Goal: Transaction & Acquisition: Obtain resource

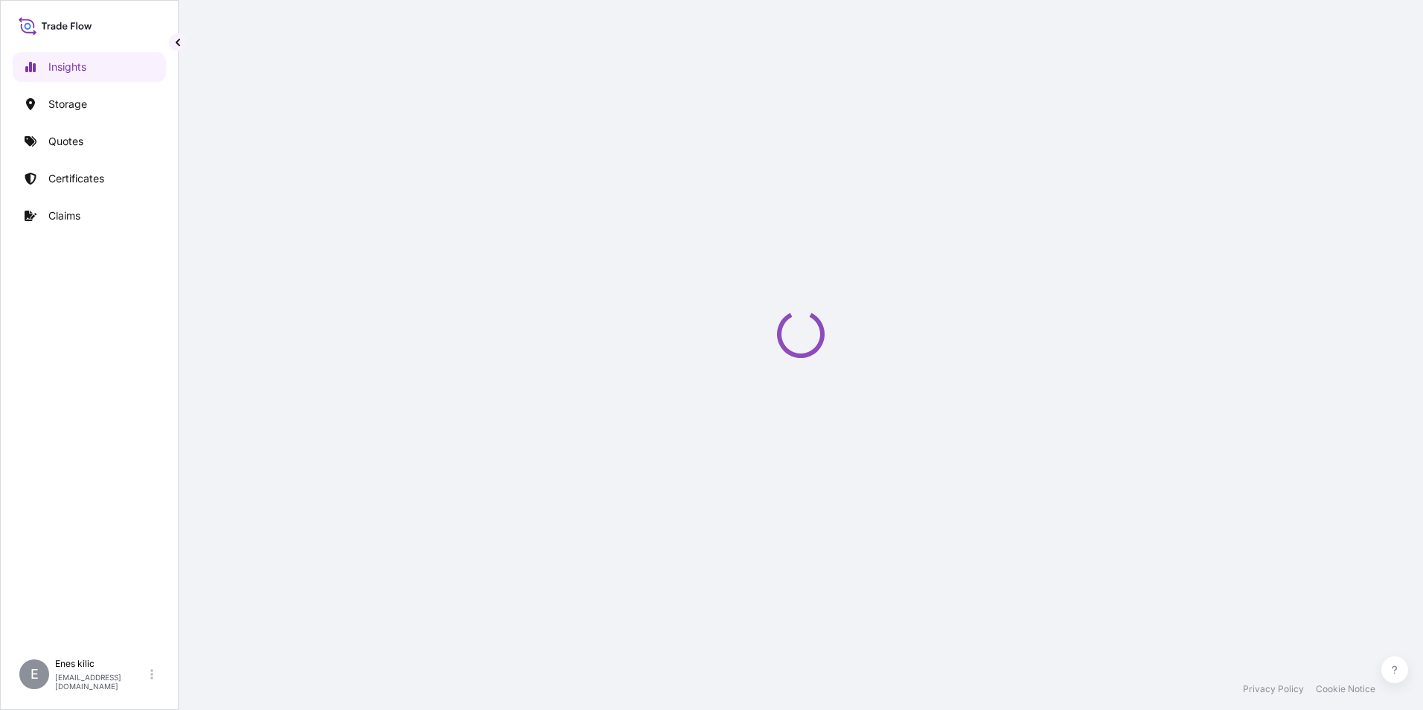
select select "2025"
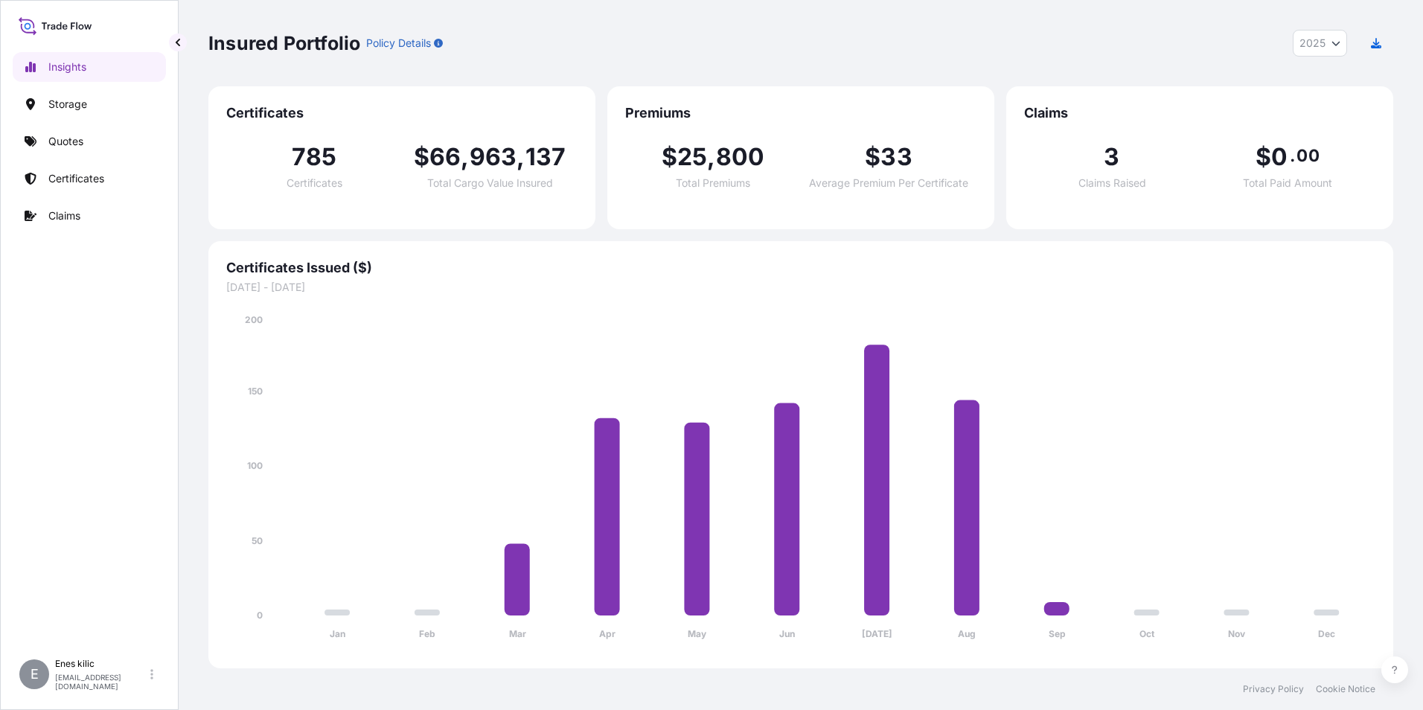
click at [57, 151] on link "Quotes" at bounding box center [89, 141] width 153 height 30
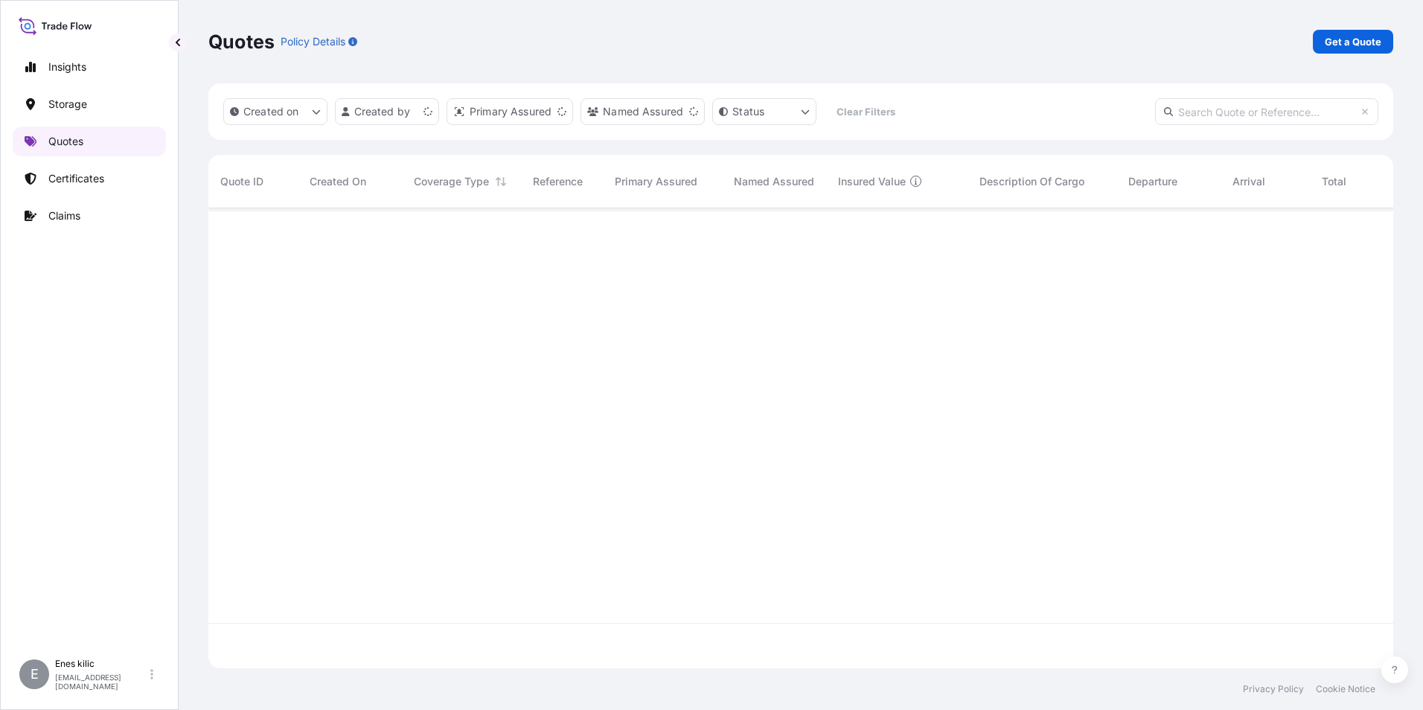
scroll to position [457, 1173]
click at [1353, 38] on p "Get a Quote" at bounding box center [1352, 41] width 57 height 15
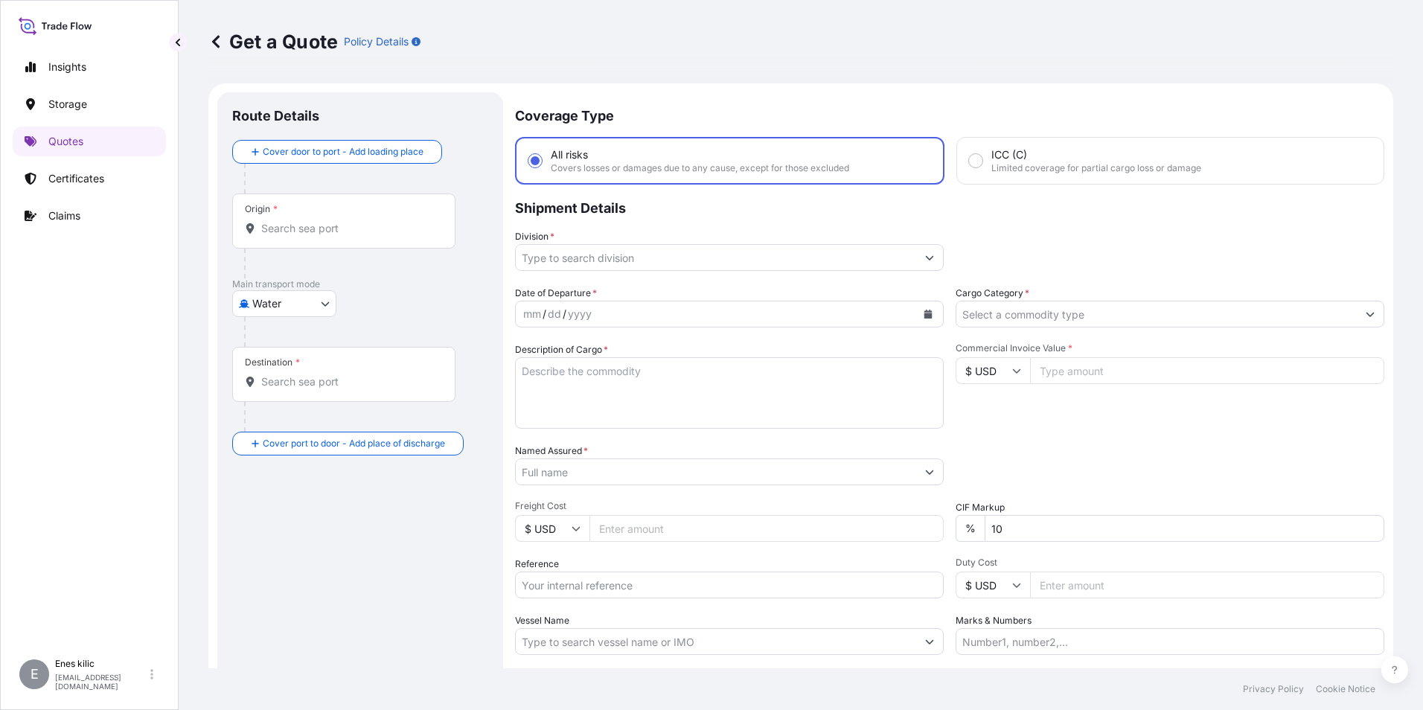
scroll to position [24, 0]
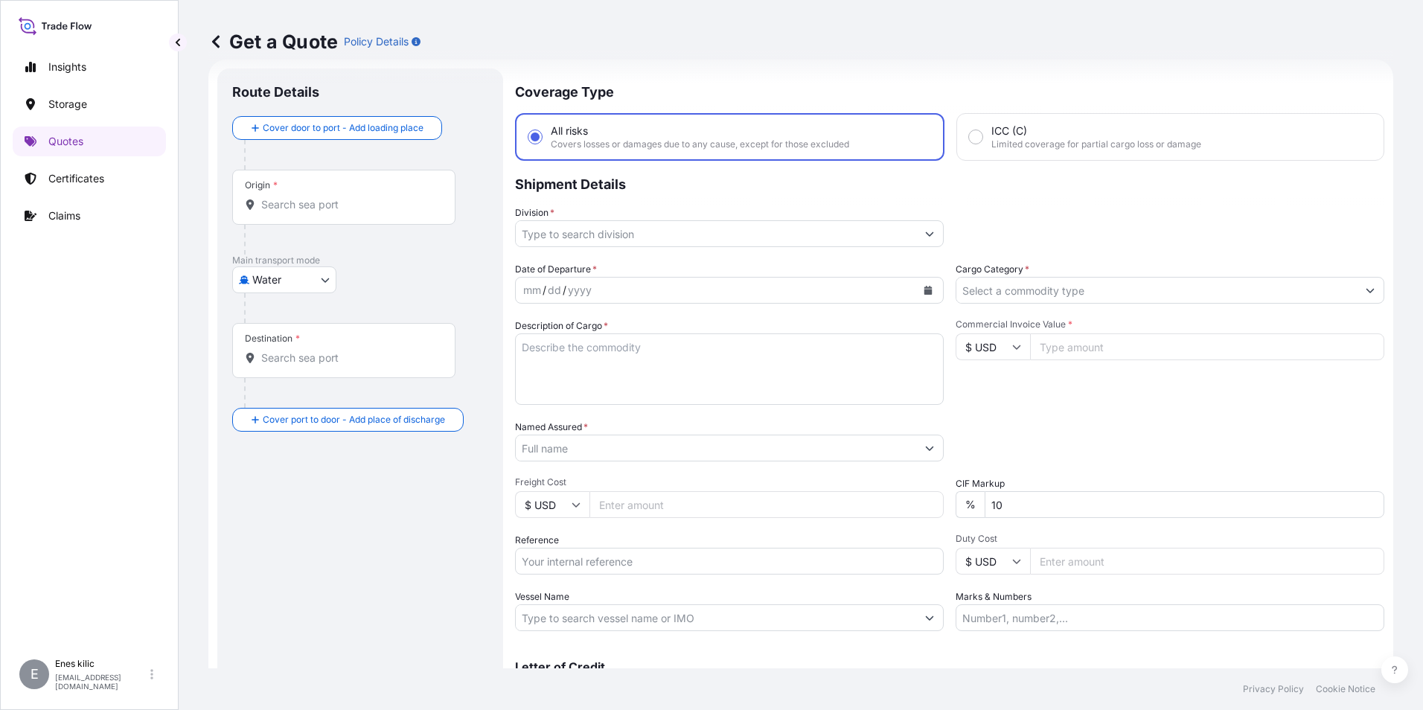
click at [304, 257] on p "Main transport mode" at bounding box center [360, 260] width 256 height 12
click at [299, 289] on body "Insights Storage Quotes Certificates Claims E [PERSON_NAME] [PERSON_NAME][EMAIL…" at bounding box center [711, 355] width 1423 height 710
click at [281, 370] on span "Inland" at bounding box center [275, 372] width 30 height 15
select select "Inland"
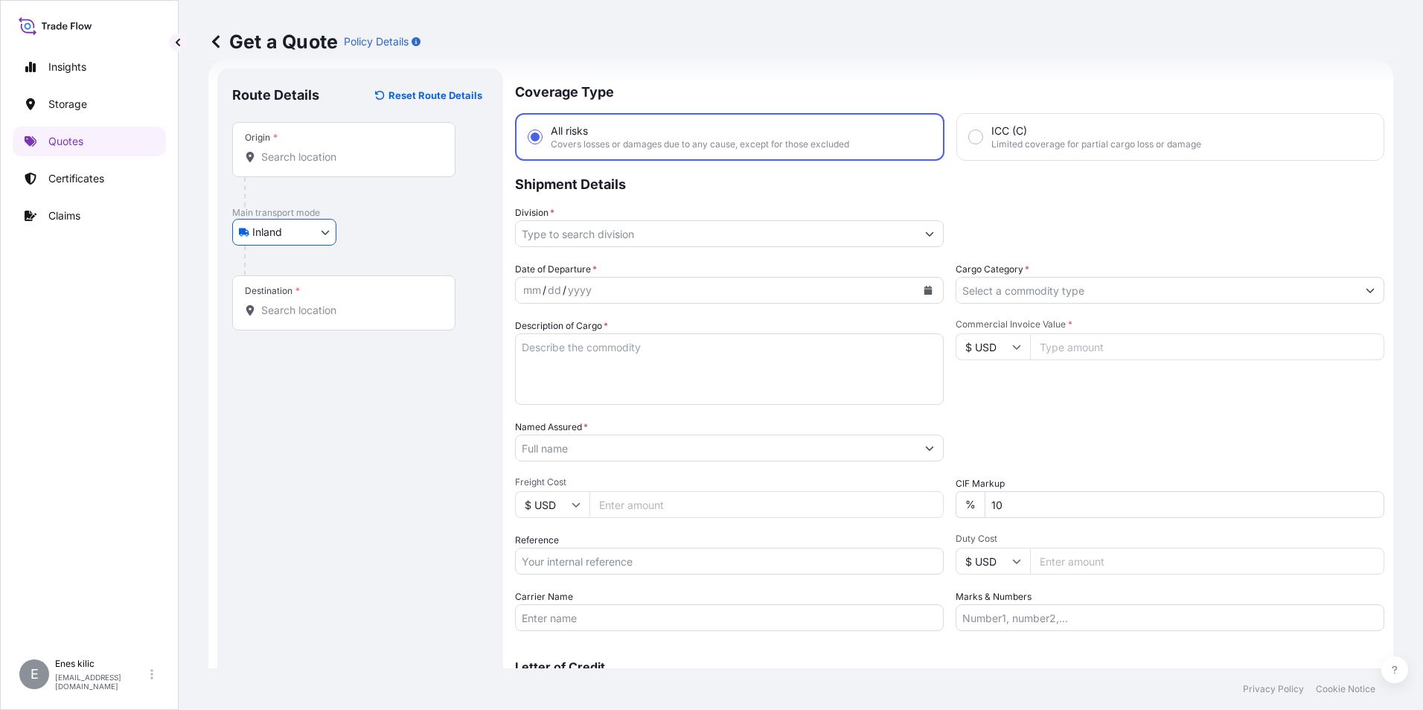
click at [301, 178] on div at bounding box center [349, 192] width 211 height 30
click at [300, 167] on div "Origin *" at bounding box center [343, 149] width 223 height 55
click at [300, 164] on input "Origin *" at bounding box center [349, 157] width 176 height 15
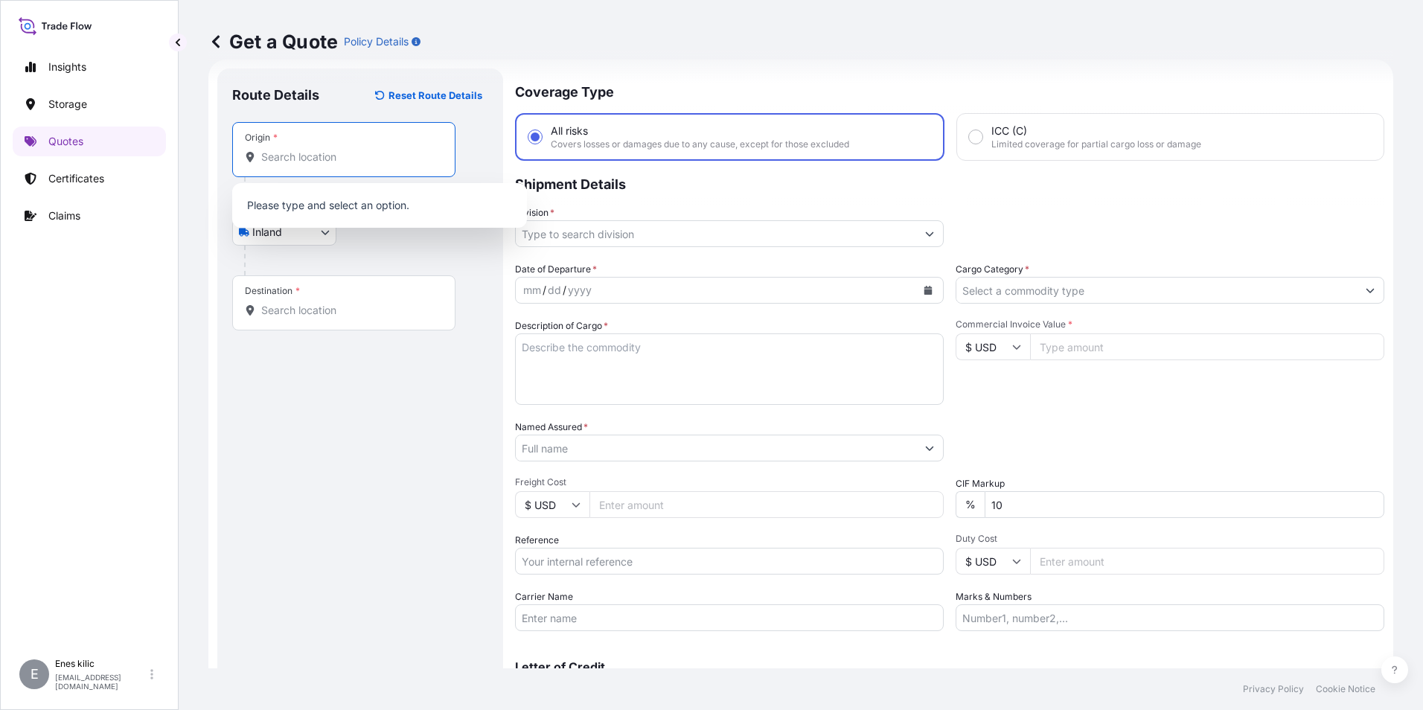
click at [304, 160] on input "Origin *" at bounding box center [349, 157] width 176 height 15
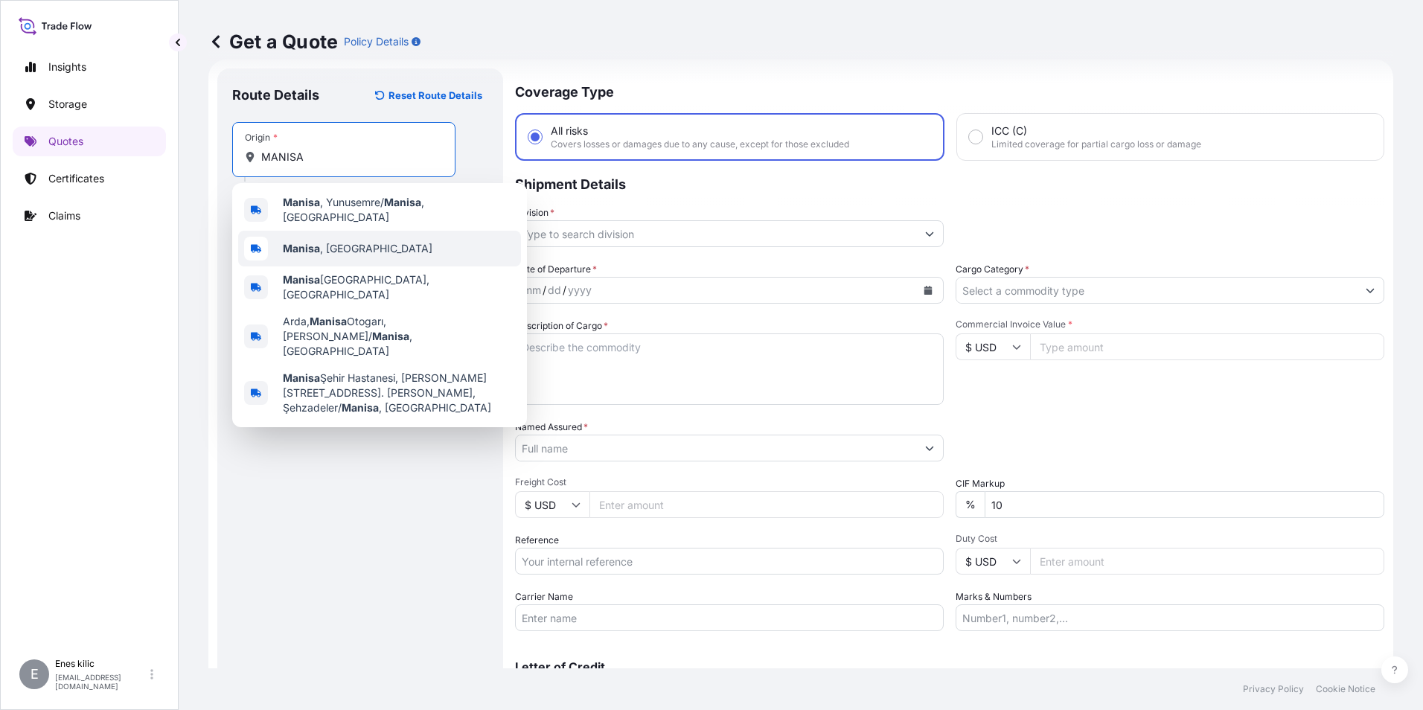
click at [354, 241] on span "[GEOGRAPHIC_DATA] , [GEOGRAPHIC_DATA]" at bounding box center [358, 248] width 150 height 15
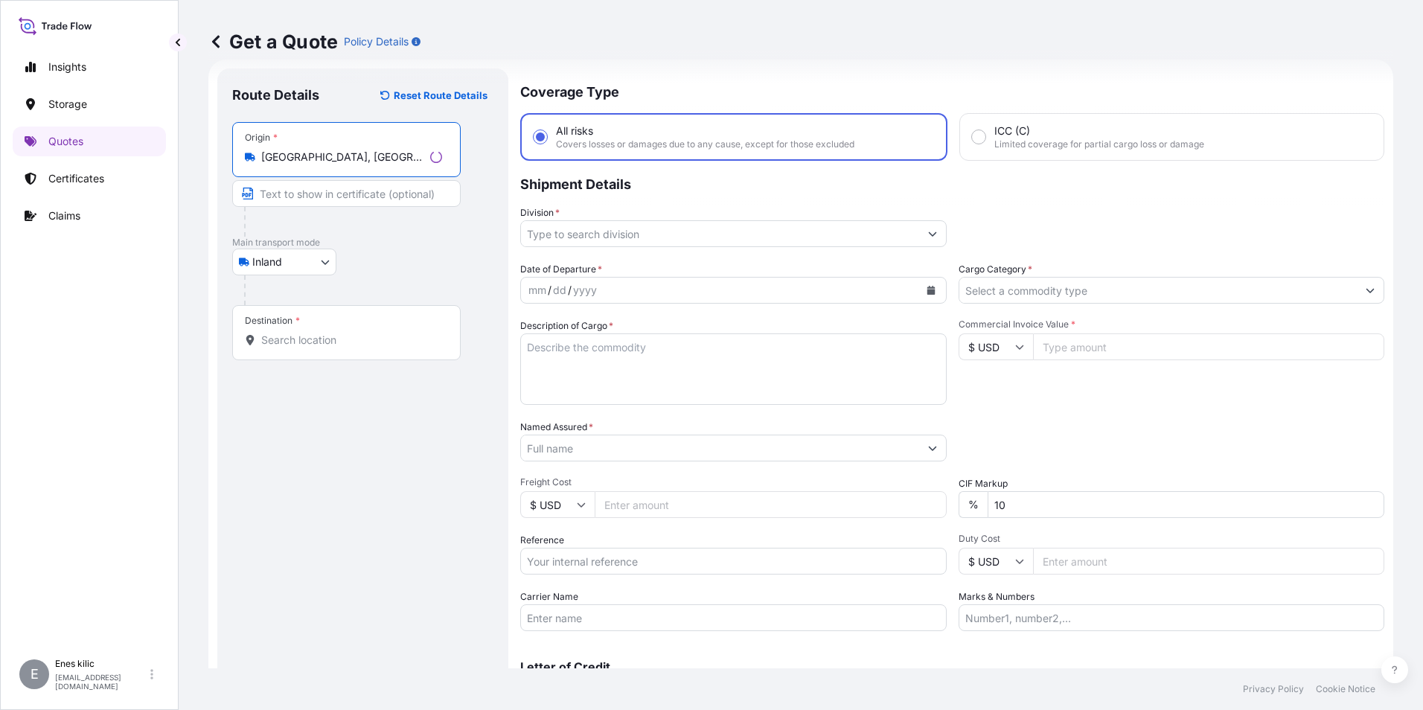
type input "[GEOGRAPHIC_DATA], [GEOGRAPHIC_DATA]"
click at [341, 334] on input "Destination *" at bounding box center [351, 340] width 181 height 15
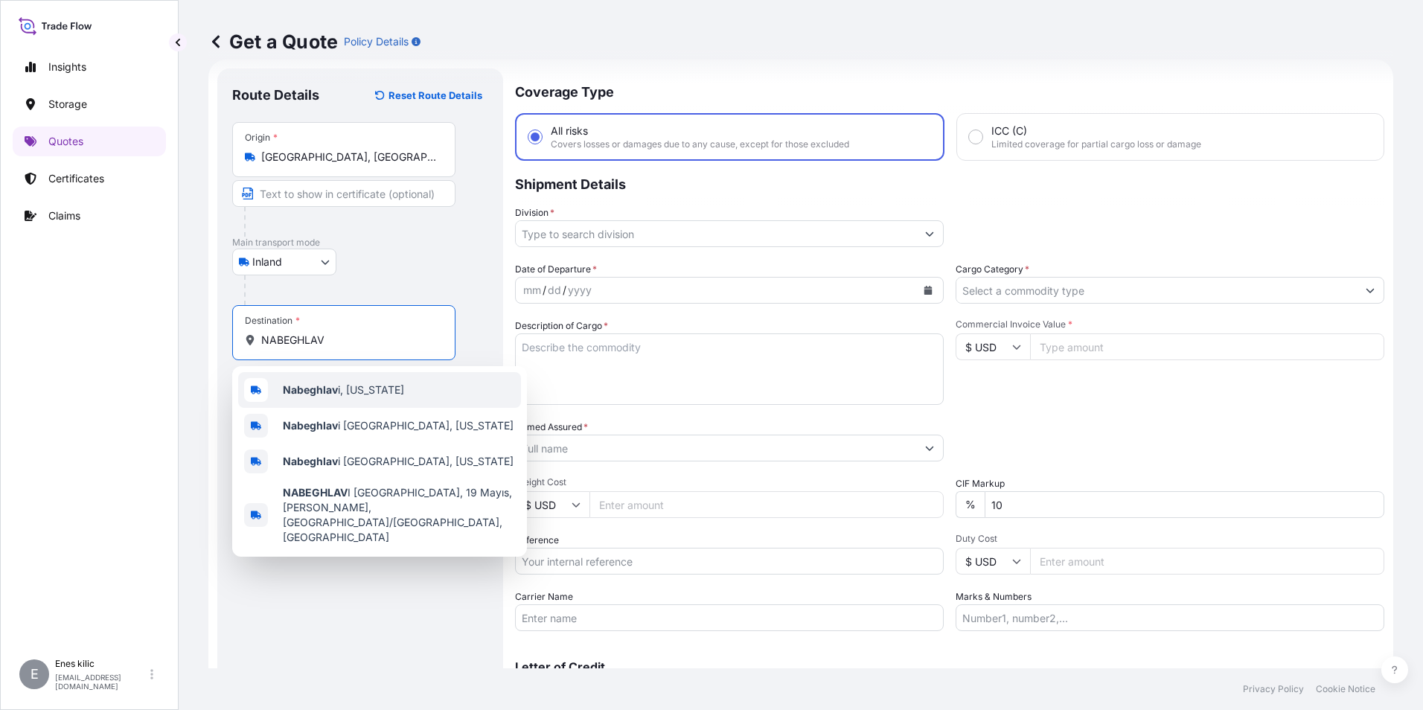
click at [349, 388] on span "Nabeghlav i, [US_STATE]" at bounding box center [343, 389] width 121 height 15
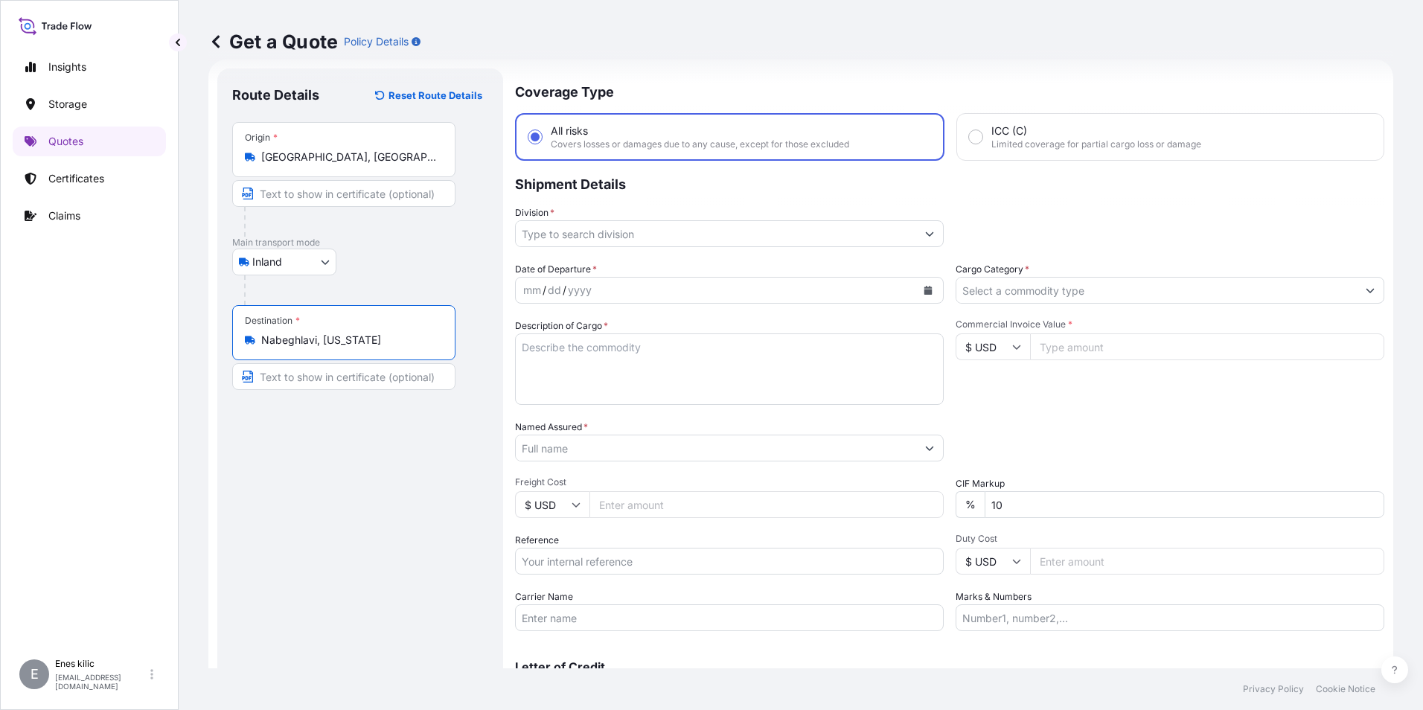
type input "Nabeghlavi, [US_STATE]"
click at [641, 232] on input "Division *" at bounding box center [716, 233] width 400 height 27
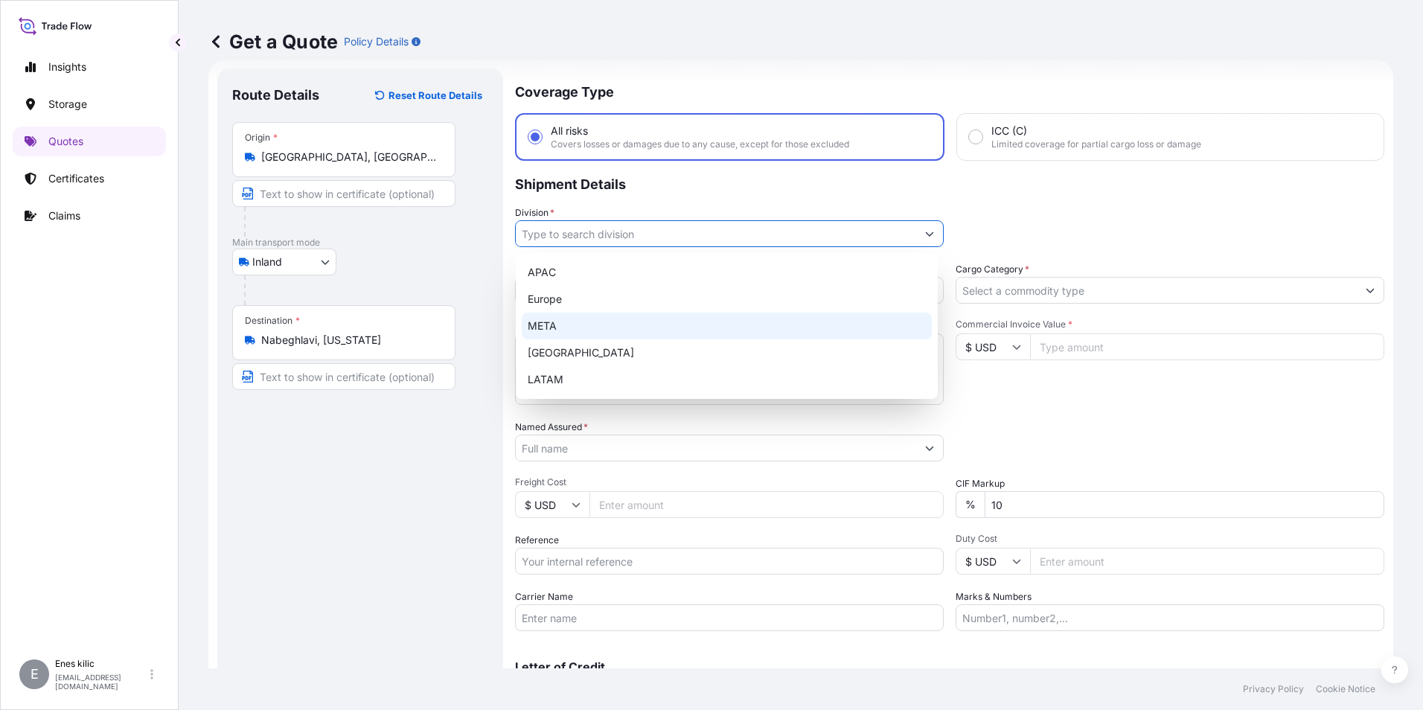
click at [626, 326] on div "META" at bounding box center [727, 325] width 410 height 27
type input "META"
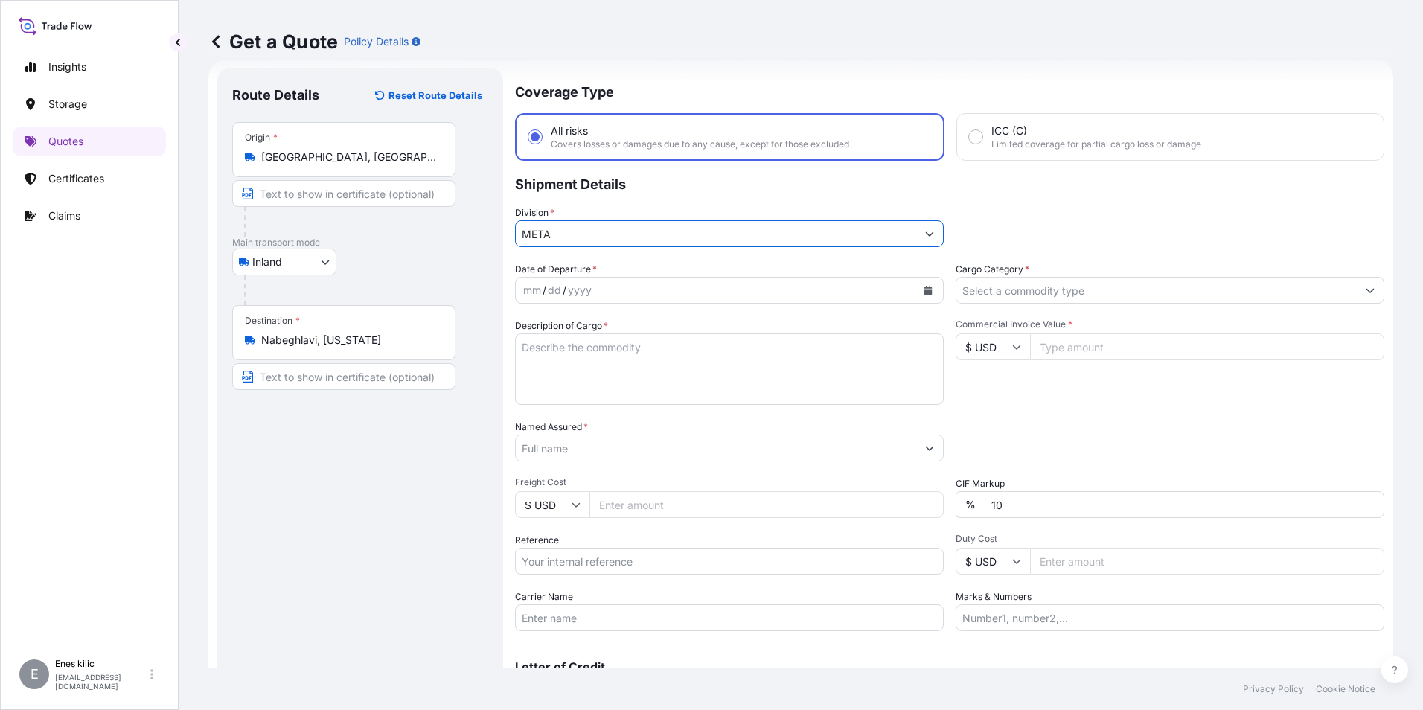
click at [1000, 268] on label "Cargo Category *" at bounding box center [992, 269] width 74 height 15
click at [1000, 277] on input "Cargo Category *" at bounding box center [1156, 290] width 400 height 27
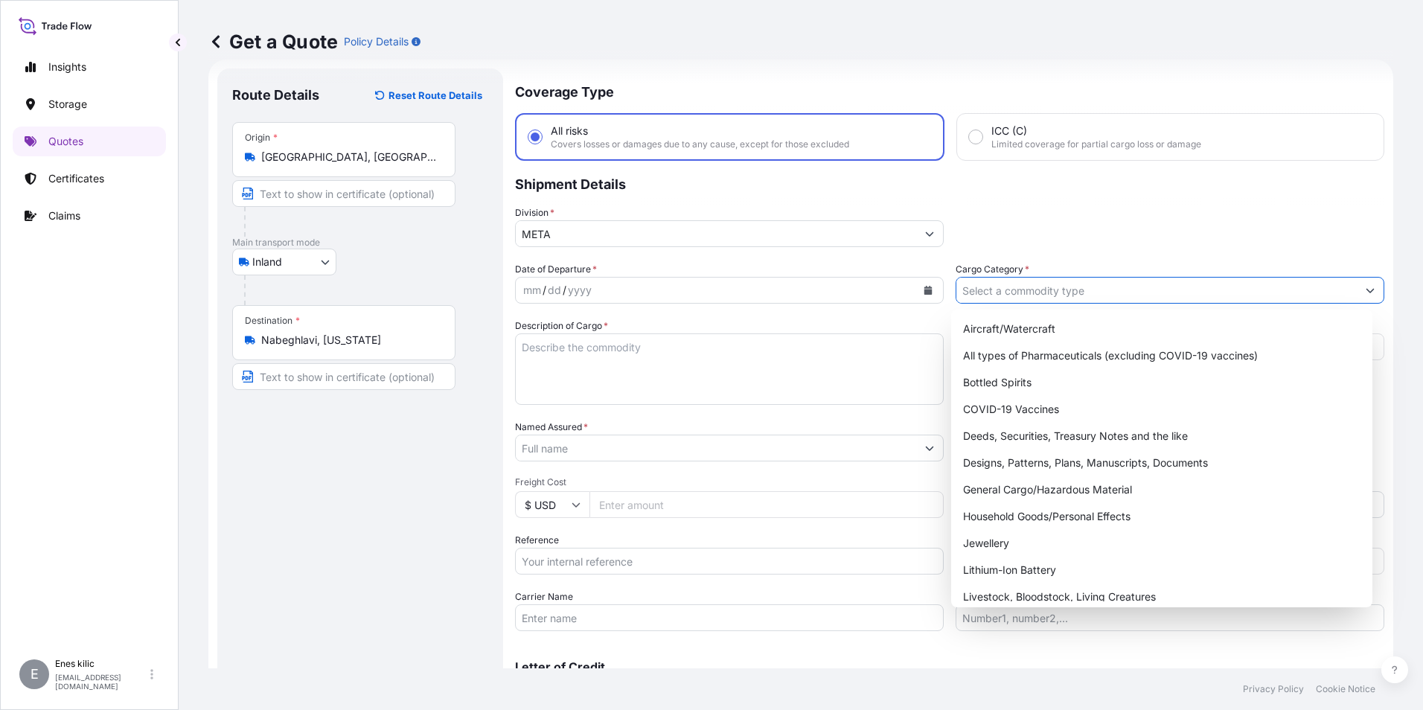
click at [1011, 295] on input "Cargo Category *" at bounding box center [1156, 290] width 400 height 27
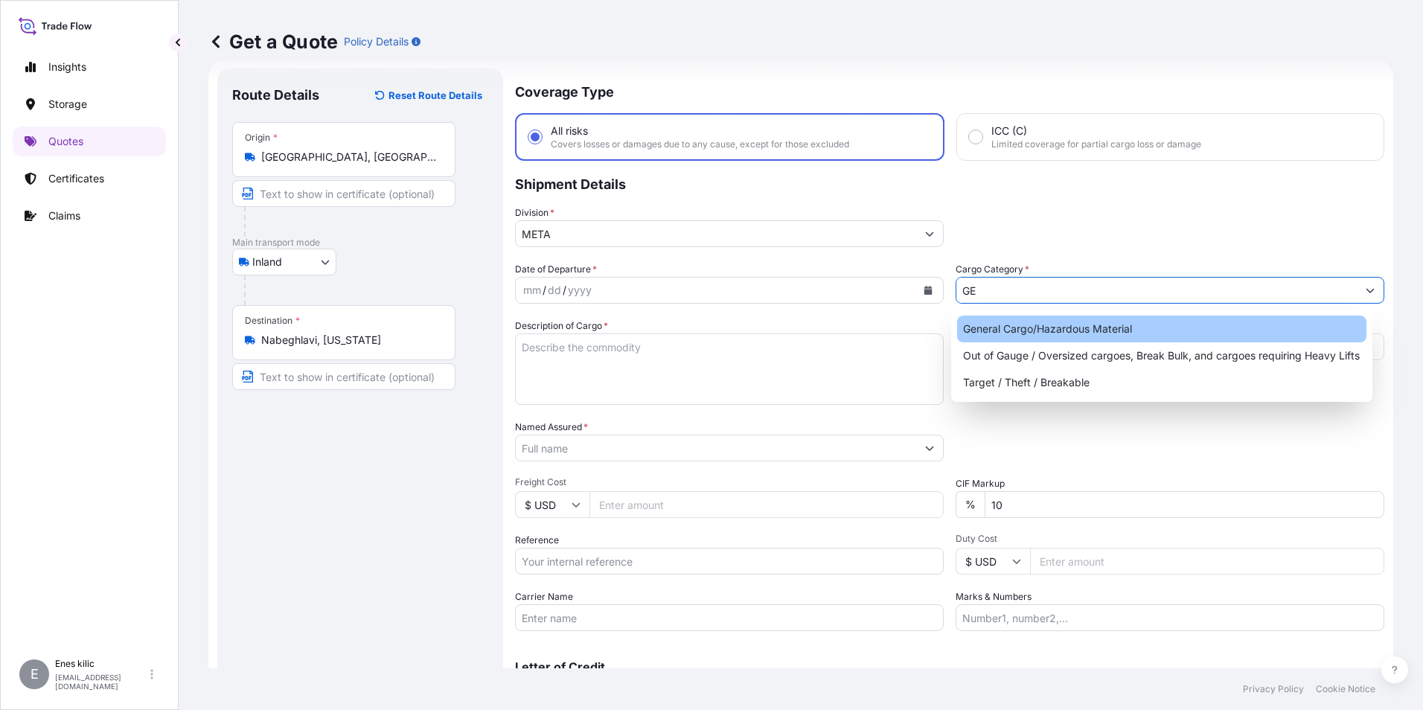
click at [1022, 322] on div "General Cargo/Hazardous Material" at bounding box center [1162, 328] width 410 height 27
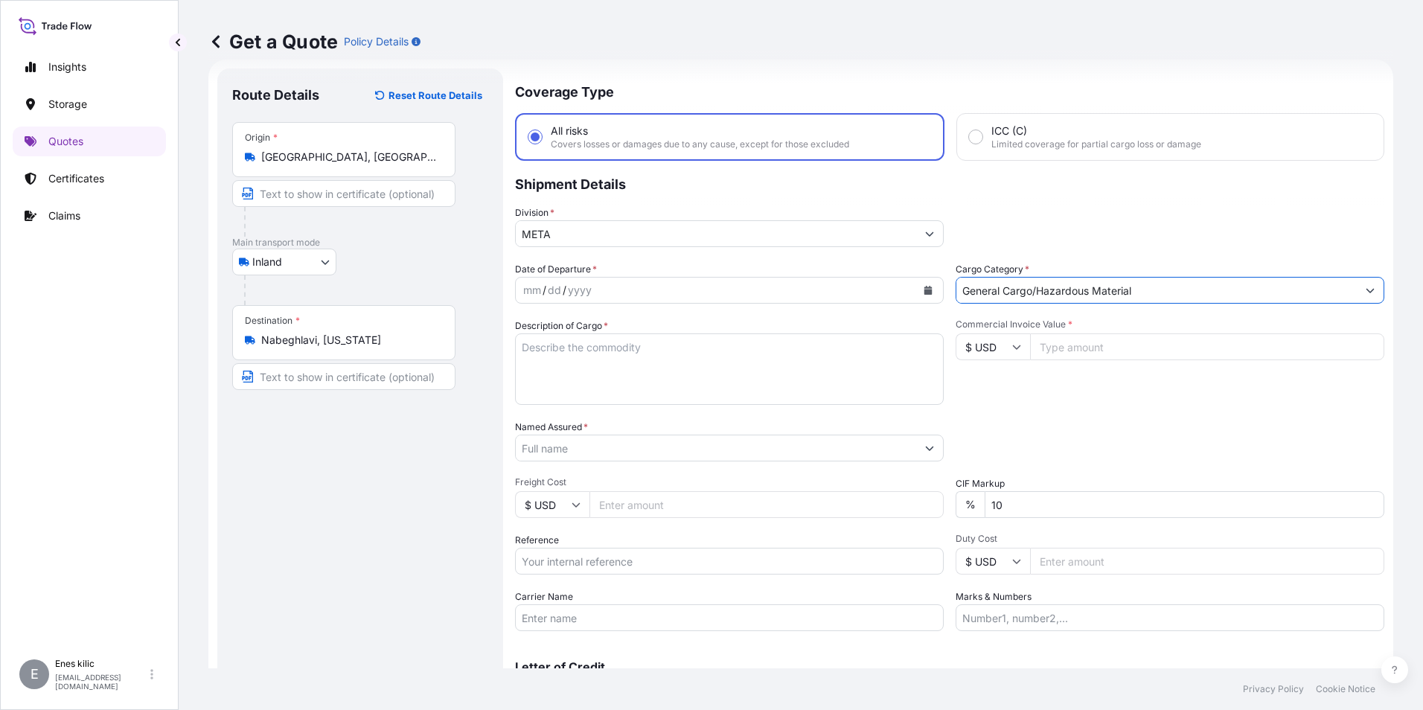
type input "General Cargo/Hazardous Material"
click at [922, 295] on button "Calendar" at bounding box center [928, 290] width 24 height 24
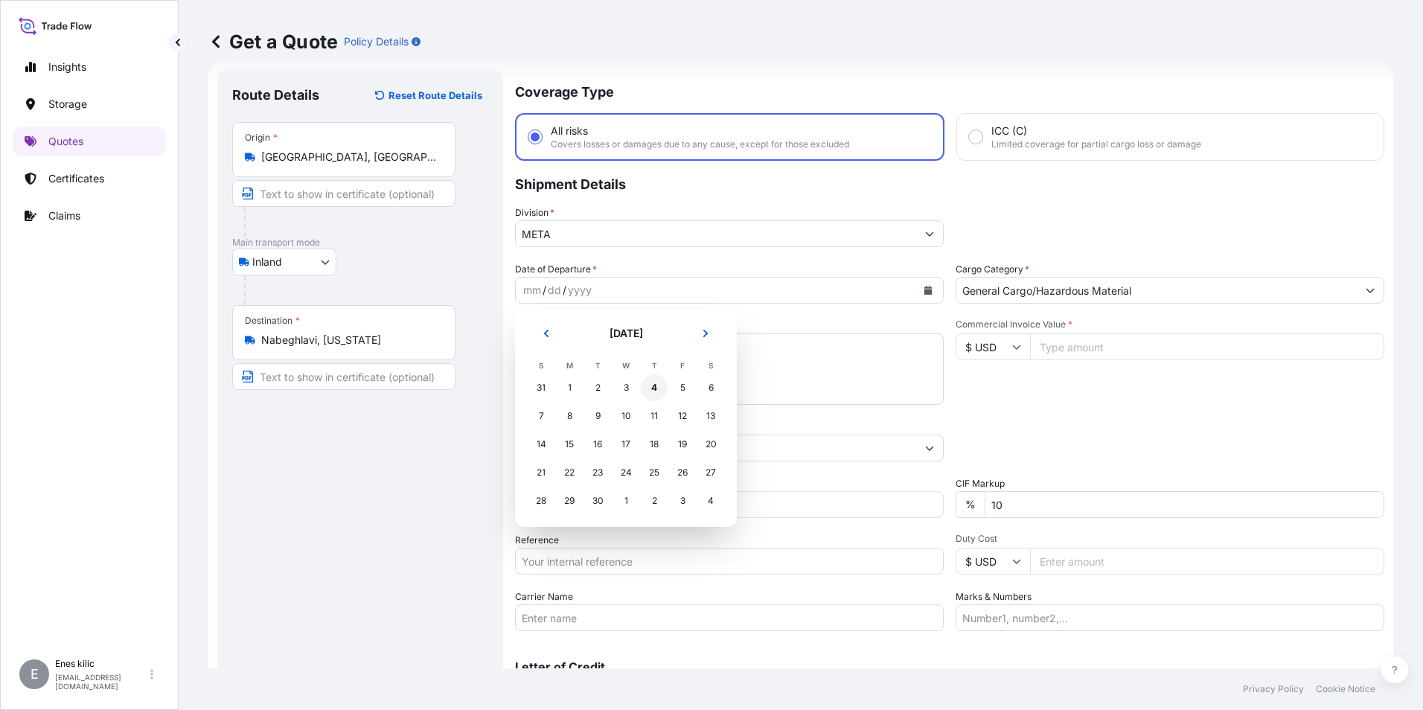
click at [657, 389] on div "4" at bounding box center [654, 387] width 27 height 27
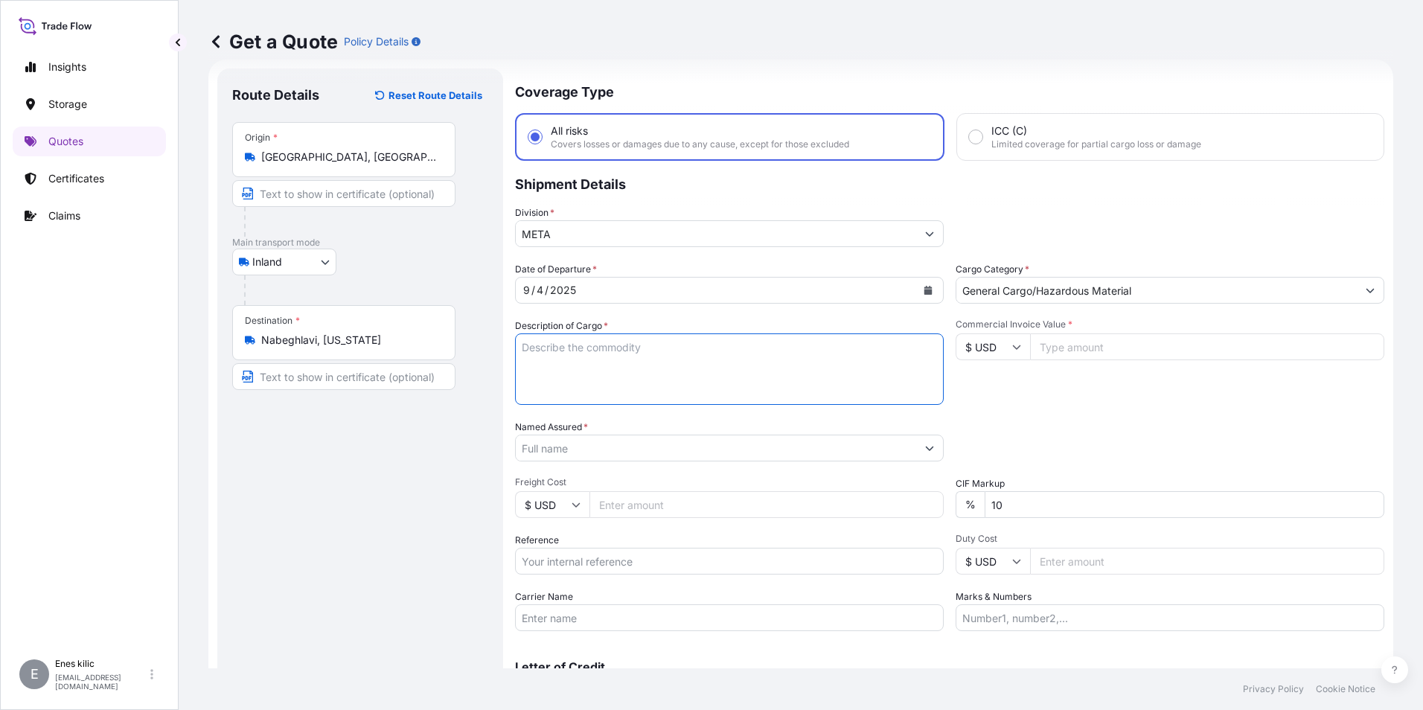
click at [572, 357] on textarea "Description of Cargo *" at bounding box center [729, 368] width 429 height 71
click at [582, 353] on textarea "Description of Cargo *" at bounding box center [729, 368] width 429 height 71
paste textarea "CAPS ALUMINIUM EMPTY BEVERAGE CANS"
click at [651, 368] on textarea "CAPS ALUMINIUM EMPTY BEVERAGE CANS" at bounding box center [729, 368] width 429 height 71
paste textarea "18 KAP - 2.396,93 KG"
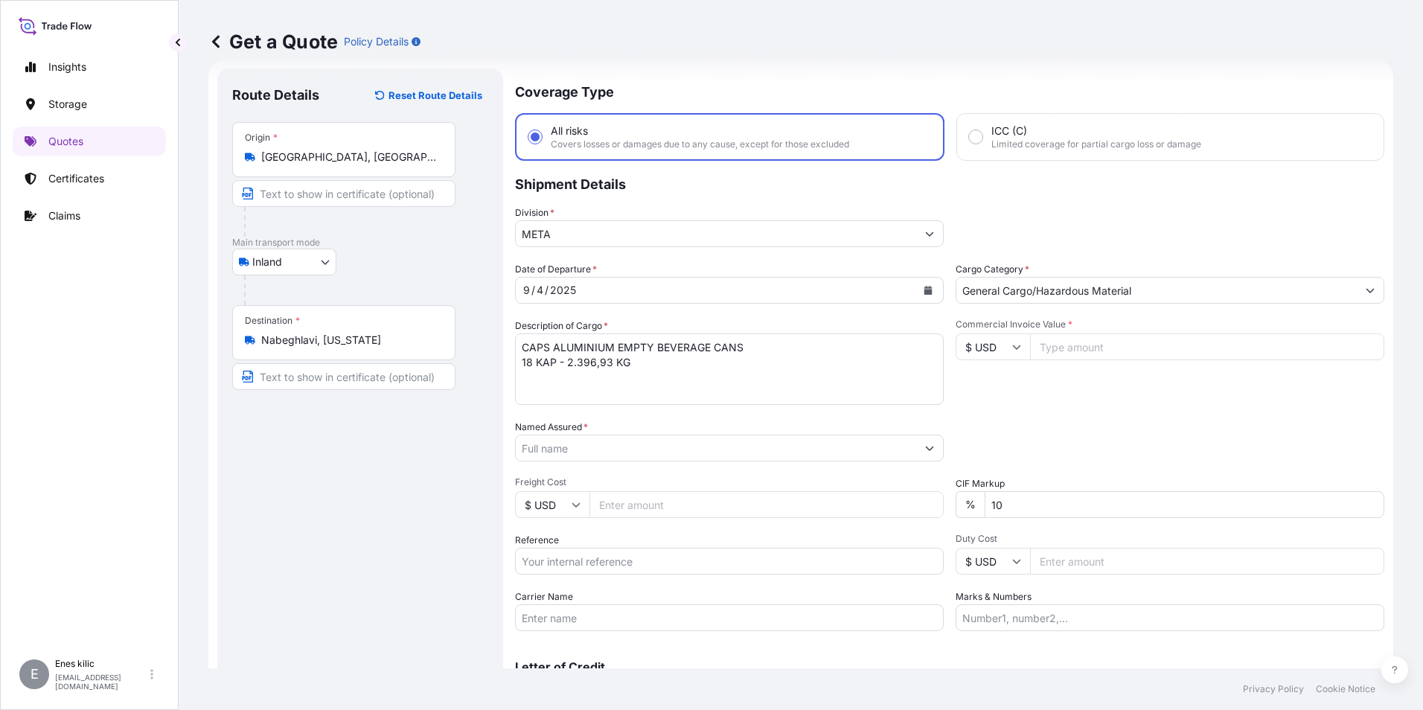
click at [615, 369] on textarea "CAPS ALUMINIUM EMPTY BEVERAGE CANS 18 KAP - 2.396,93 KG" at bounding box center [729, 368] width 429 height 71
click at [653, 362] on textarea "CAPS ALUMINIUM EMPTY BEVERAGE CANS 18 KAP - 2.396,93 KG" at bounding box center [729, 368] width 429 height 71
paste textarea "53 AAS 204 / 53 ADJ 920"
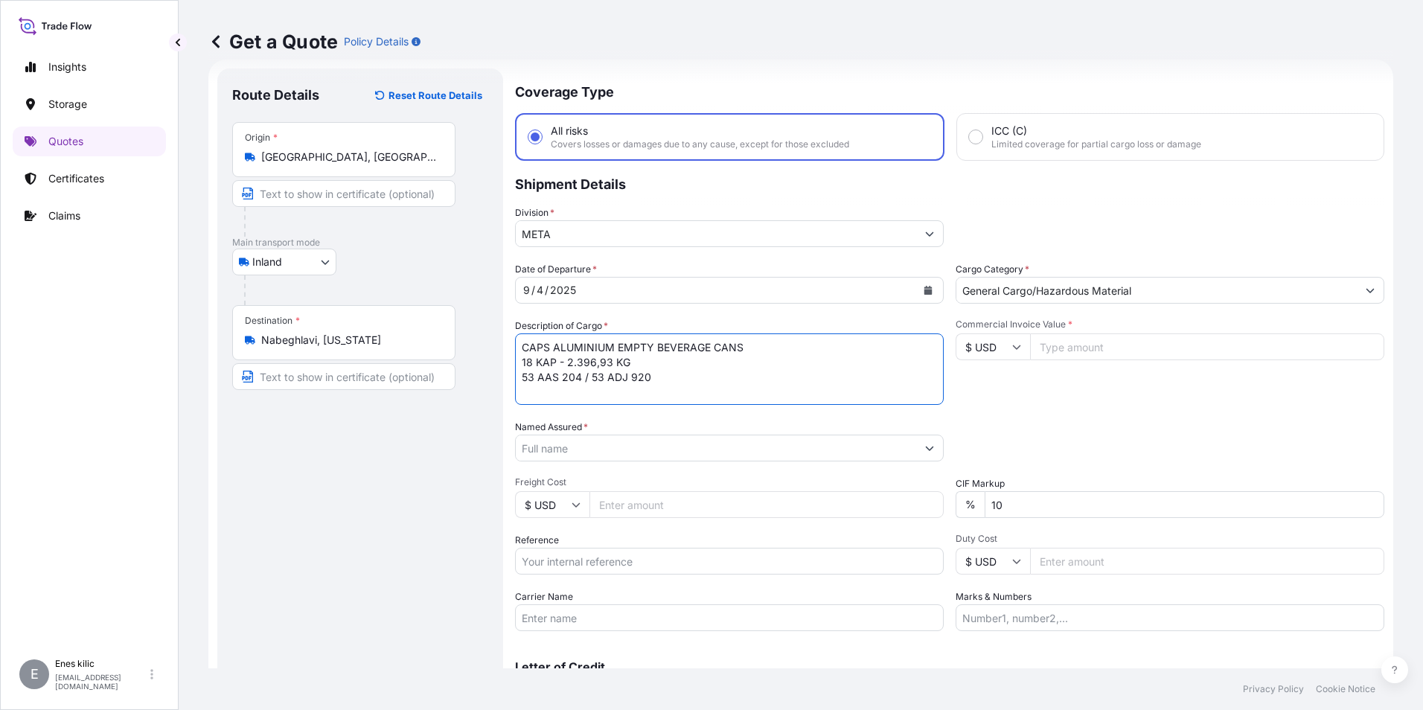
scroll to position [9, 0]
type textarea "CAPS ALUMINIUM EMPTY BEVERAGE CANS 18 KAP - 2.396,93 KG 53 AAS 204 / 53 ADJ 920…"
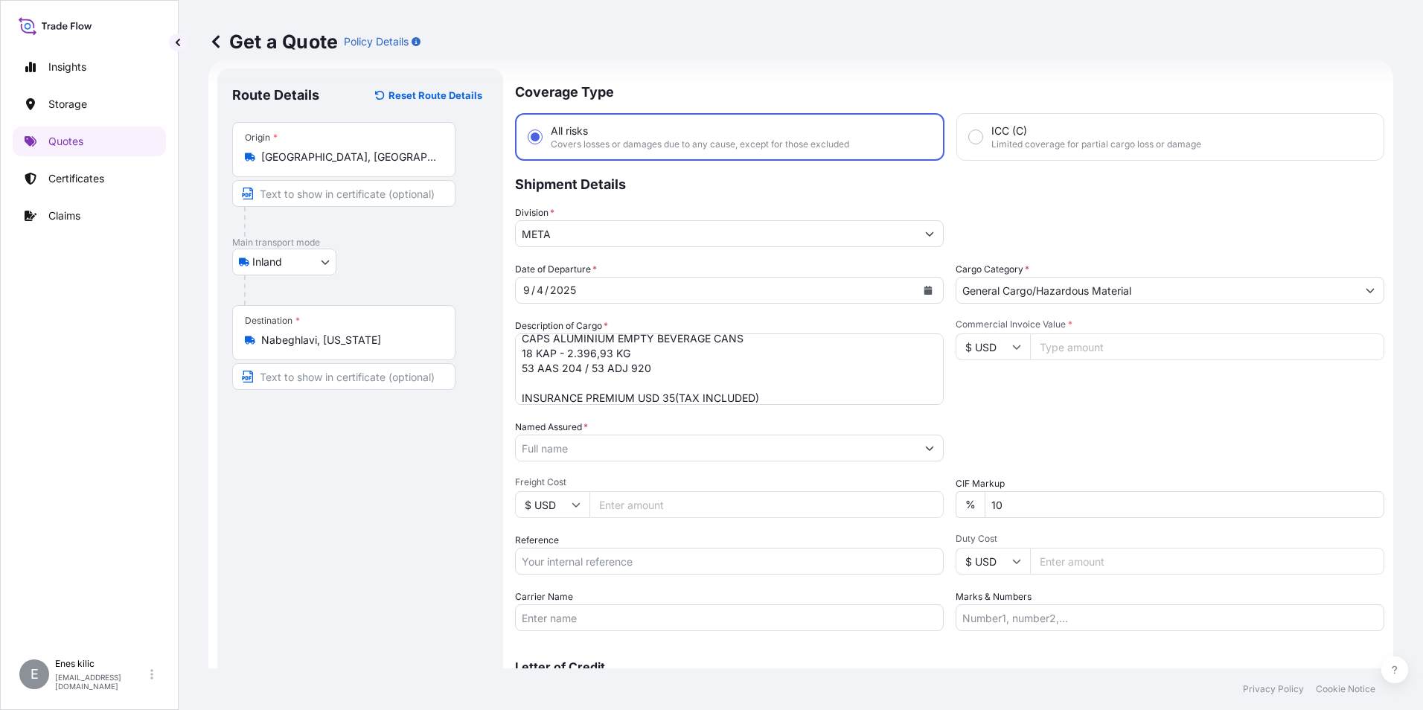
click at [1099, 325] on span "Commercial Invoice Value *" at bounding box center [1169, 324] width 429 height 12
click at [1099, 333] on input "Commercial Invoice Value *" at bounding box center [1207, 346] width 354 height 27
click at [1093, 338] on input "Commercial Invoice Value *" at bounding box center [1207, 346] width 354 height 27
type input "12148.62"
click at [997, 350] on input "$ USD" at bounding box center [992, 346] width 74 height 27
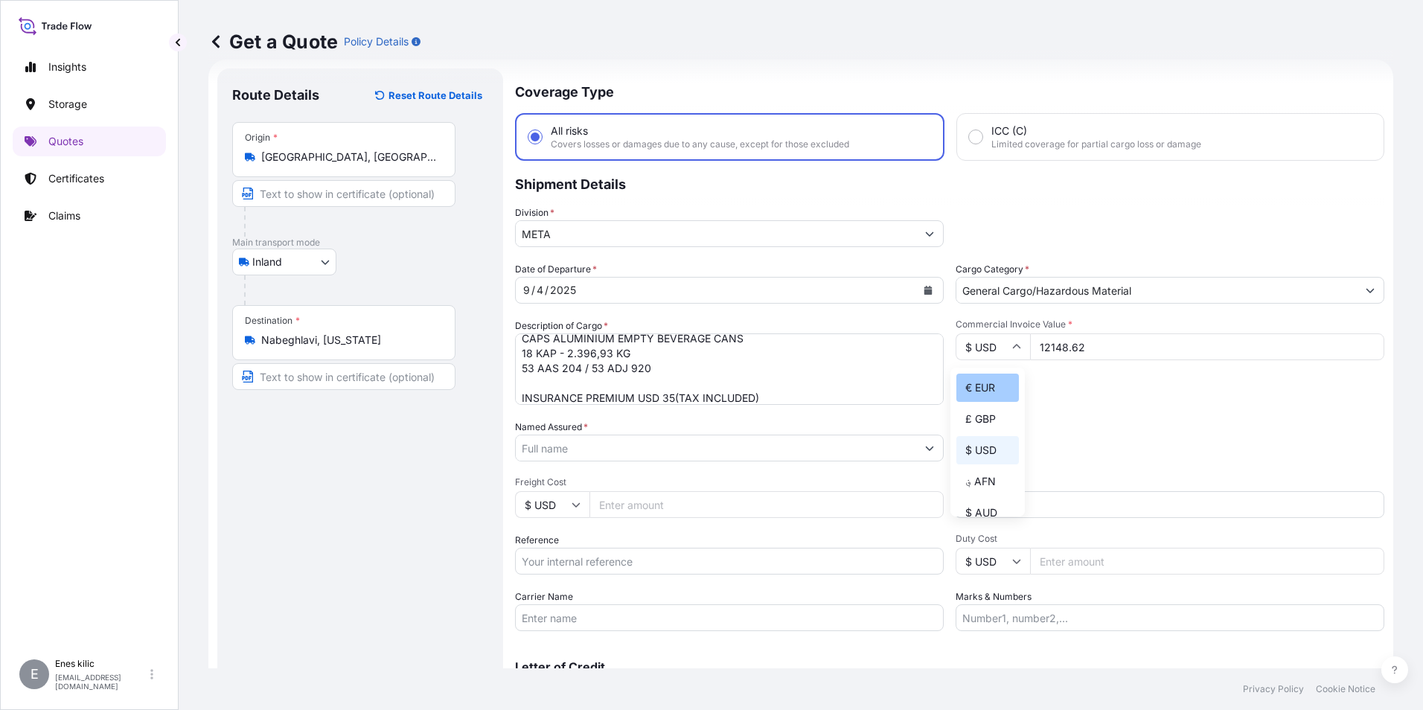
click at [994, 386] on div "€ EUR" at bounding box center [987, 388] width 62 height 28
type input "€ EUR"
click at [1049, 403] on div "Commercial Invoice Value * € EUR 12148.62" at bounding box center [1169, 361] width 429 height 86
drag, startPoint x: 1019, startPoint y: 503, endPoint x: 955, endPoint y: 513, distance: 65.5
click at [955, 513] on div "% 10" at bounding box center [1169, 504] width 429 height 27
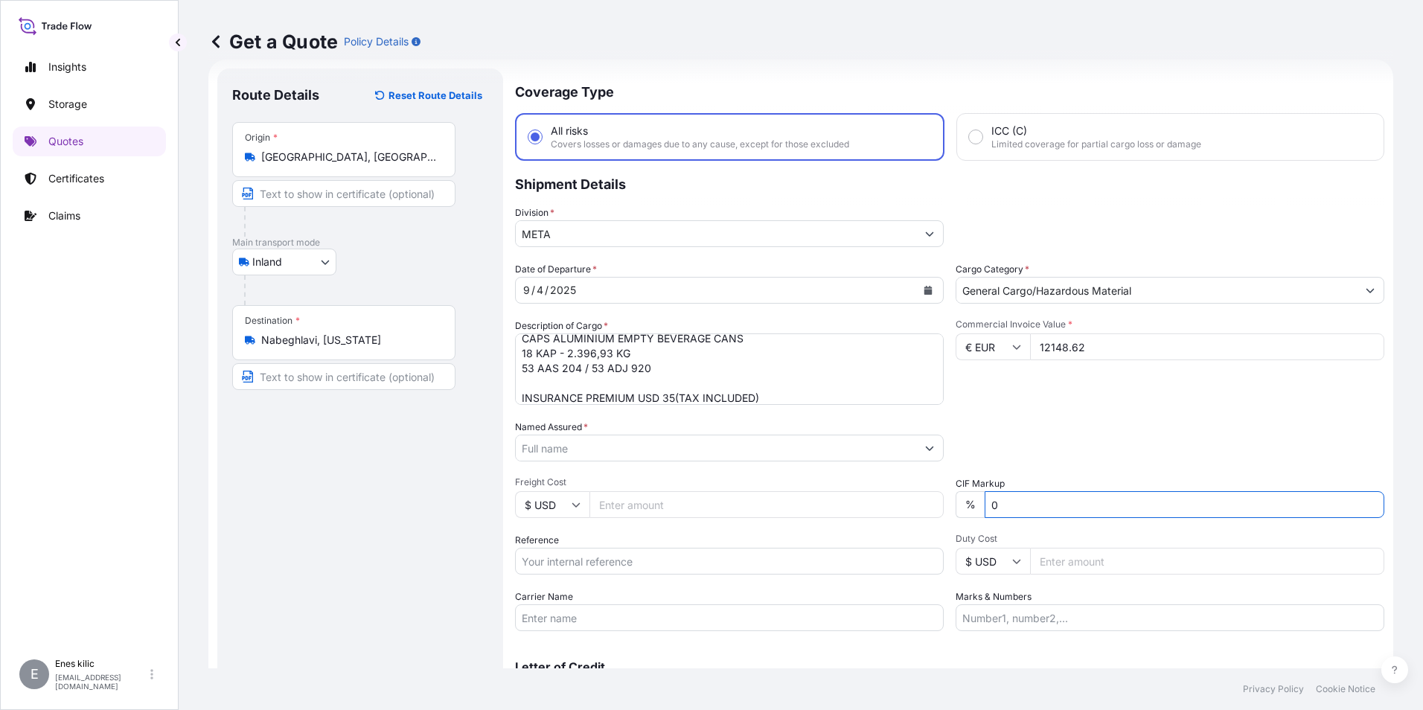
type input "0"
click at [1000, 406] on div "Date of Departure * [DATE] Cargo Category * General Cargo/Hazardous Material De…" at bounding box center [949, 446] width 869 height 369
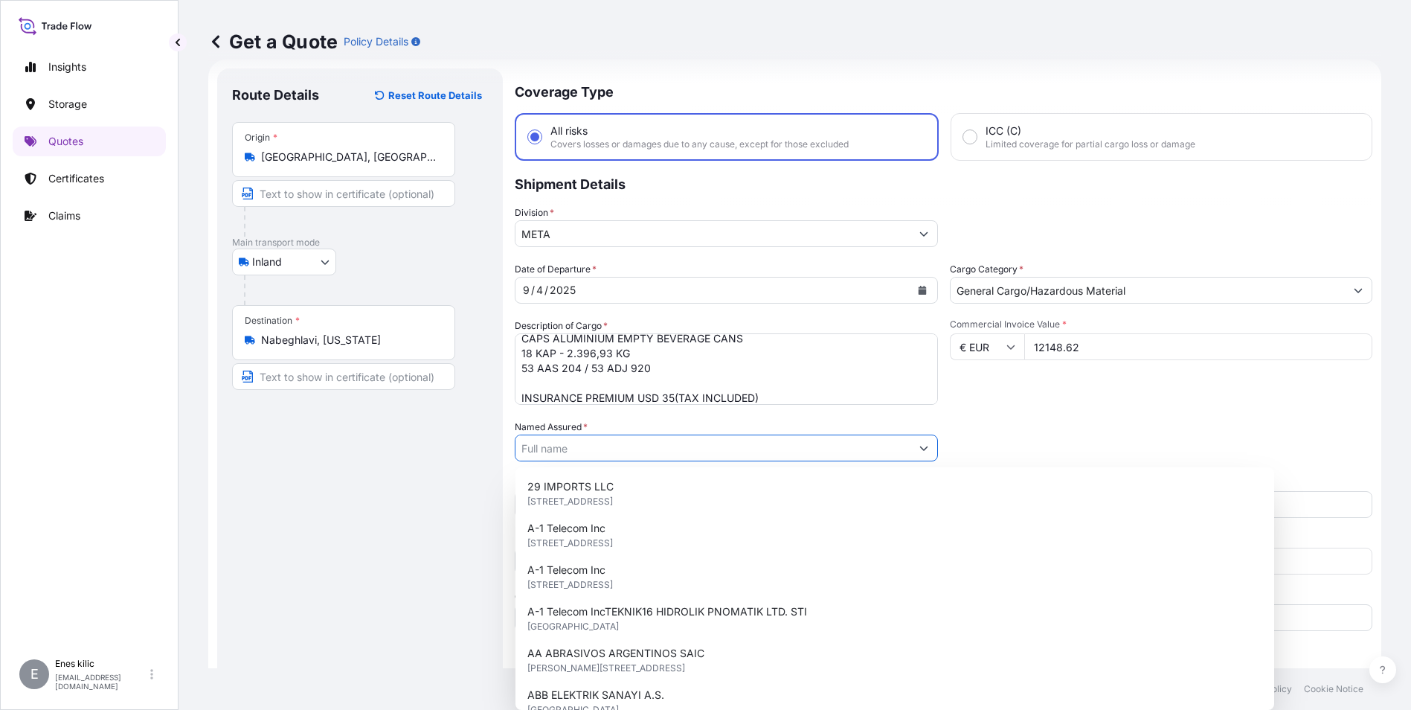
click at [664, 443] on input "Named Assured *" at bounding box center [713, 448] width 395 height 27
click at [609, 454] on input "Named Assured *" at bounding box center [716, 448] width 400 height 27
paste input "Ball Beverage Turkey Paketleme A.S."
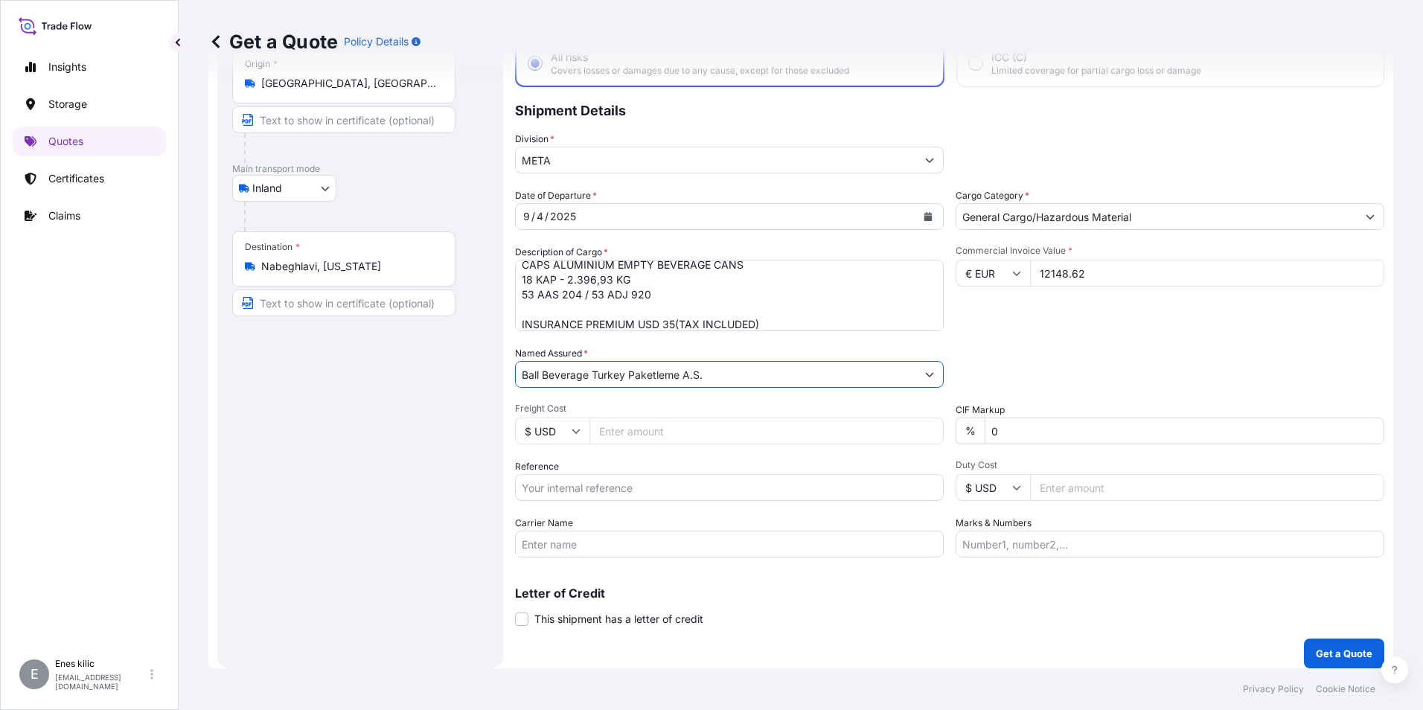
scroll to position [98, 0]
click at [719, 375] on input "Ball Beverage Turkey Paketleme A.S." at bounding box center [716, 373] width 400 height 27
type input "Ball Beverage Turkey Paketleme A.S."
click at [694, 396] on div "Date of Departure * [DATE] Cargo Category * General Cargo/Hazardous Material De…" at bounding box center [949, 371] width 869 height 369
click at [635, 472] on div "Reference" at bounding box center [729, 479] width 429 height 42
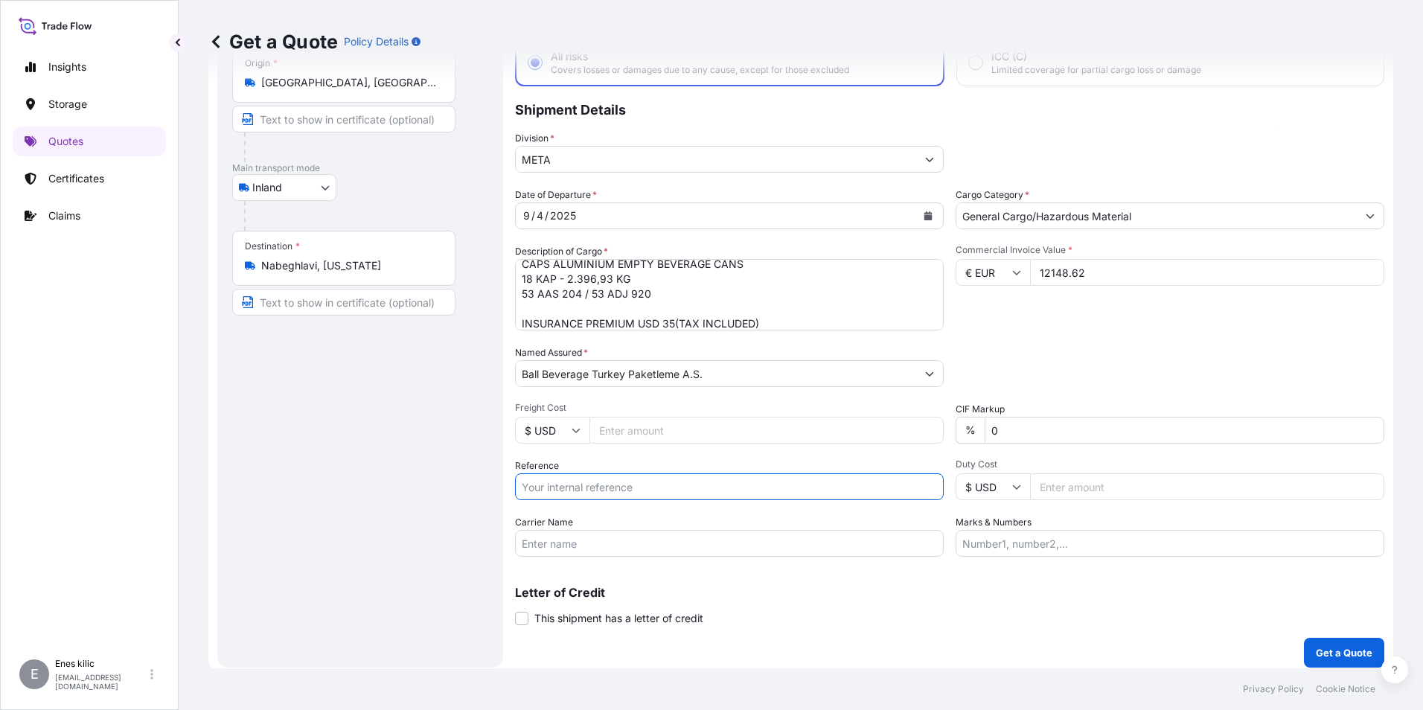
click at [632, 483] on input "Reference" at bounding box center [729, 486] width 429 height 27
click at [596, 478] on input "Reference" at bounding box center [729, 486] width 429 height 27
paste input "2201776648"
type input "2201776648"
click at [525, 538] on input "Carrier Name" at bounding box center [729, 543] width 429 height 27
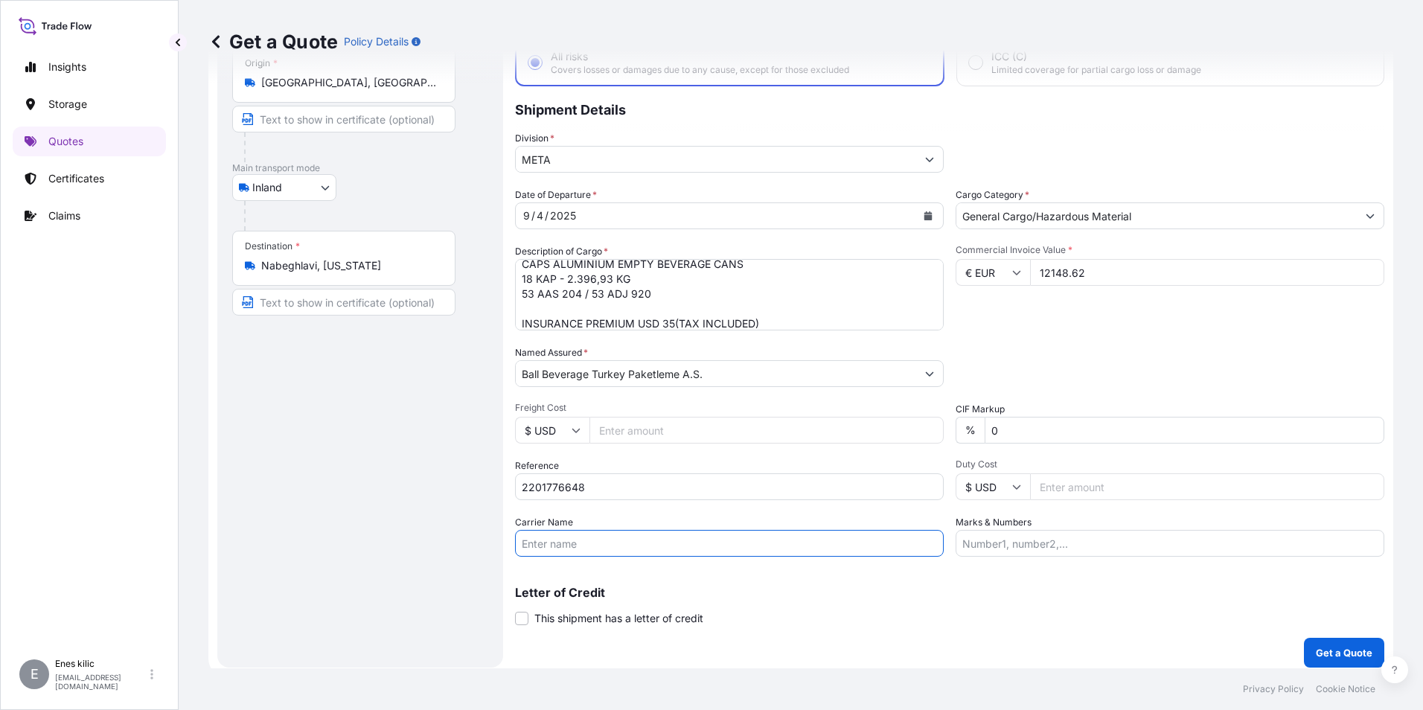
click at [1042, 576] on div "Letter of Credit This shipment has a letter of credit Letter of credit * Letter…" at bounding box center [949, 596] width 869 height 57
click at [1315, 644] on button "Get a Quote" at bounding box center [1344, 653] width 80 height 30
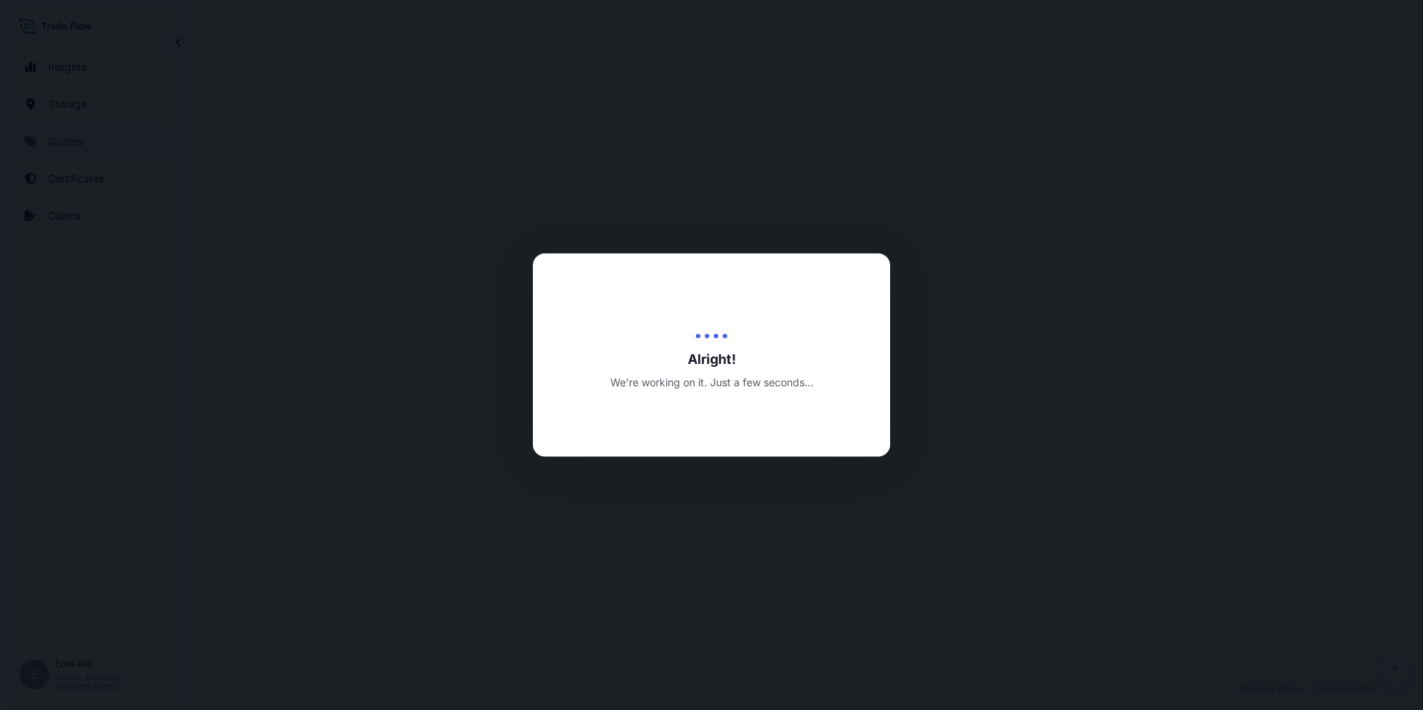
select select "Inland"
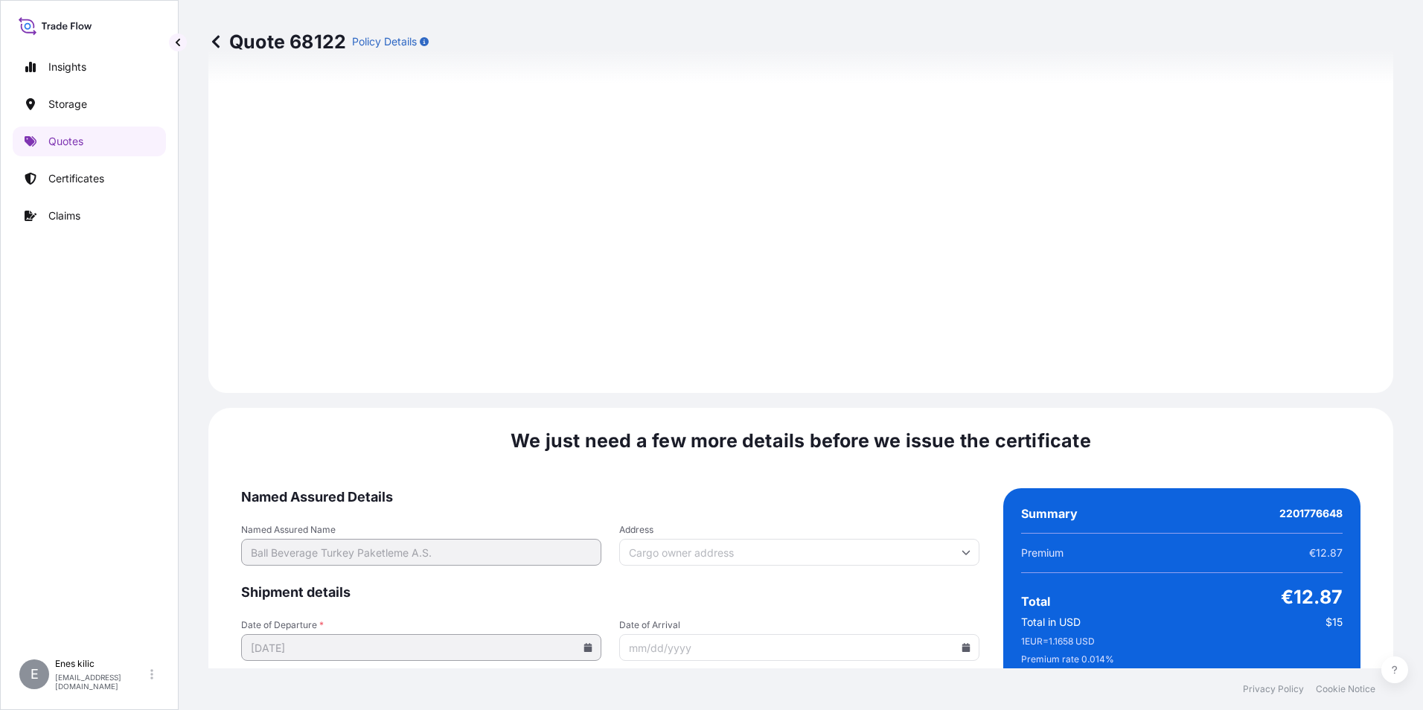
scroll to position [2173, 0]
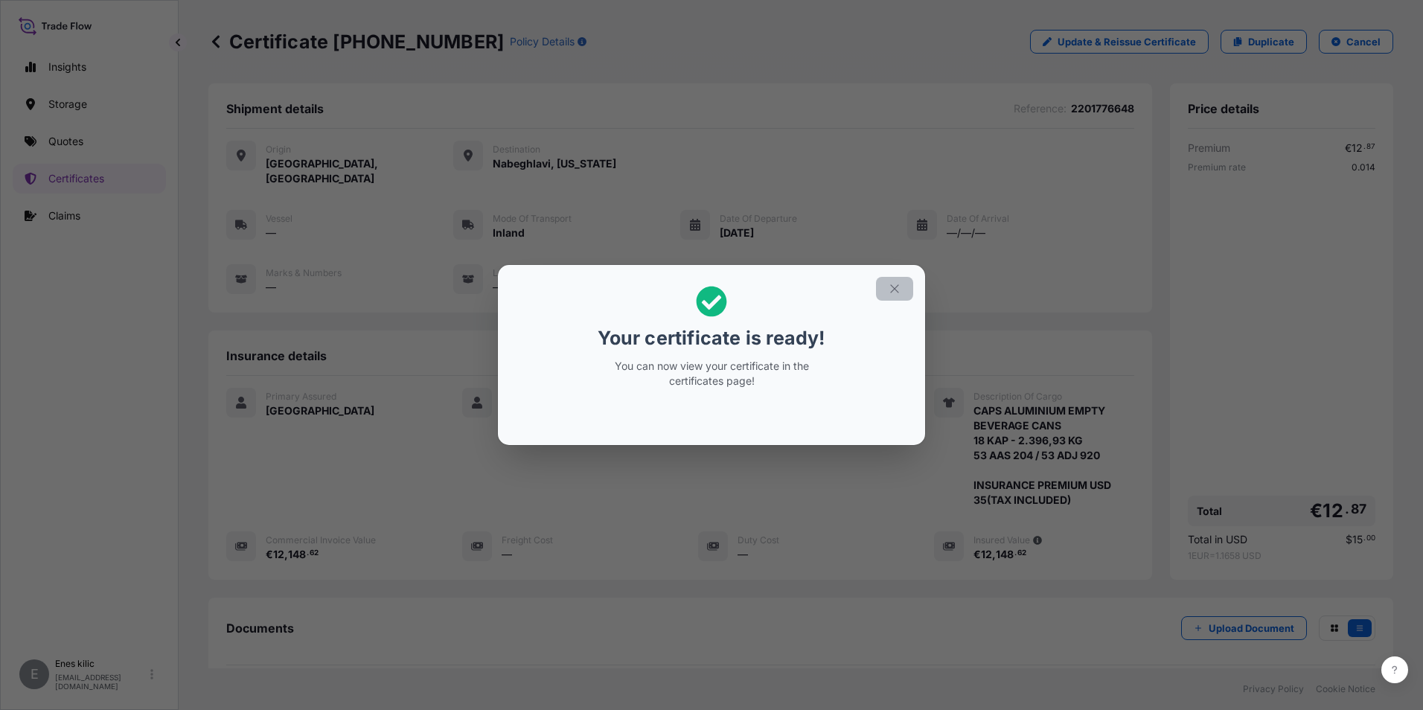
click at [900, 286] on icon "button" at bounding box center [894, 288] width 13 height 13
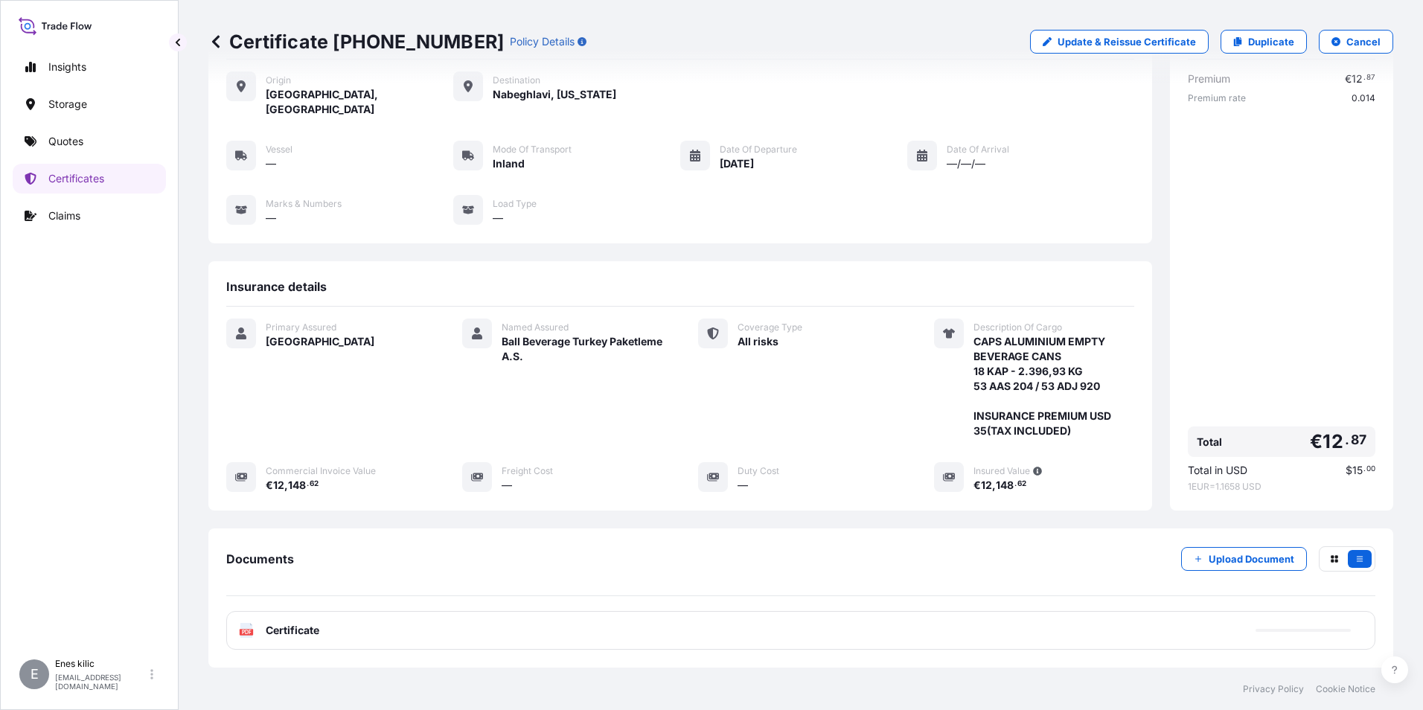
scroll to position [147, 0]
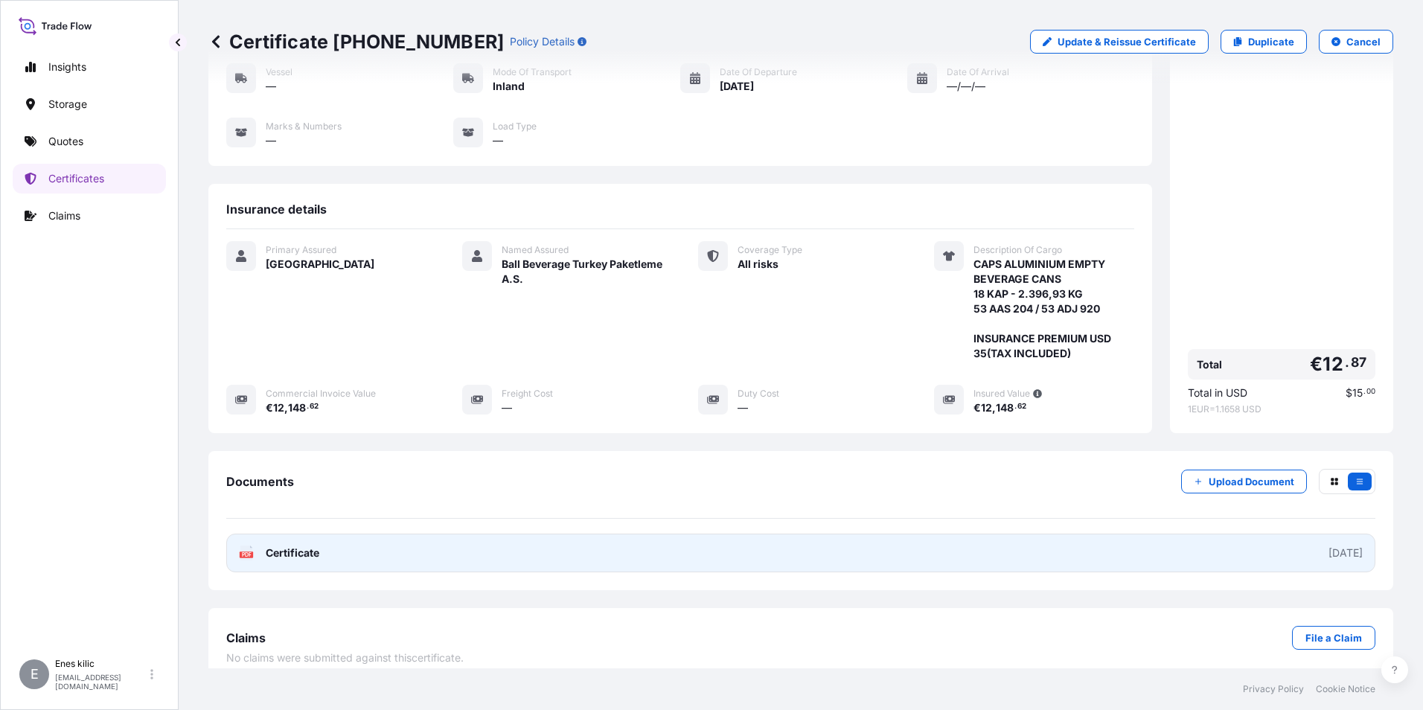
click at [312, 545] on span "Certificate" at bounding box center [293, 552] width 54 height 15
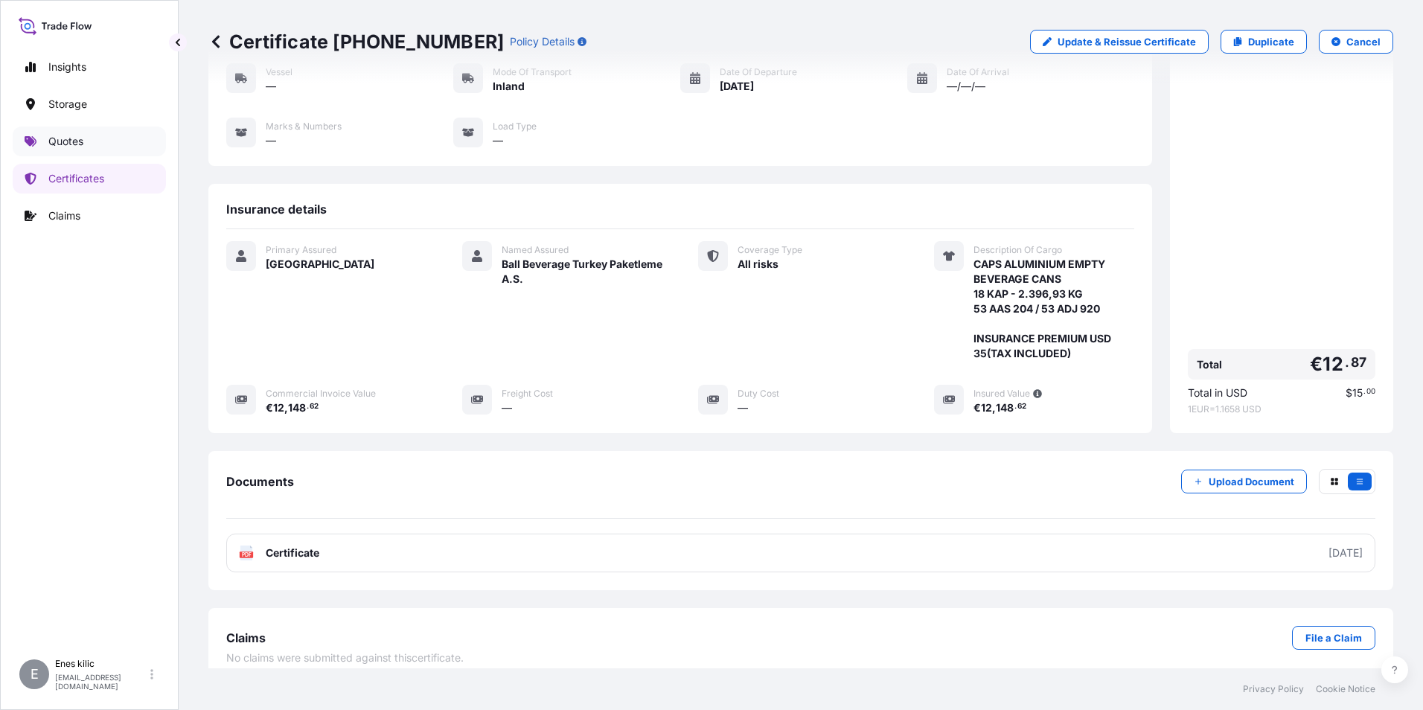
click at [88, 144] on link "Quotes" at bounding box center [89, 141] width 153 height 30
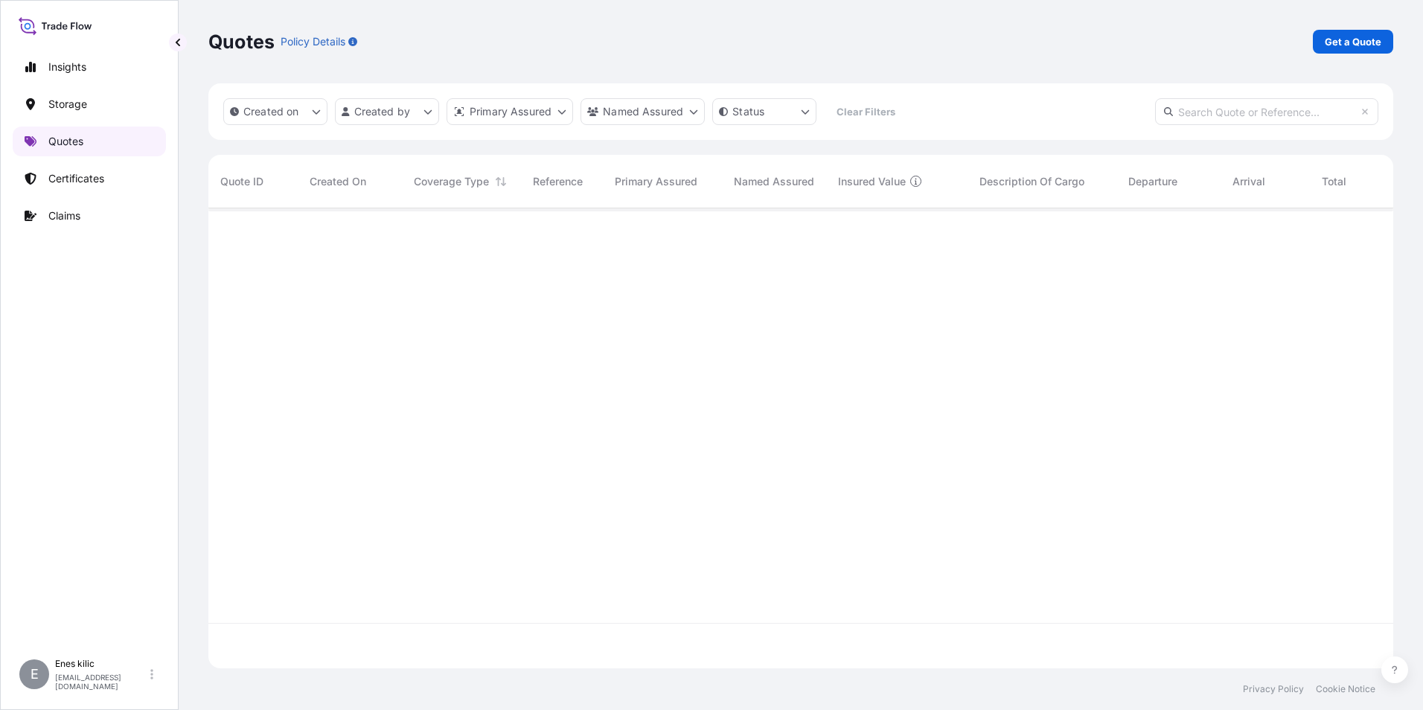
scroll to position [457, 1173]
click at [1375, 43] on p "Get a Quote" at bounding box center [1352, 41] width 57 height 15
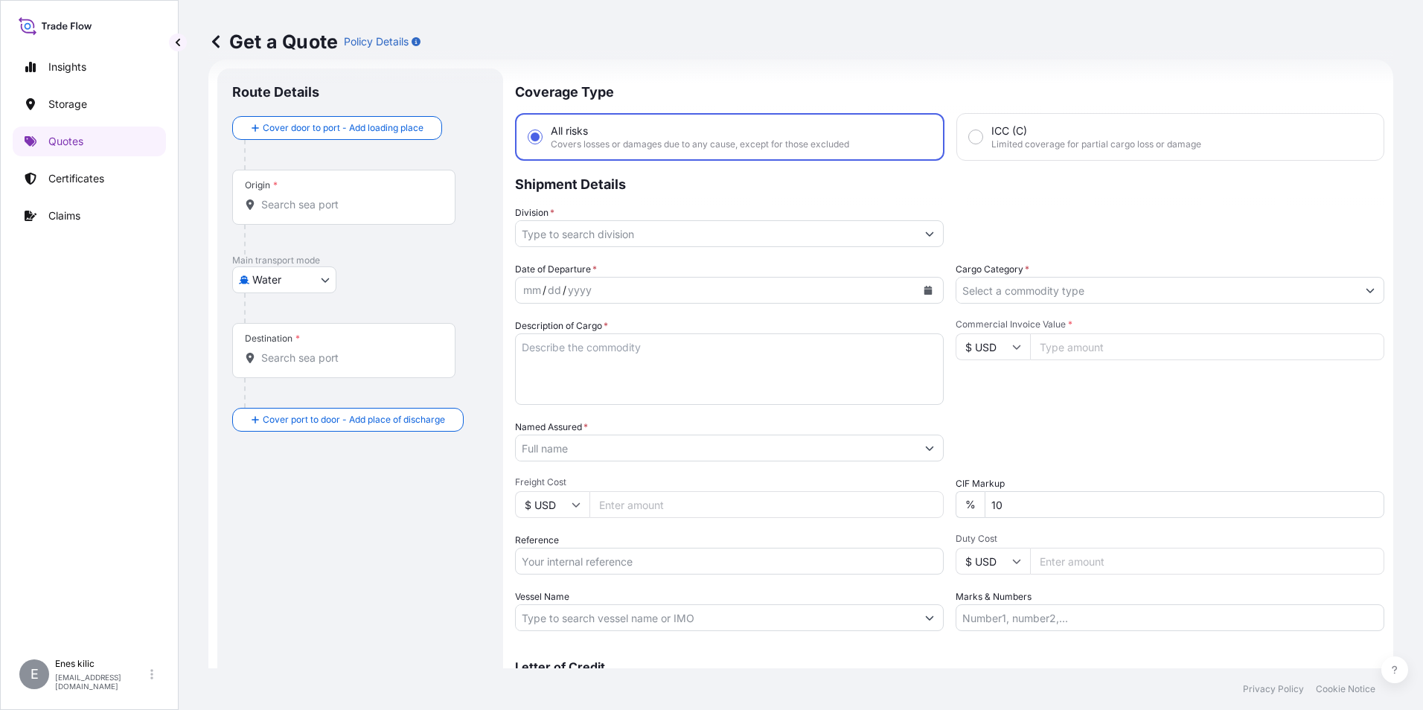
click at [392, 200] on input "Origin *" at bounding box center [349, 204] width 176 height 15
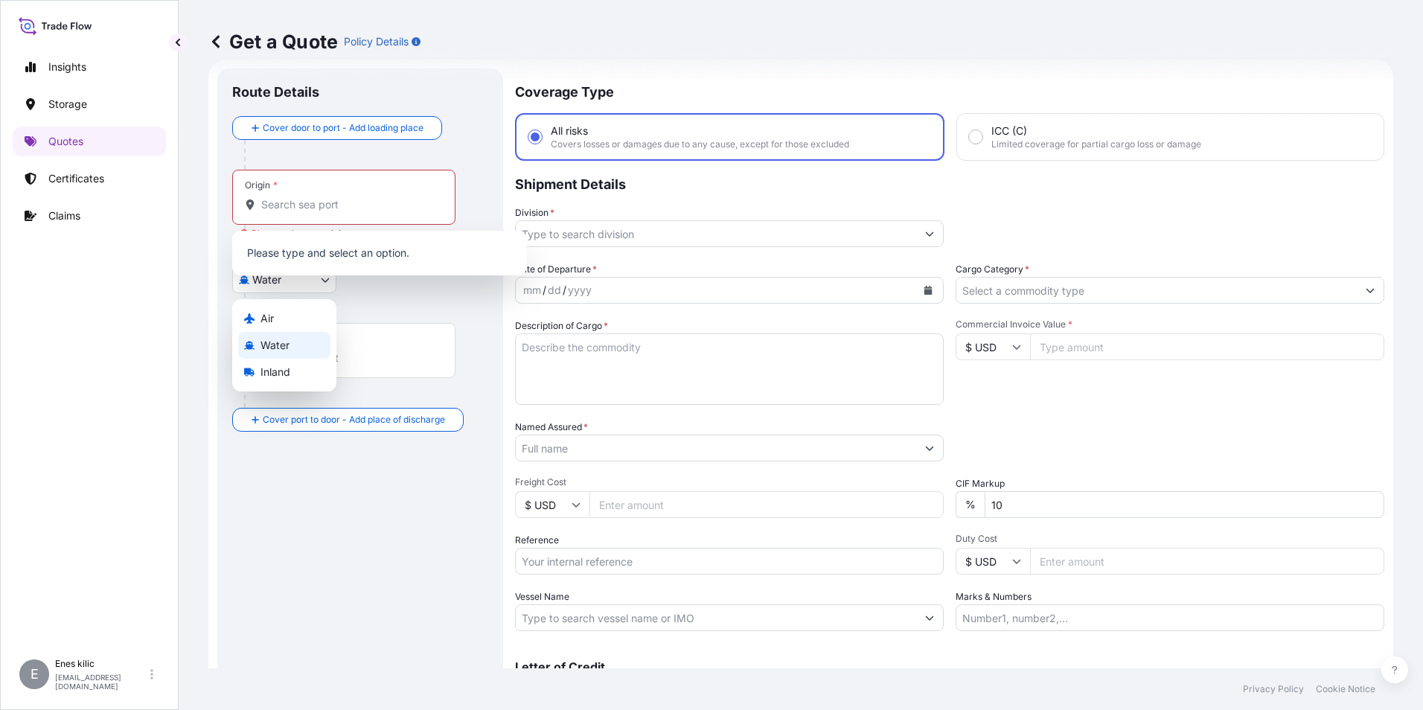
click at [312, 284] on body "0 options available. Insights Storage Quotes Certificates Claims E [PERSON_NAME…" at bounding box center [711, 355] width 1423 height 710
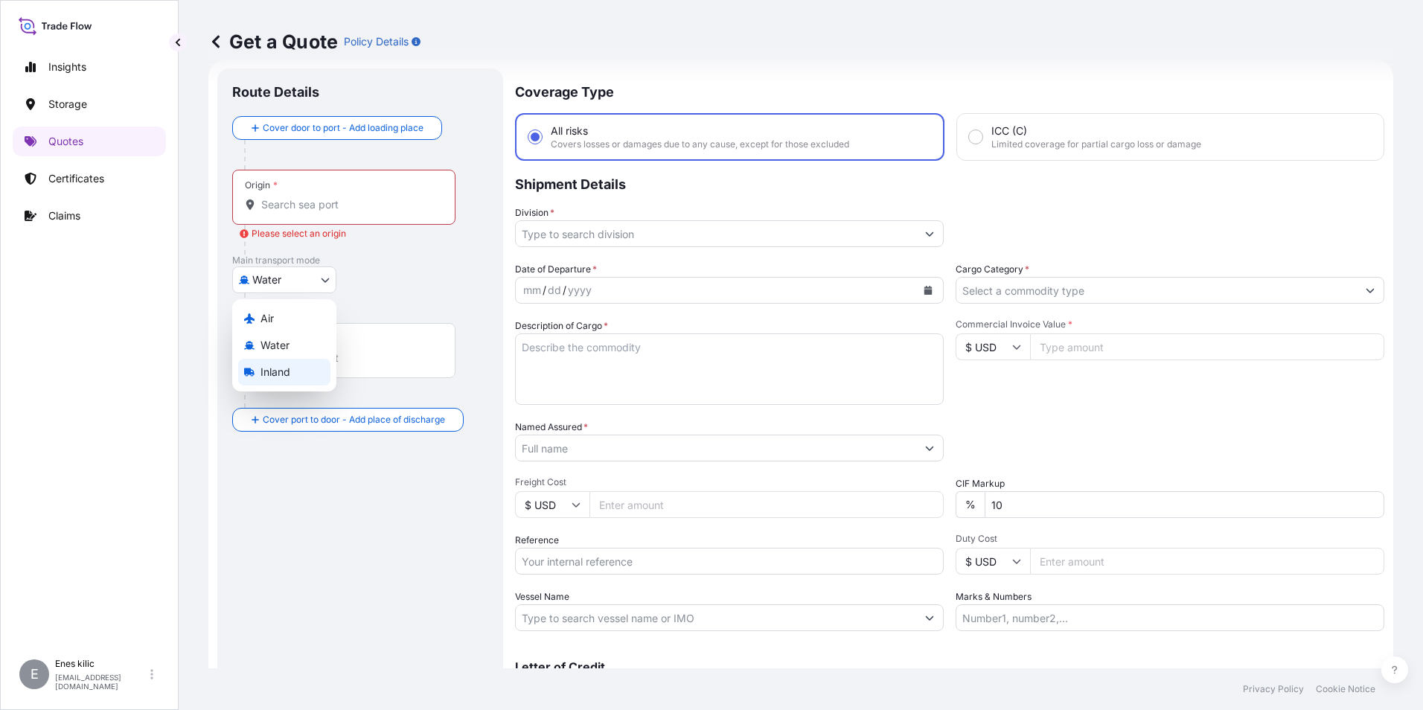
click at [296, 373] on div "Inland" at bounding box center [284, 372] width 92 height 27
select select "Inland"
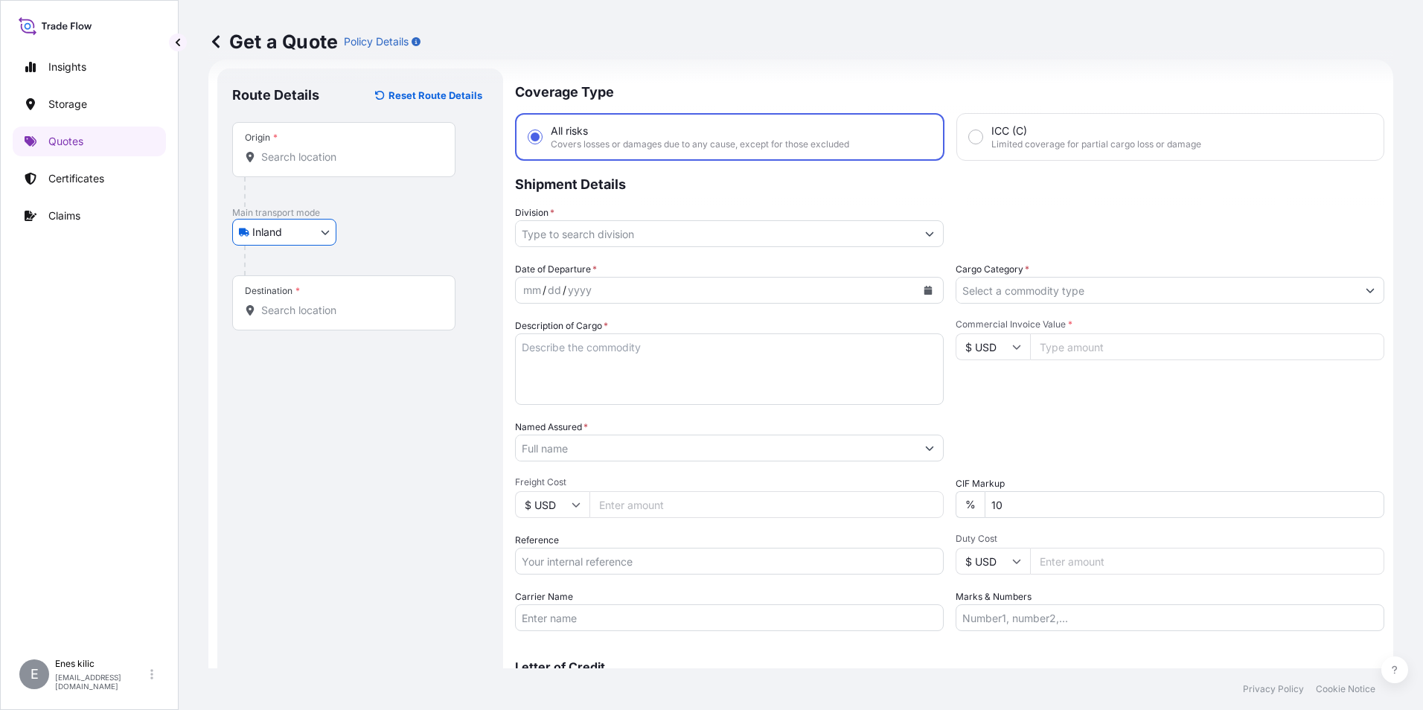
click at [315, 160] on input "Origin *" at bounding box center [349, 157] width 176 height 15
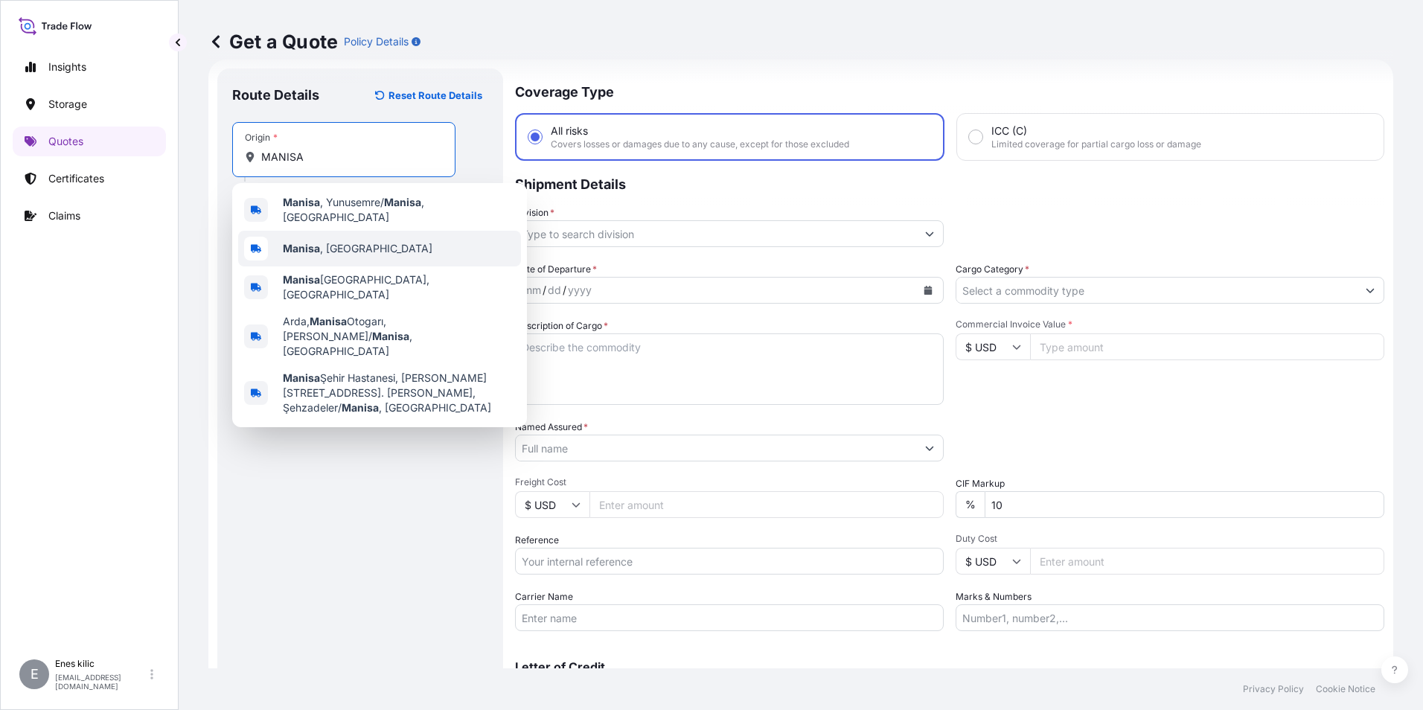
click at [329, 241] on span "[GEOGRAPHIC_DATA] , [GEOGRAPHIC_DATA]" at bounding box center [358, 248] width 150 height 15
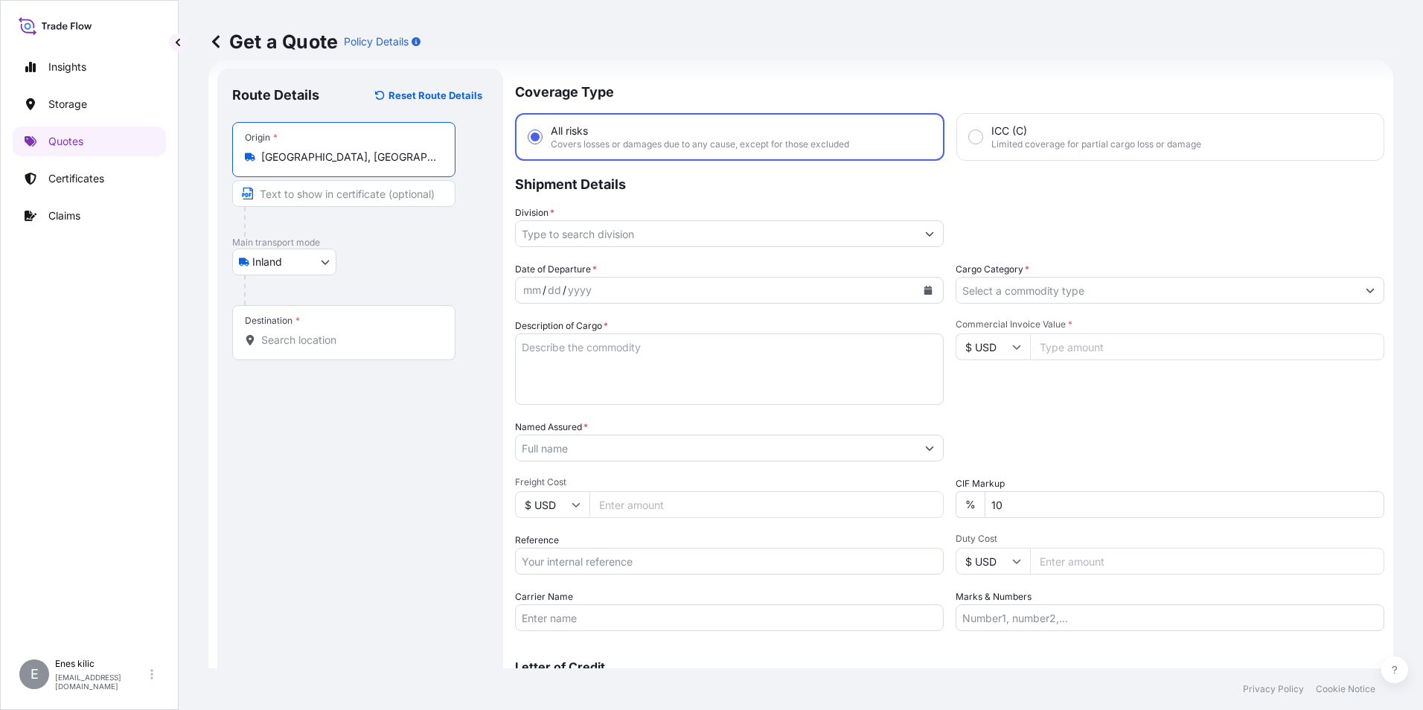
type input "[GEOGRAPHIC_DATA], [GEOGRAPHIC_DATA]"
click at [337, 356] on div "Destination *" at bounding box center [343, 332] width 223 height 55
click at [337, 347] on input "Destination *" at bounding box center [349, 340] width 176 height 15
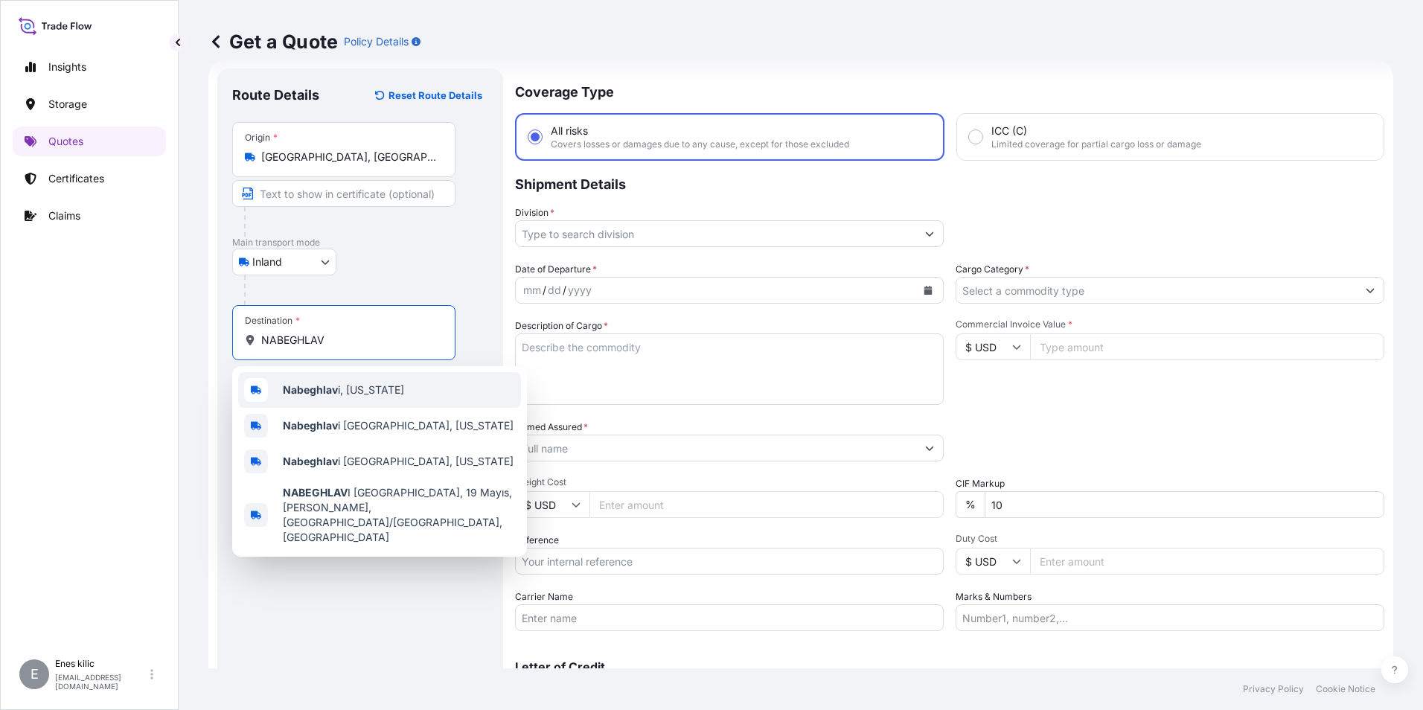
click at [342, 388] on span "Nabeghlav i, [US_STATE]" at bounding box center [343, 389] width 121 height 15
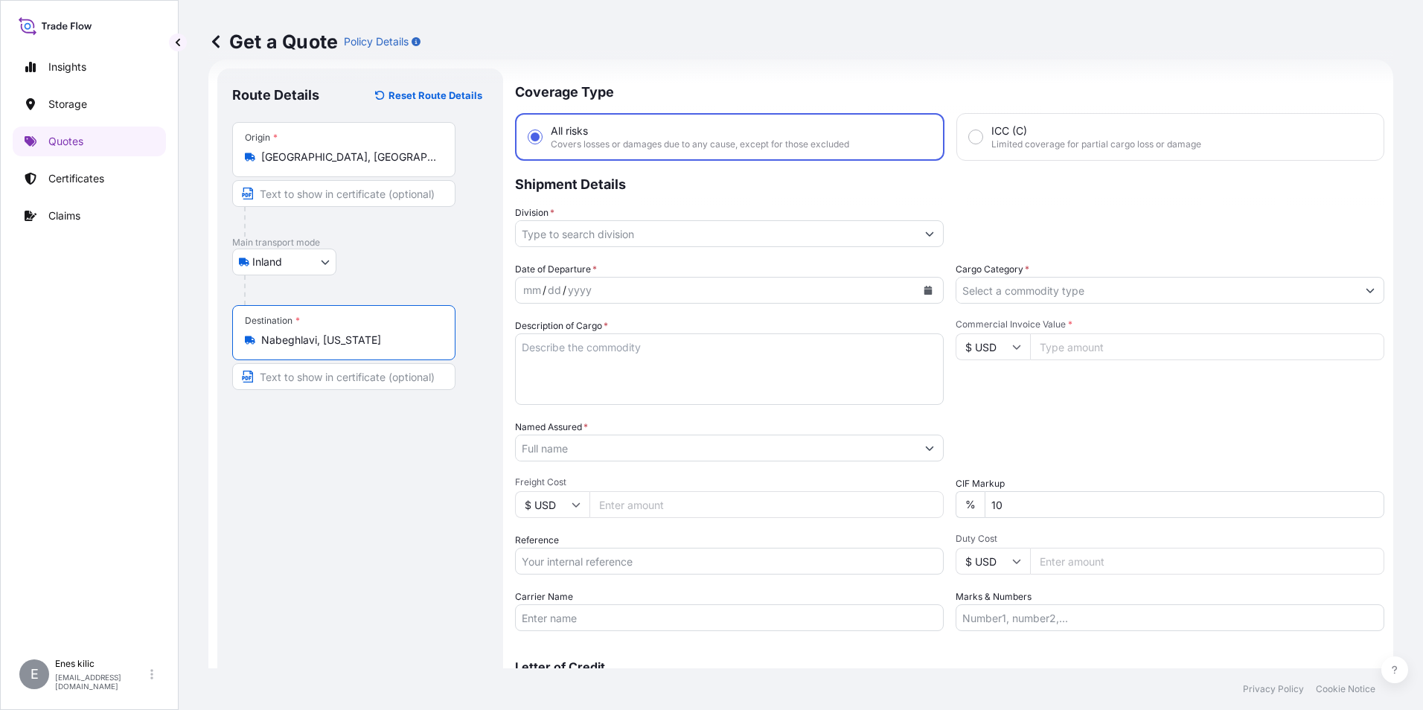
type input "Nabeghlavi, [US_STATE]"
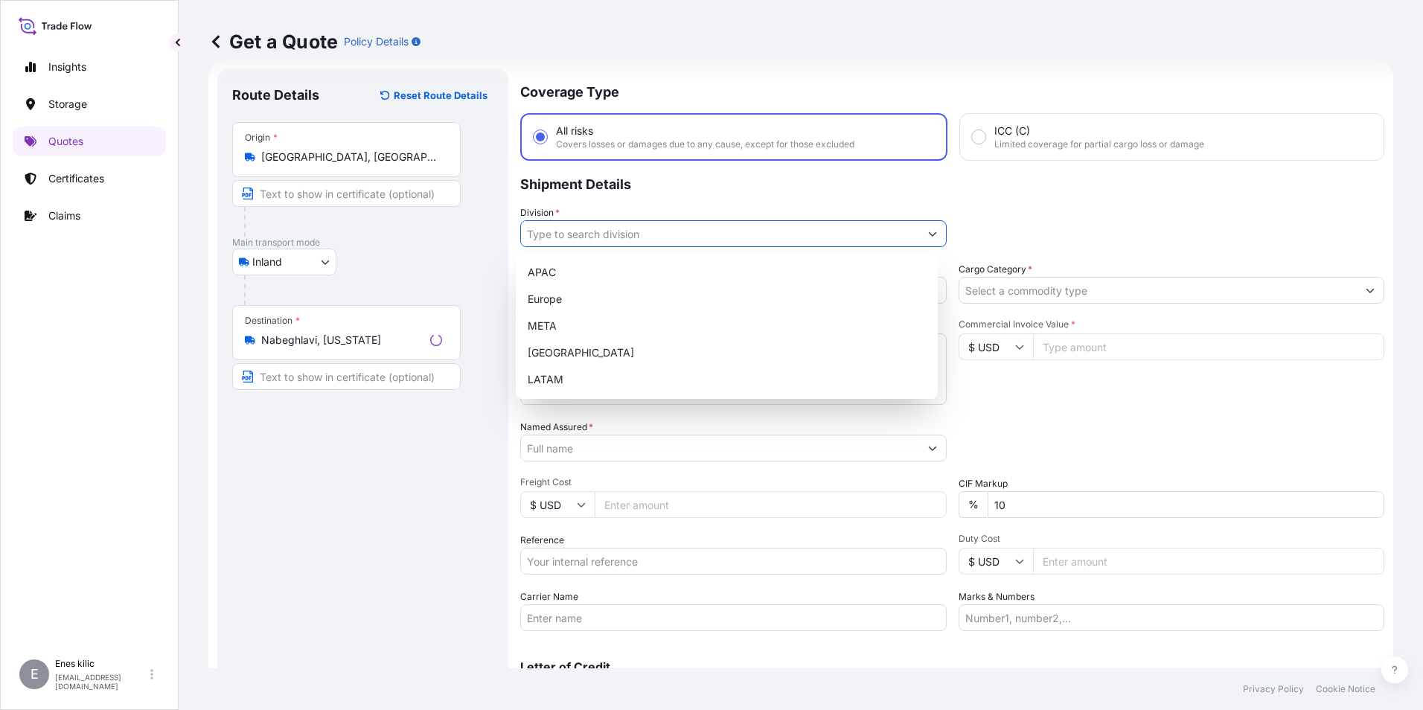
click at [607, 238] on input "Division *" at bounding box center [720, 233] width 398 height 27
click at [589, 320] on div "META" at bounding box center [727, 325] width 410 height 27
type input "META"
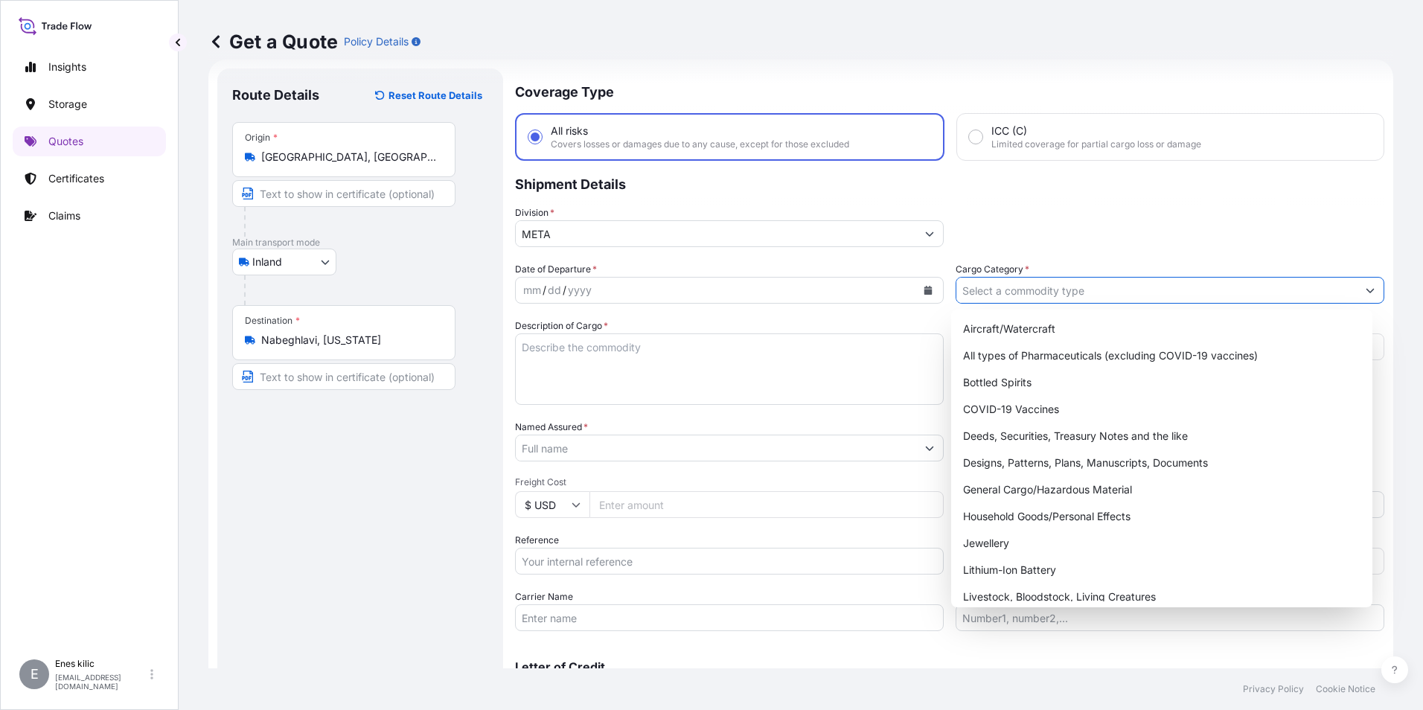
click at [1060, 292] on input "Cargo Category *" at bounding box center [1156, 290] width 400 height 27
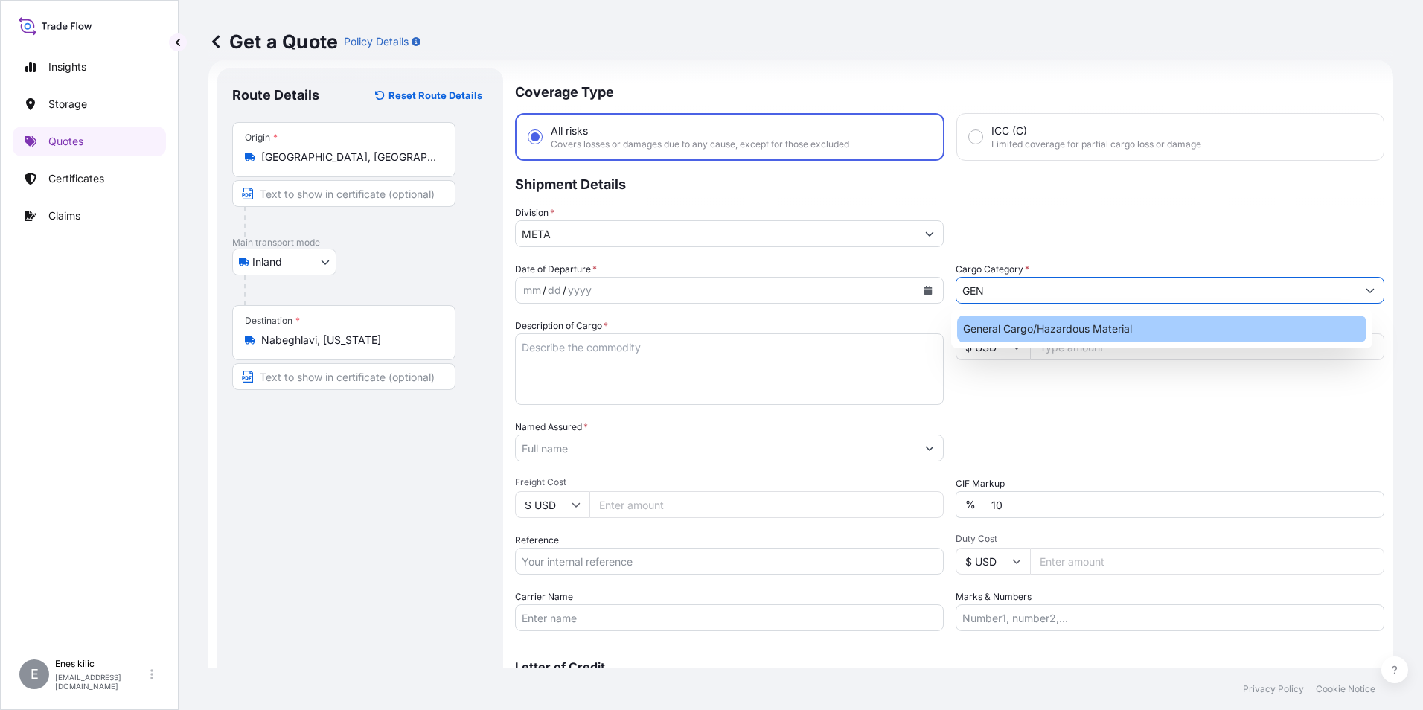
click at [1062, 324] on div "General Cargo/Hazardous Material" at bounding box center [1162, 328] width 410 height 27
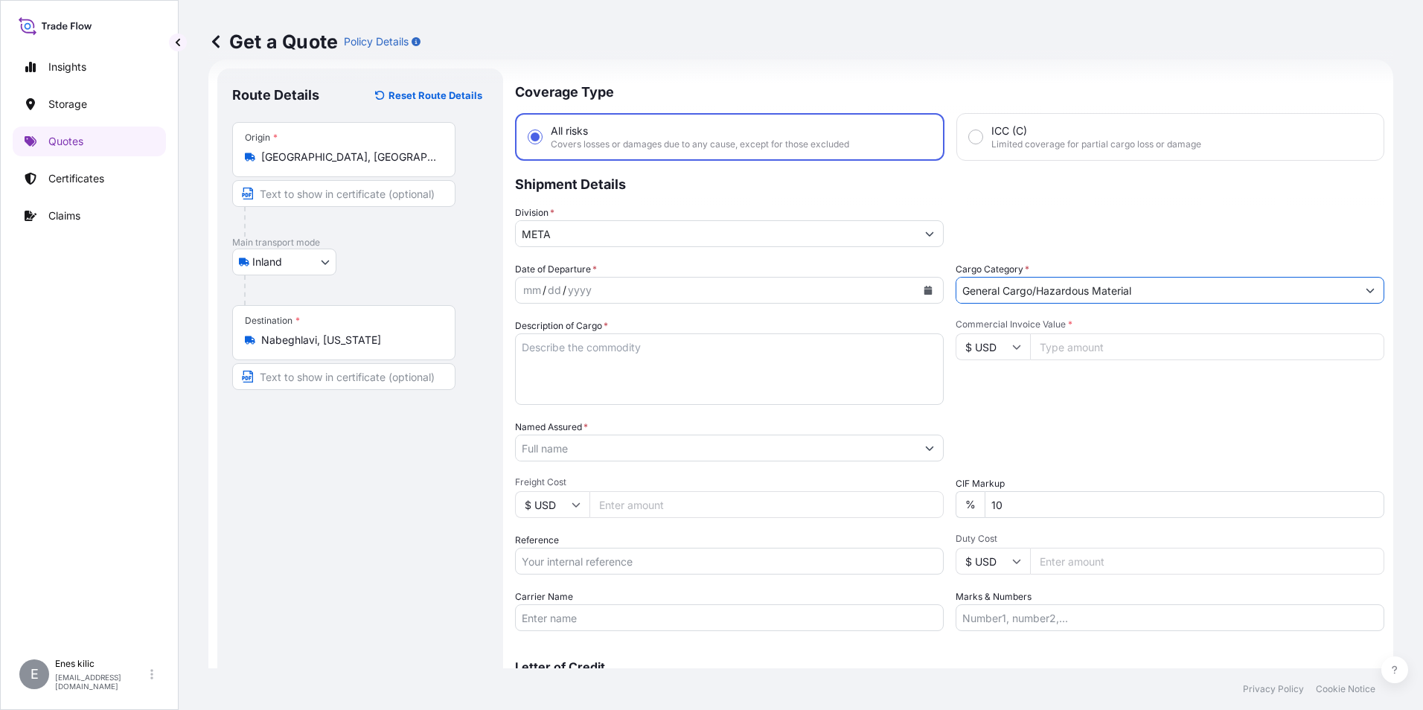
type input "General Cargo/Hazardous Material"
click at [927, 286] on button "Calendar" at bounding box center [928, 290] width 24 height 24
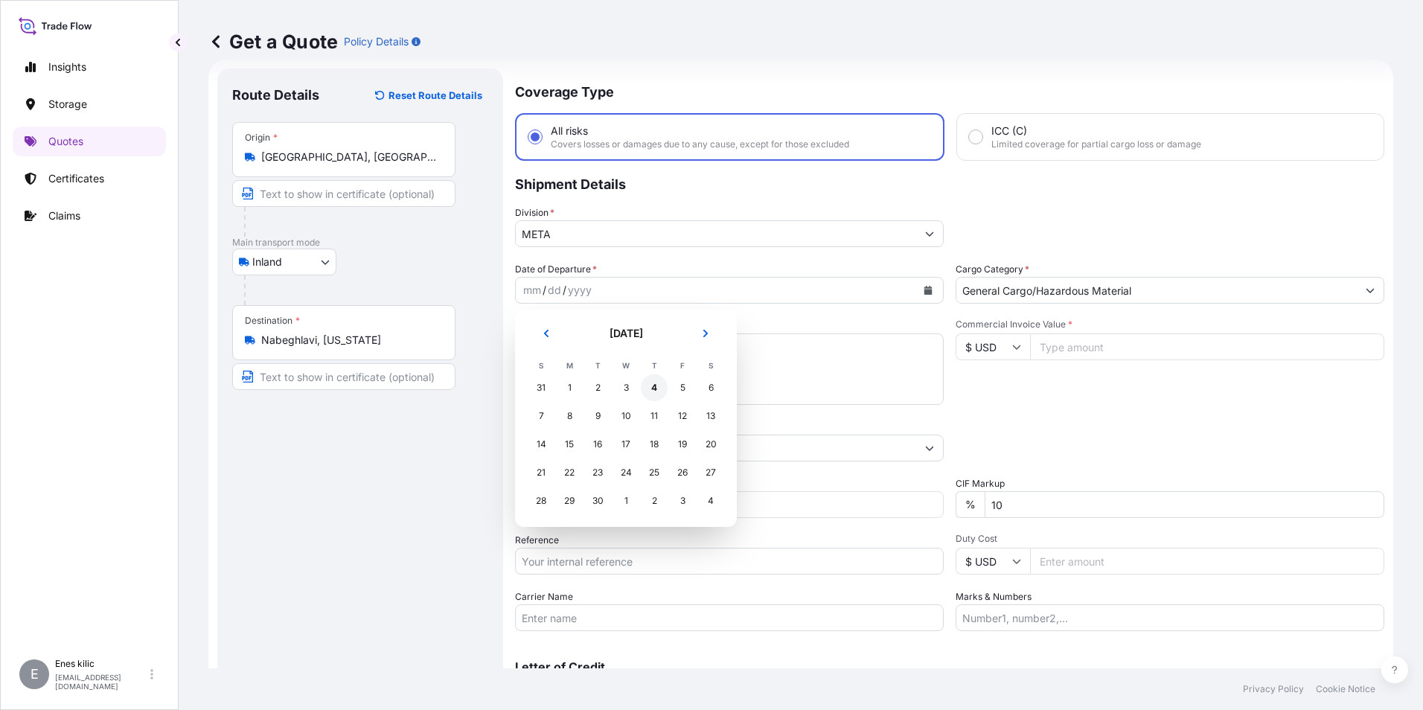
click at [655, 386] on div "4" at bounding box center [654, 387] width 27 height 27
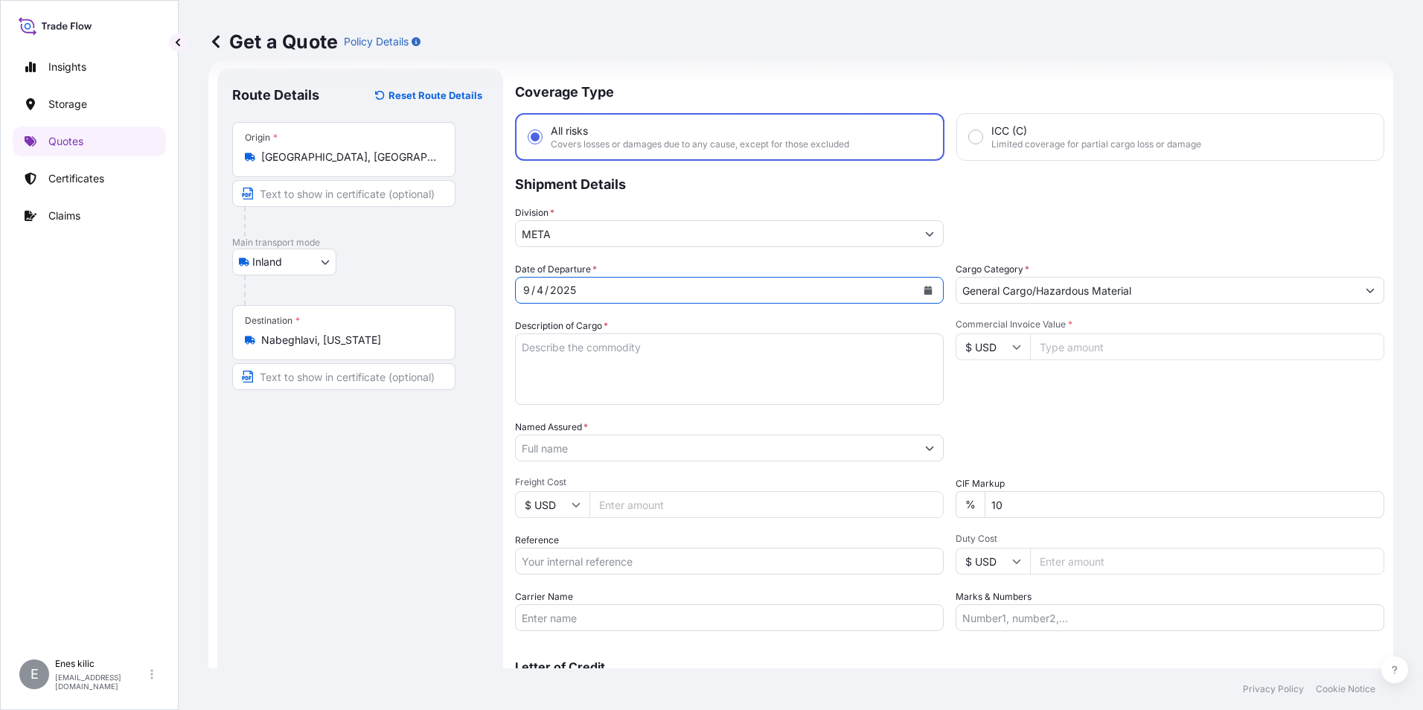
click at [696, 346] on textarea "Description of Cargo *" at bounding box center [729, 368] width 429 height 71
click at [581, 333] on textarea "Description of Cargo *" at bounding box center [729, 368] width 429 height 71
paste textarea "CAPS ALUMINIUM EMPTY BEVERAGE CANS"
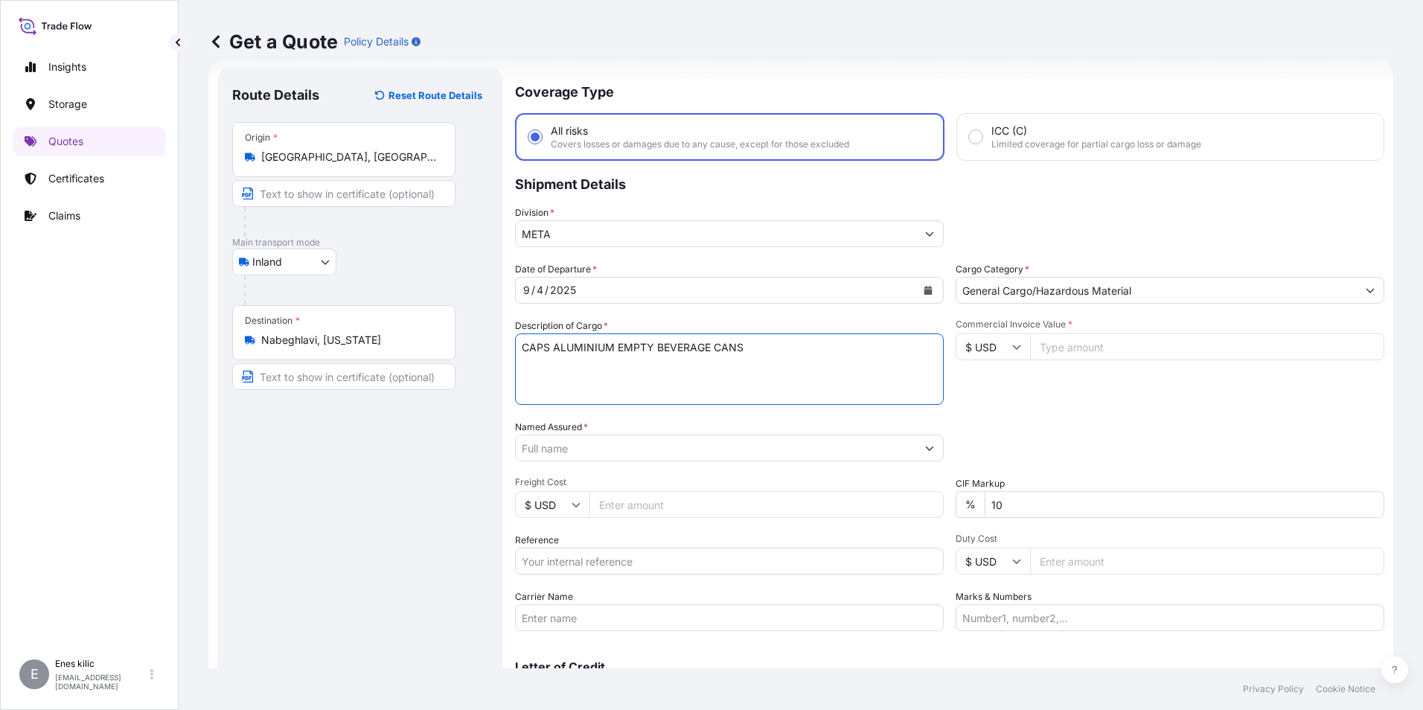
click at [595, 372] on textarea "CAPS ALUMINIUM EMPTY BEVERAGE CANS" at bounding box center [729, 368] width 429 height 71
paste textarea "18 KAP - 2.396,93 KG"
click at [626, 361] on textarea "CAPS ALUMINIUM EMPTY BEVERAGE CANS 18 KAP - 2.396,93 KG" at bounding box center [729, 368] width 429 height 71
click at [600, 382] on textarea "CAPS ALUMINIUM EMPTY BEVERAGE CANS 18 KAP - 2.396,93 KG" at bounding box center [729, 368] width 429 height 71
paste textarea "53 ABY 180 / 53 ABC 386"
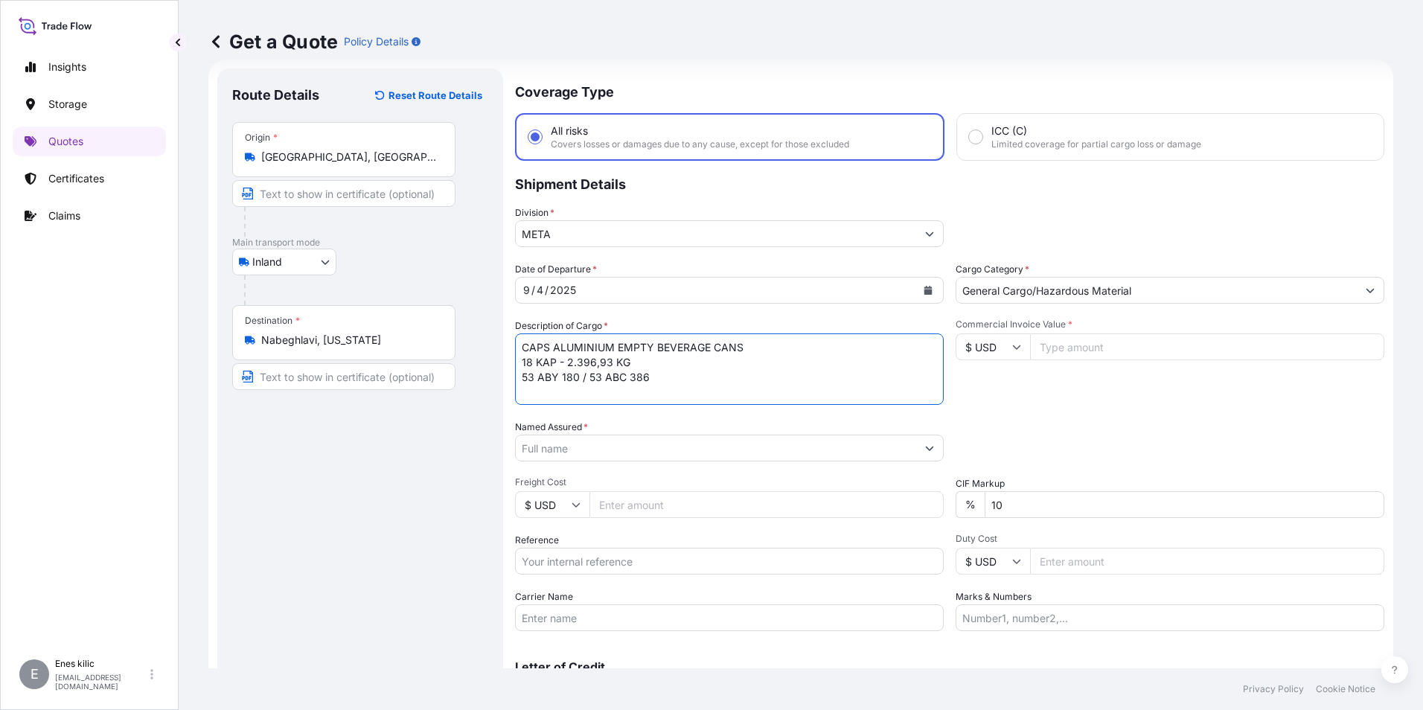
scroll to position [9, 0]
type textarea "CAPS ALUMINIUM EMPTY BEVERAGE CANS 18 KAP - 2.396,93 KG 53 ABY 180 / 53 ABC 386…"
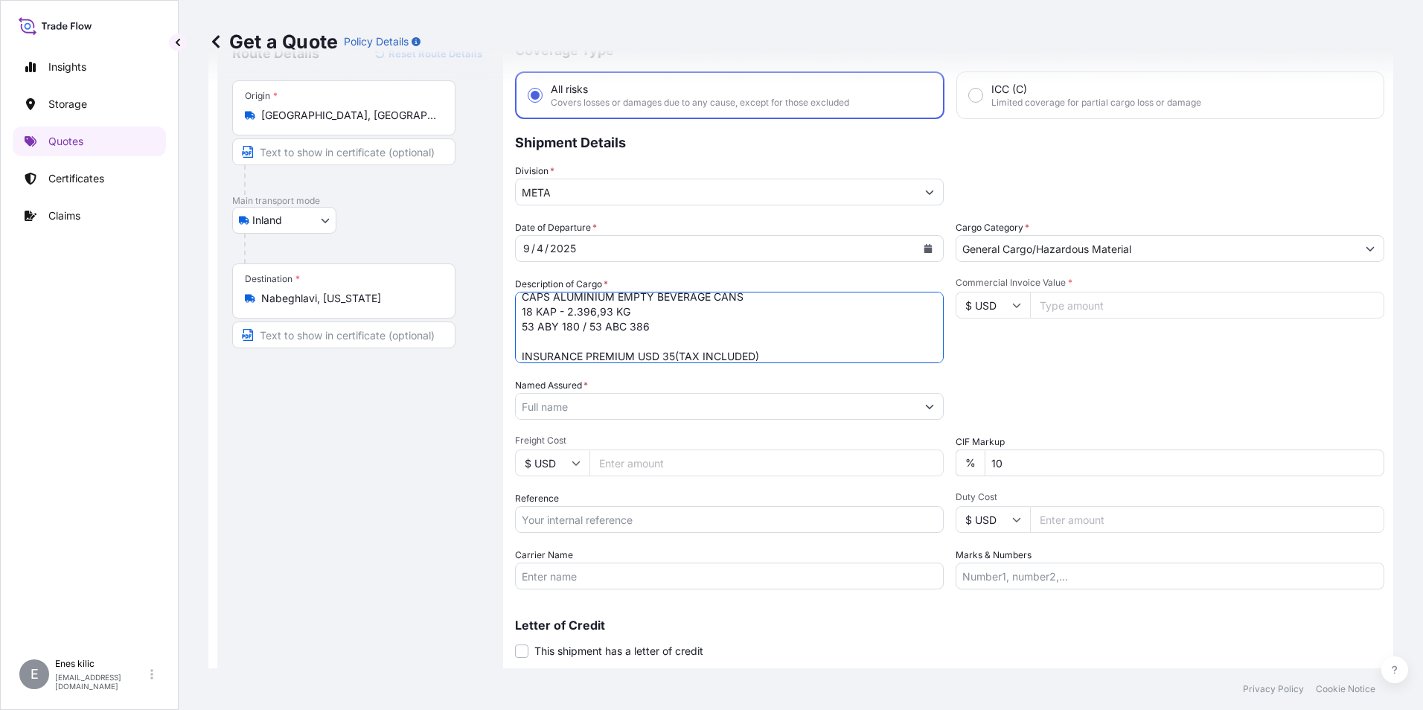
scroll to position [98, 0]
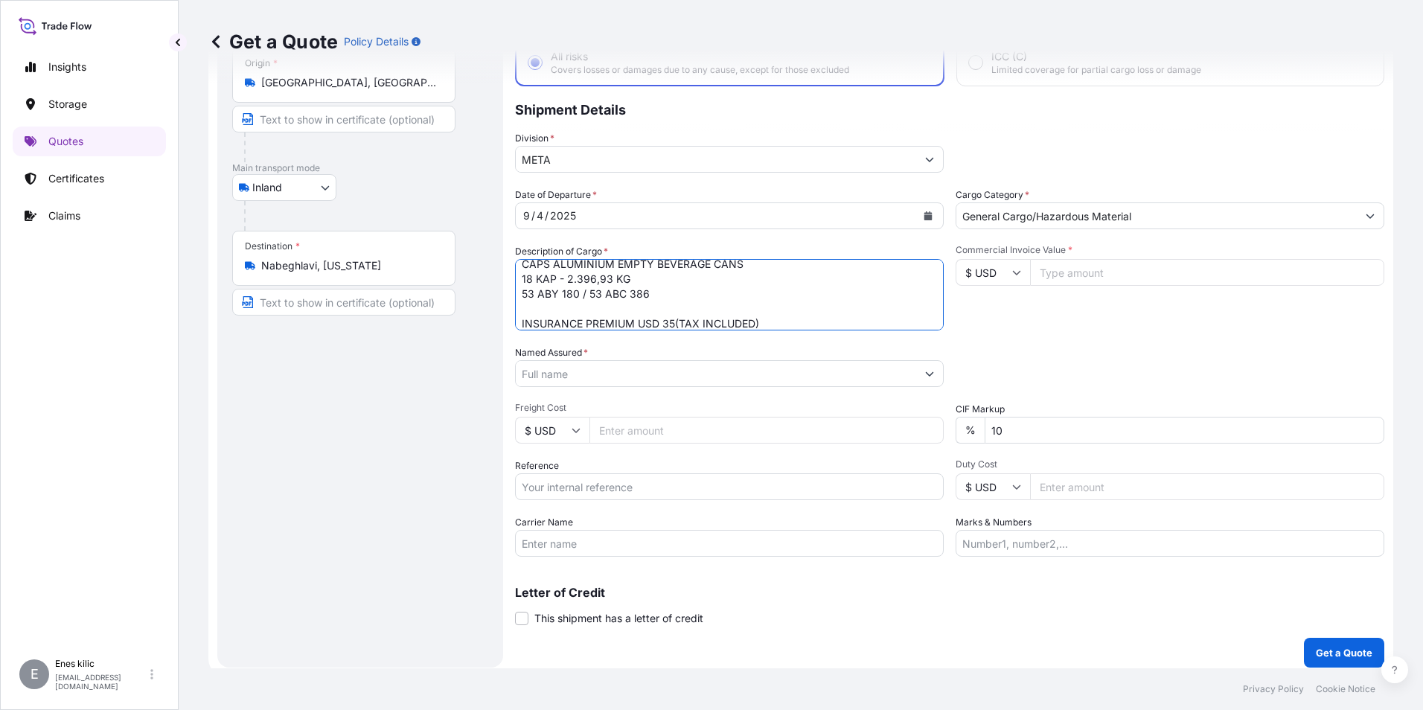
click at [1118, 287] on div "Commercial Invoice Value * $ USD" at bounding box center [1169, 287] width 429 height 86
click at [982, 271] on input "$ USD" at bounding box center [992, 272] width 74 height 27
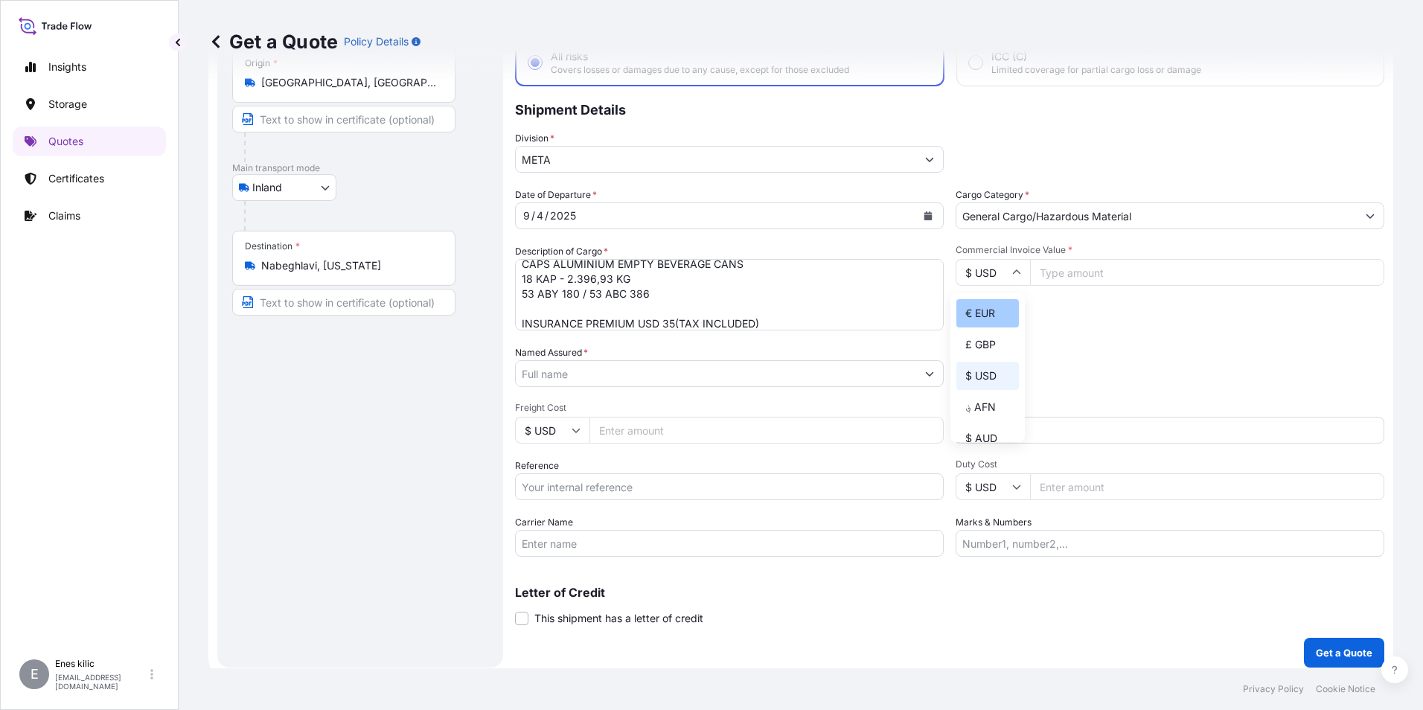
click at [990, 315] on div "€ EUR" at bounding box center [987, 313] width 62 height 28
type input "€ EUR"
click at [1071, 281] on input "Commercial Invoice Value *" at bounding box center [1207, 272] width 354 height 27
type input "12148.62"
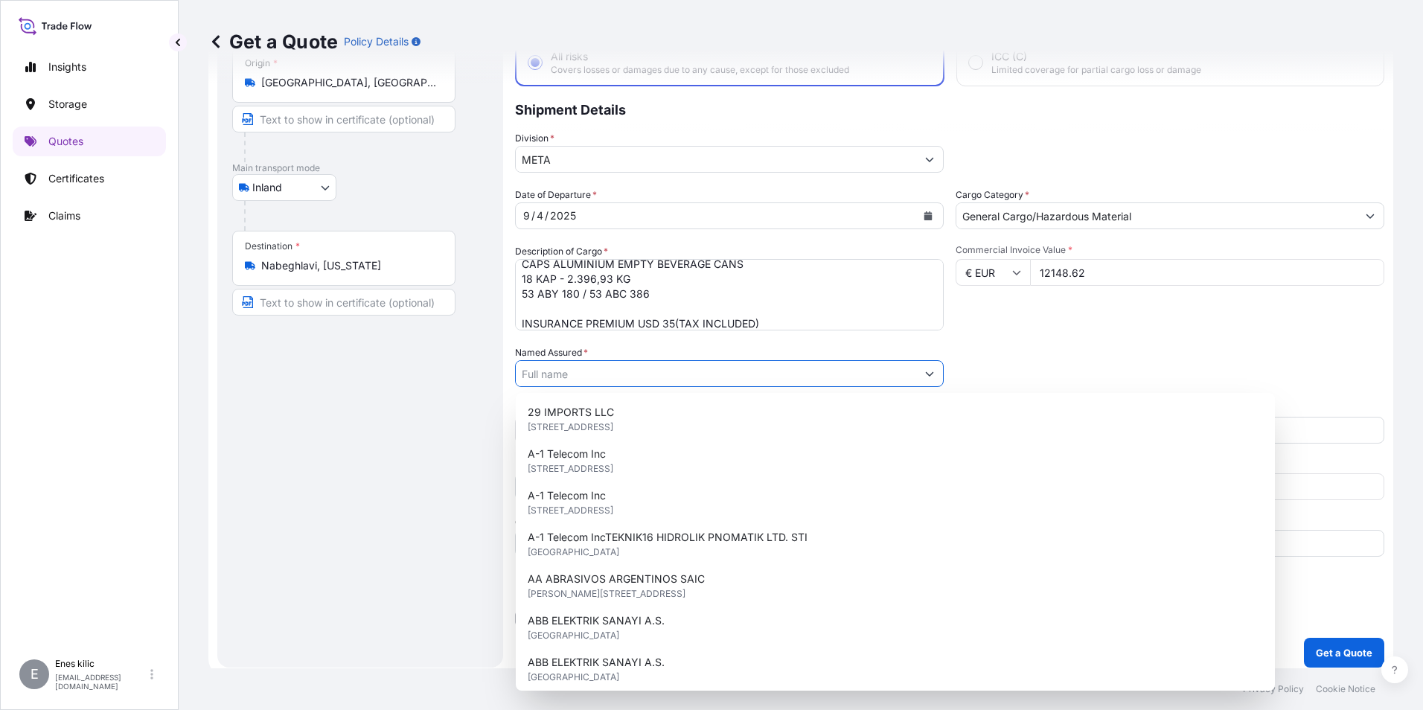
click at [1115, 354] on div "Packing Category Type to search a container mode Please select a primary mode o…" at bounding box center [1169, 366] width 429 height 42
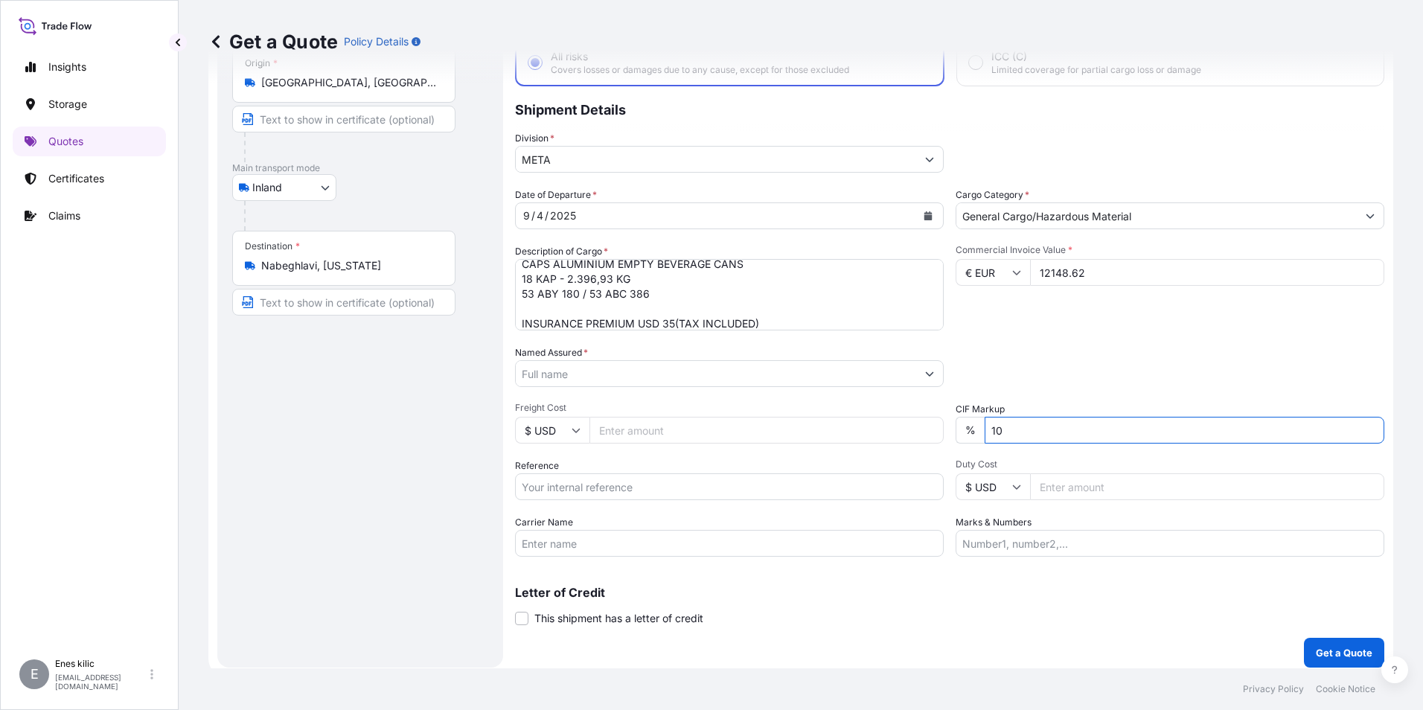
drag, startPoint x: 1063, startPoint y: 439, endPoint x: 897, endPoint y: 447, distance: 166.9
click at [900, 449] on div "Date of Departure * [DATE] Cargo Category * General Cargo/Hazardous Material De…" at bounding box center [949, 371] width 869 height 369
type input "0"
click at [1044, 351] on div "Packing Category Type to search a container mode Please select a primary mode o…" at bounding box center [1169, 366] width 429 height 42
click at [767, 379] on input "Named Assured *" at bounding box center [716, 373] width 400 height 27
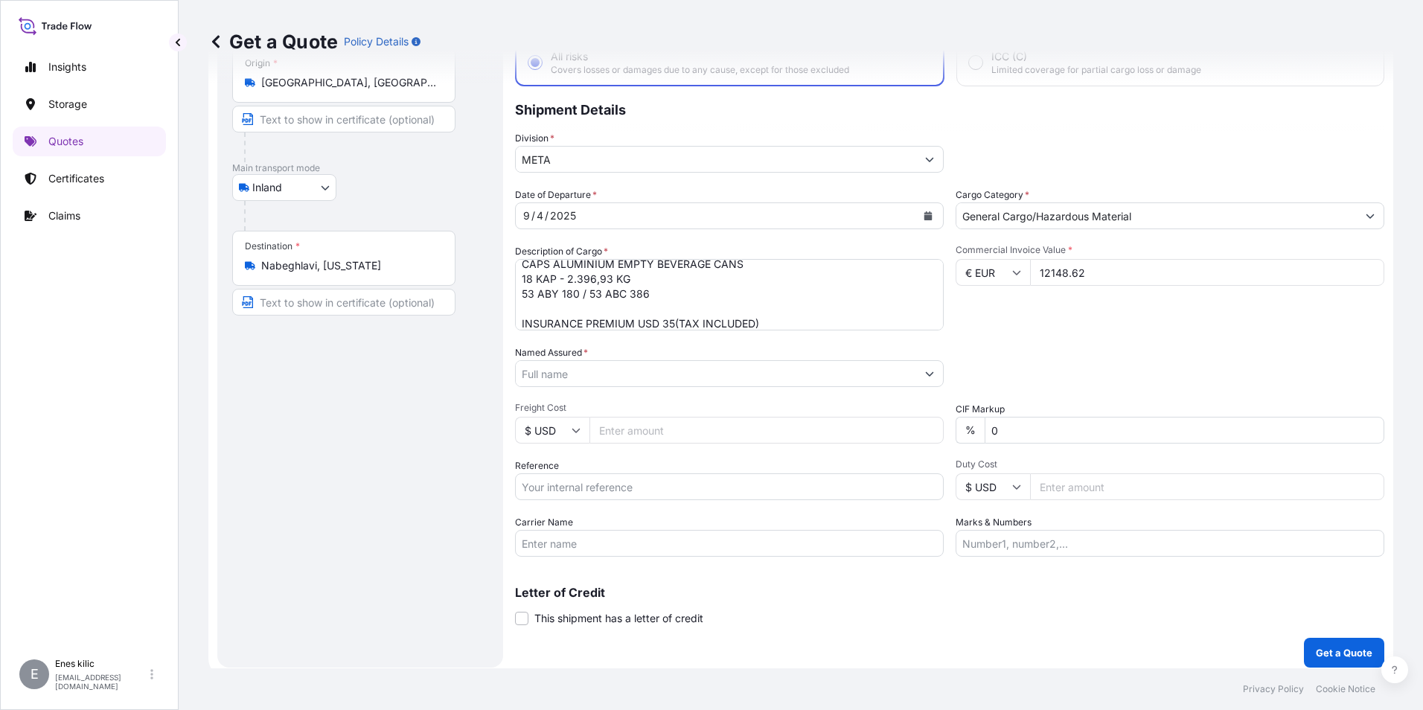
click at [620, 379] on input "Named Assured *" at bounding box center [716, 373] width 400 height 27
paste input "Ball Beverage Turkey Paketleme A.S."
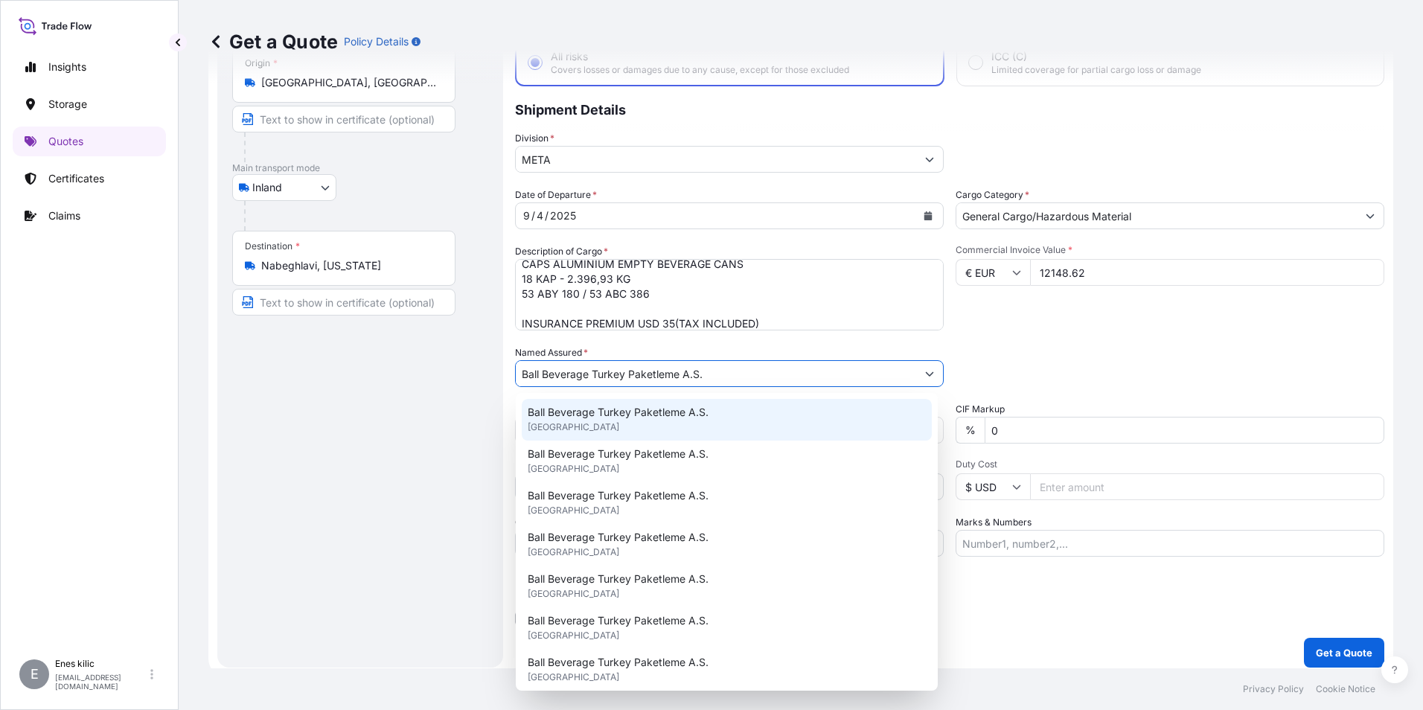
click at [620, 418] on span "Ball Beverage Turkey Paketleme A.S." at bounding box center [618, 412] width 181 height 15
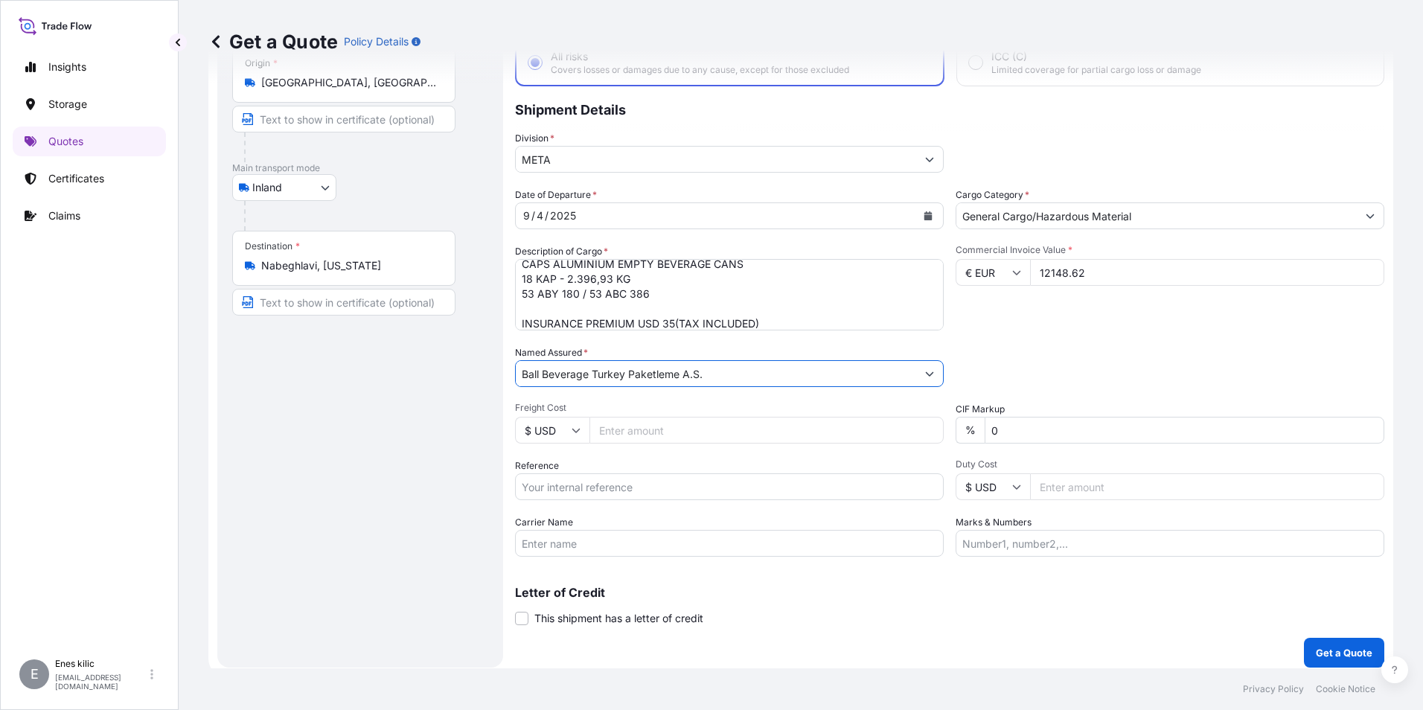
type input "Ball Beverage Turkey Paketleme A.S."
click at [596, 501] on div "Date of Departure * [DATE] Cargo Category * General Cargo/Hazardous Material De…" at bounding box center [949, 371] width 869 height 369
click at [595, 493] on input "Reference" at bounding box center [729, 486] width 429 height 27
click at [651, 487] on input "Reference" at bounding box center [729, 486] width 429 height 27
paste input "2201776644"
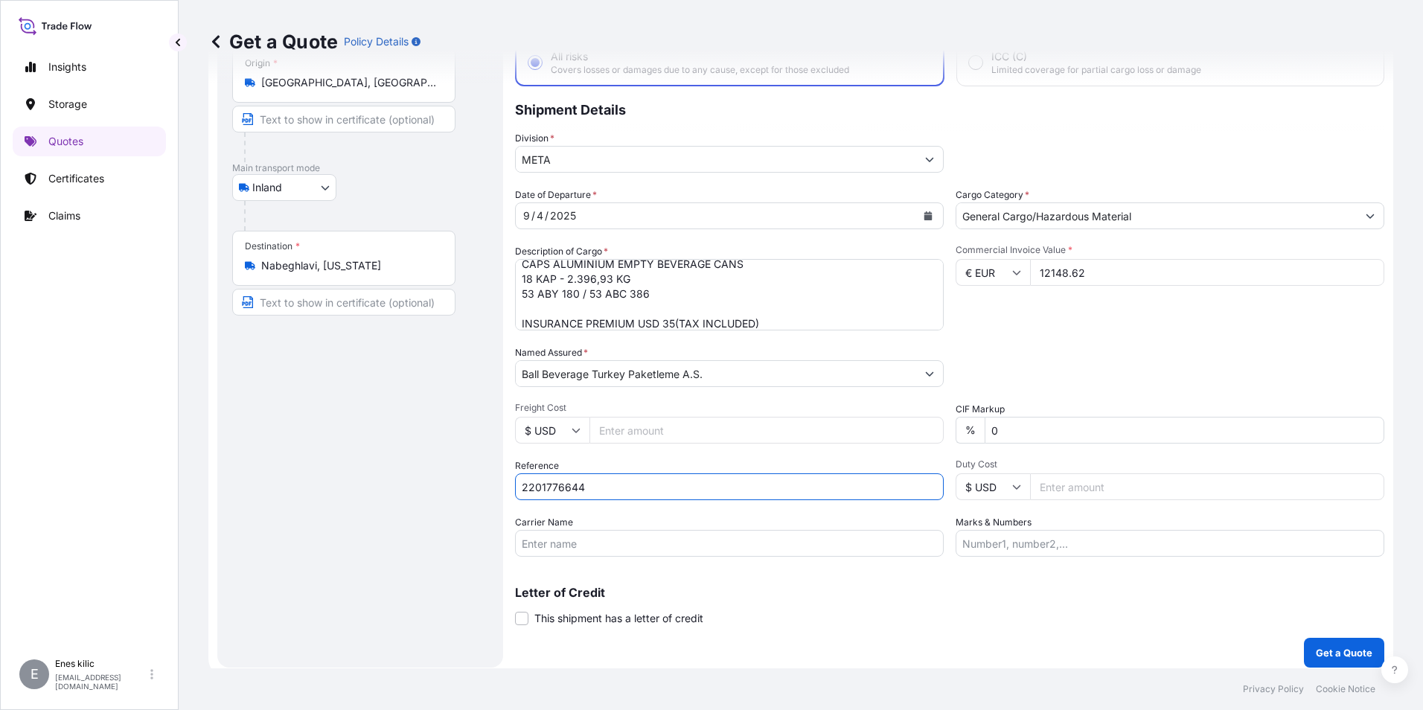
type input "2201776644"
drag, startPoint x: 531, startPoint y: 541, endPoint x: 511, endPoint y: 536, distance: 20.8
click at [531, 541] on input "Carrier Name" at bounding box center [729, 543] width 429 height 27
click at [868, 618] on div "Letter of Credit This shipment has a letter of credit Letter of credit * Letter…" at bounding box center [949, 605] width 869 height 39
click at [1324, 652] on p "Get a Quote" at bounding box center [1343, 652] width 57 height 15
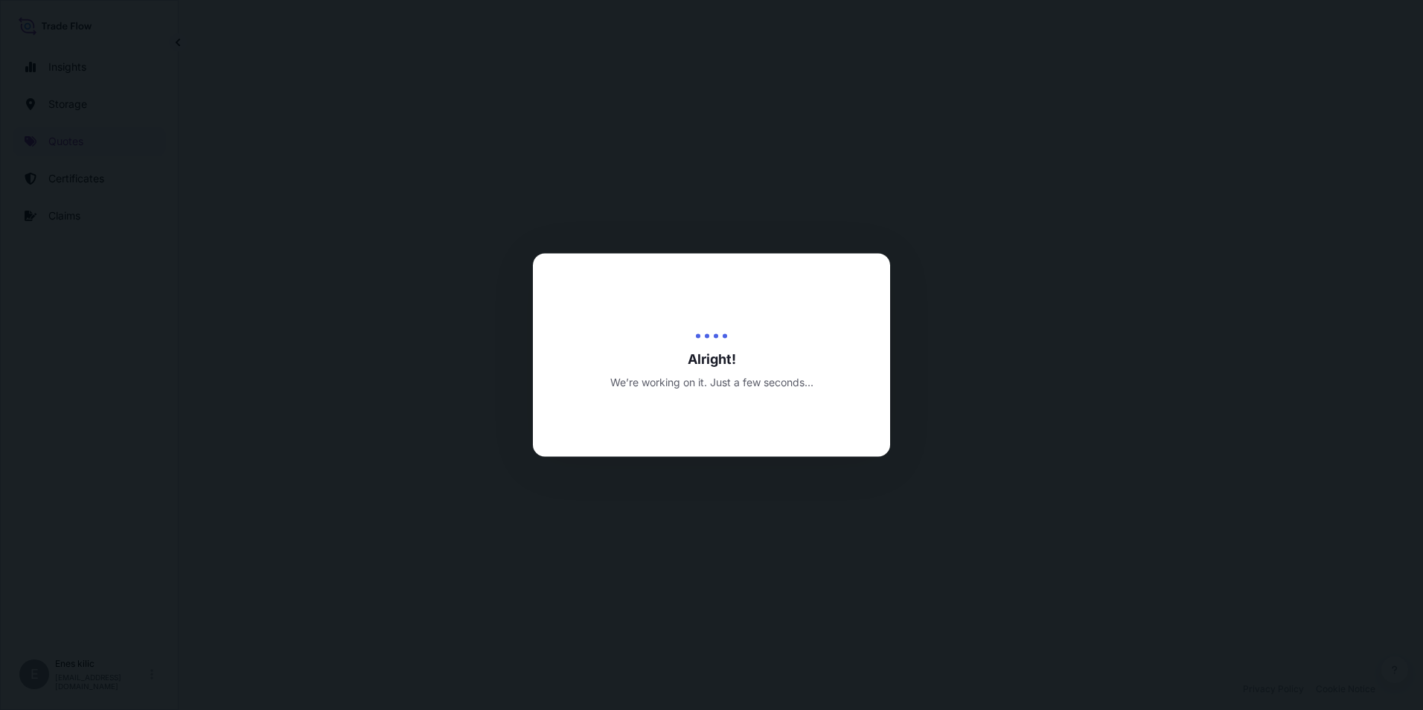
select select "Inland"
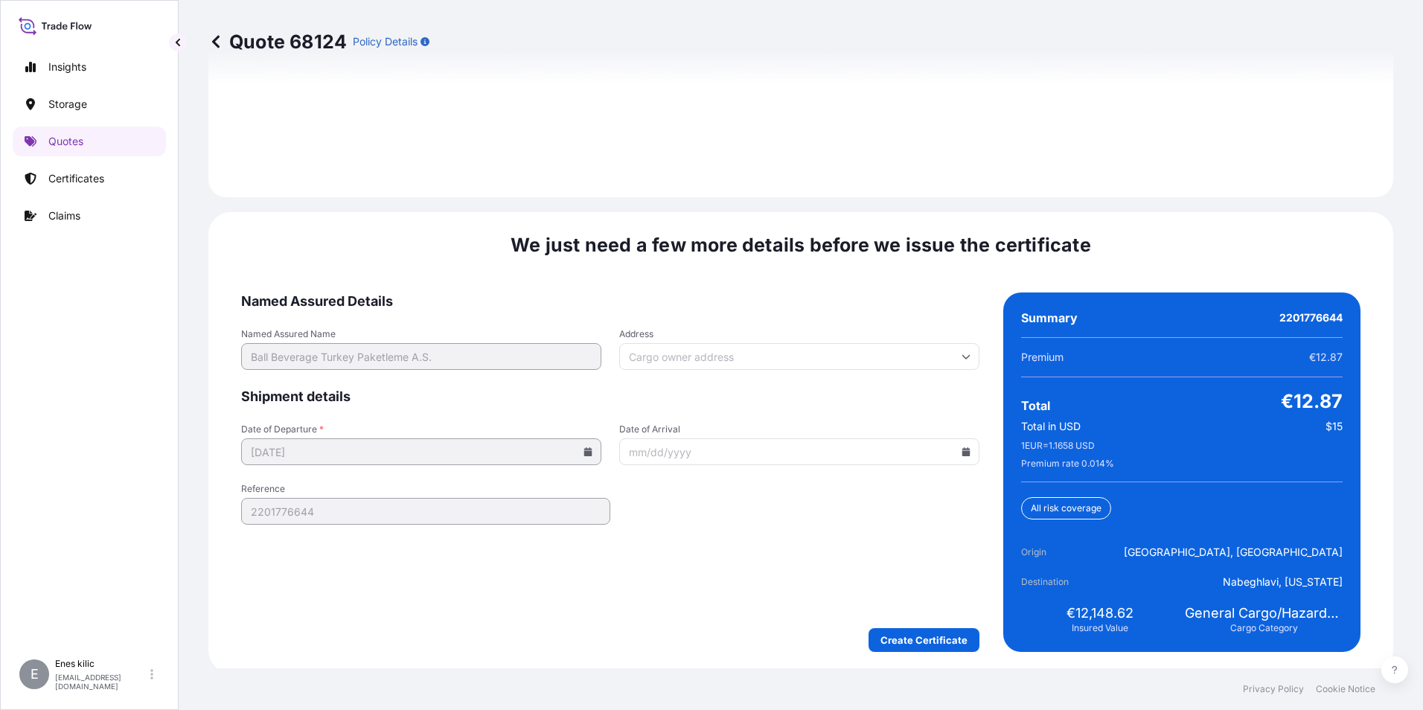
scroll to position [2173, 0]
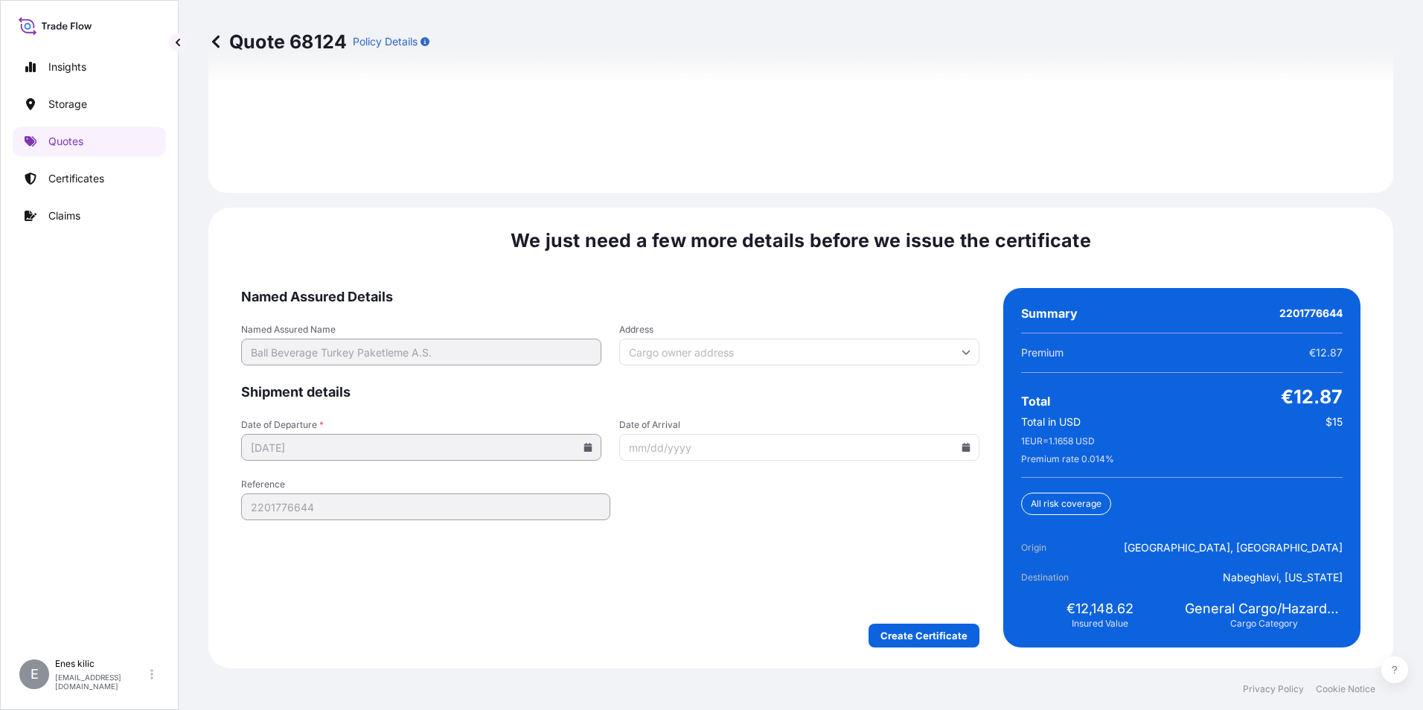
click at [904, 621] on form "Named Assured Details Named Assured Name Ball Beverage Turkey Paketleme A.S. Ad…" at bounding box center [610, 467] width 738 height 359
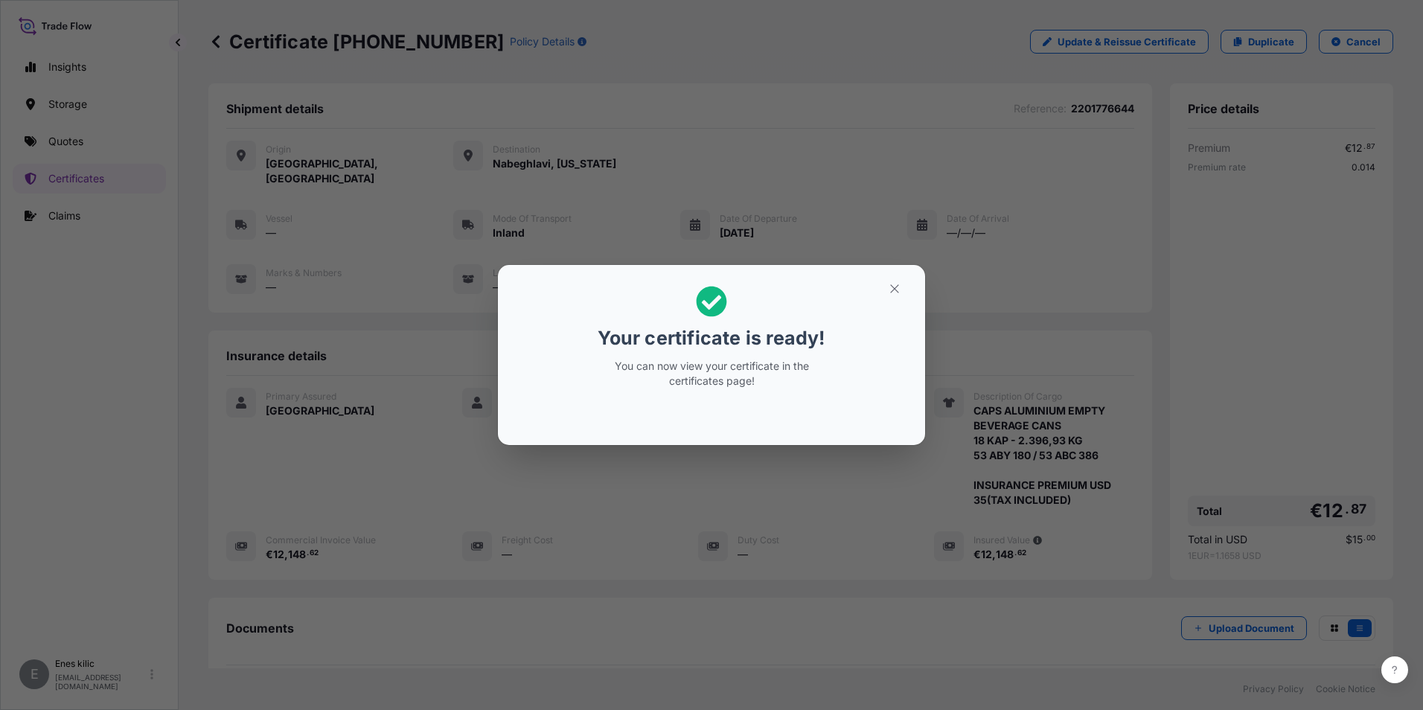
click at [896, 295] on icon "button" at bounding box center [894, 288] width 13 height 13
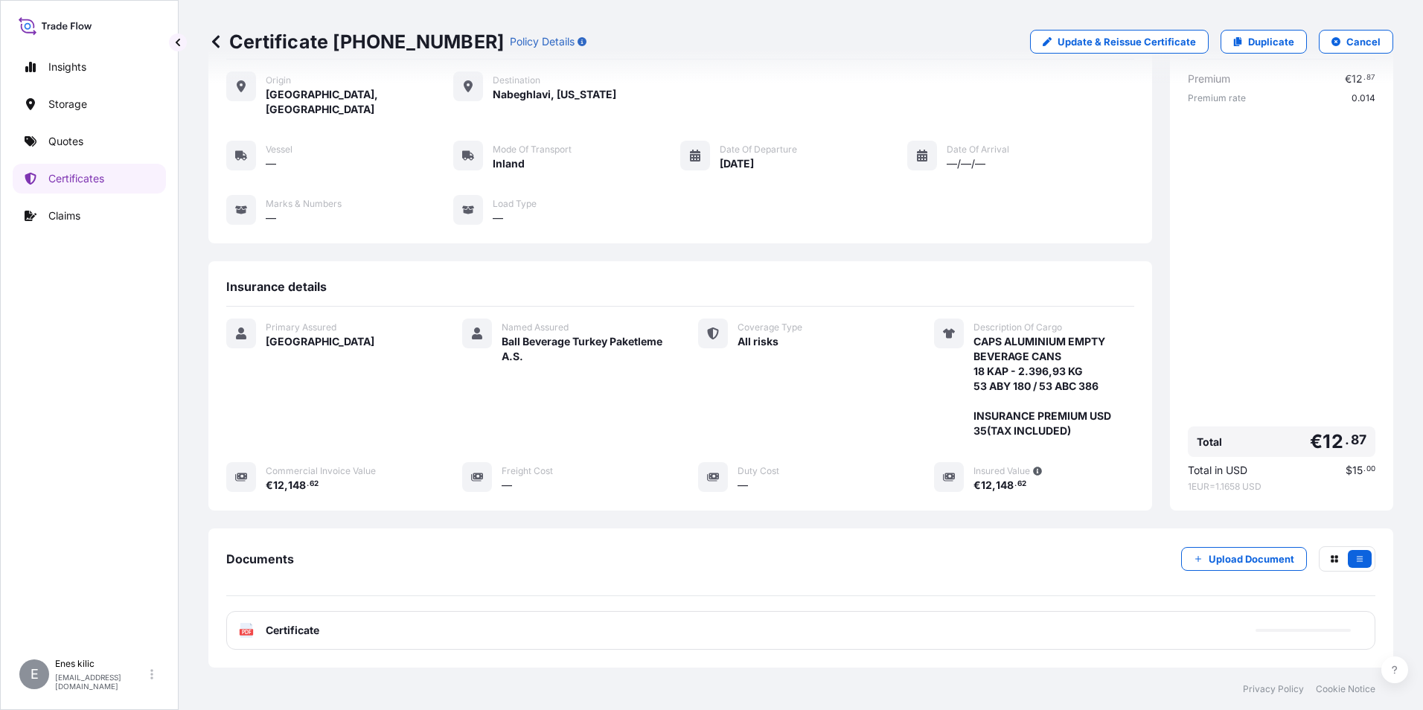
scroll to position [147, 0]
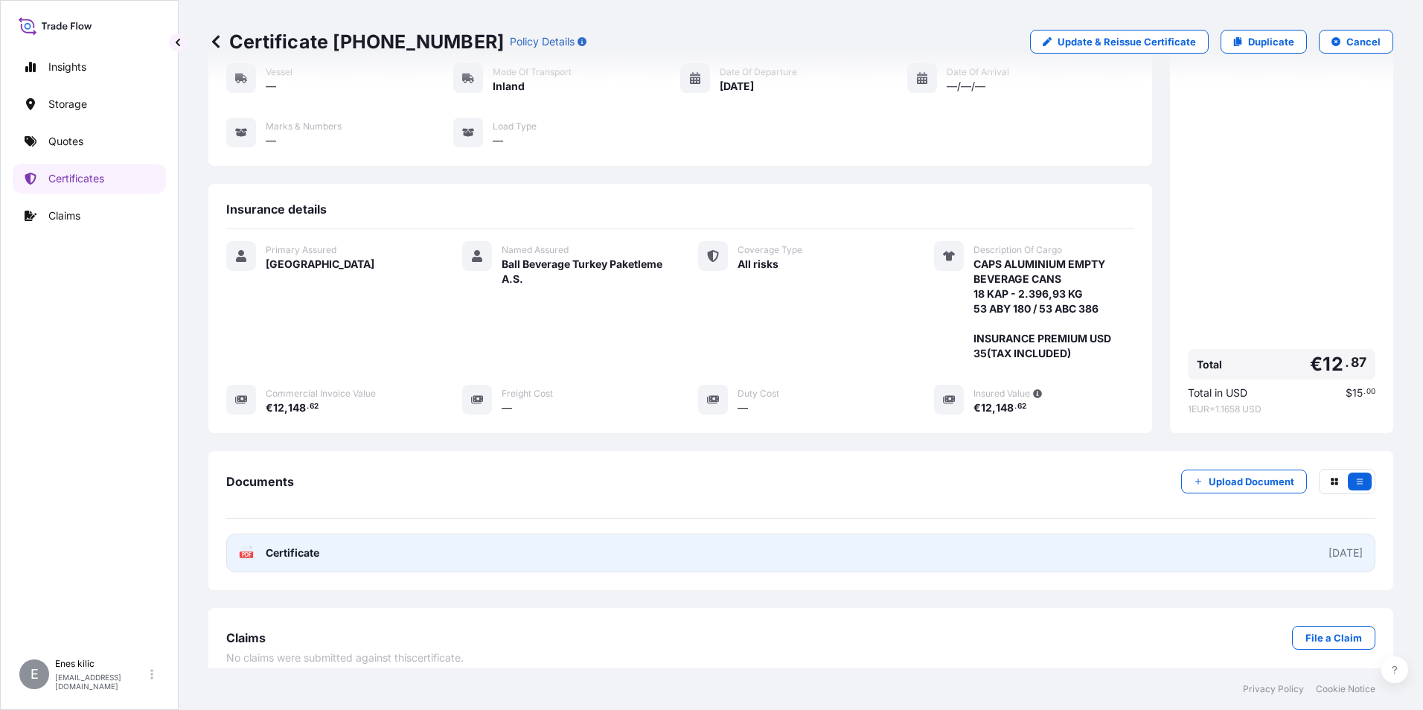
click at [312, 545] on span "Certificate" at bounding box center [293, 552] width 54 height 15
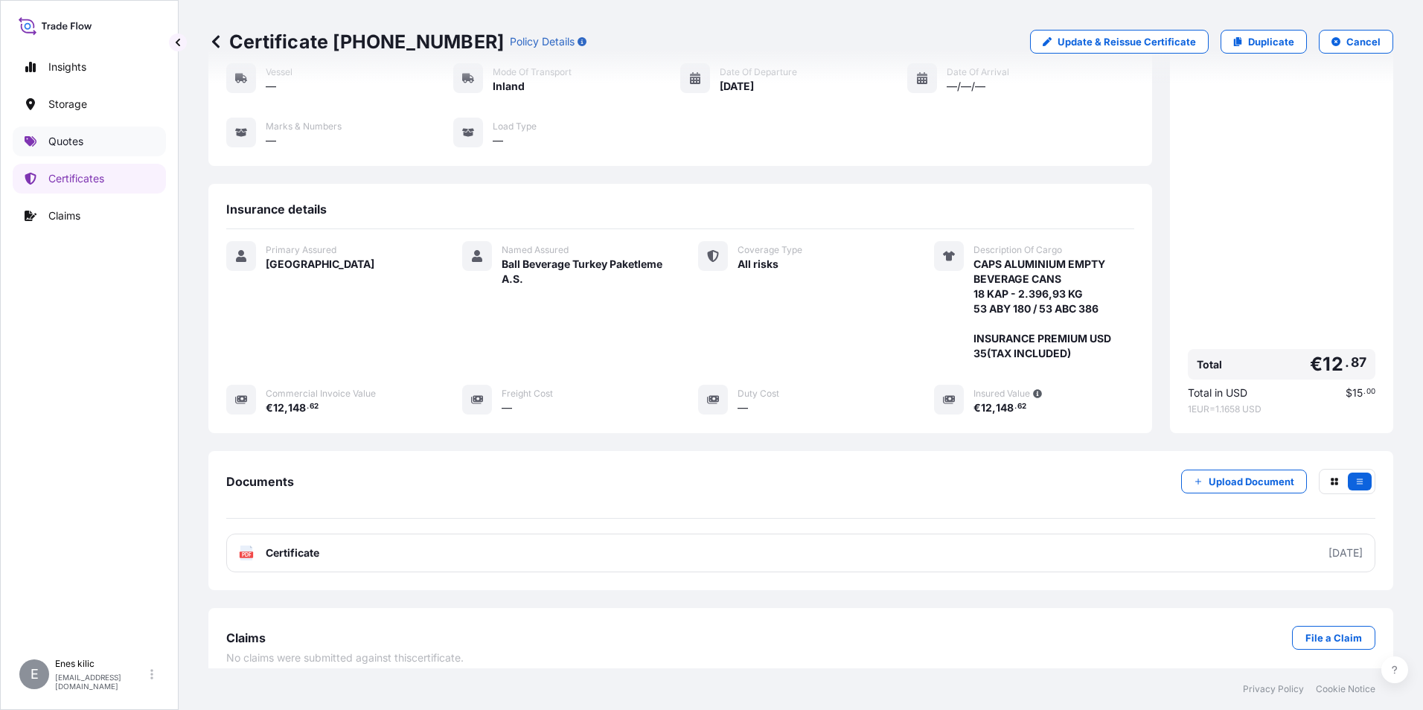
click at [76, 145] on p "Quotes" at bounding box center [65, 141] width 35 height 15
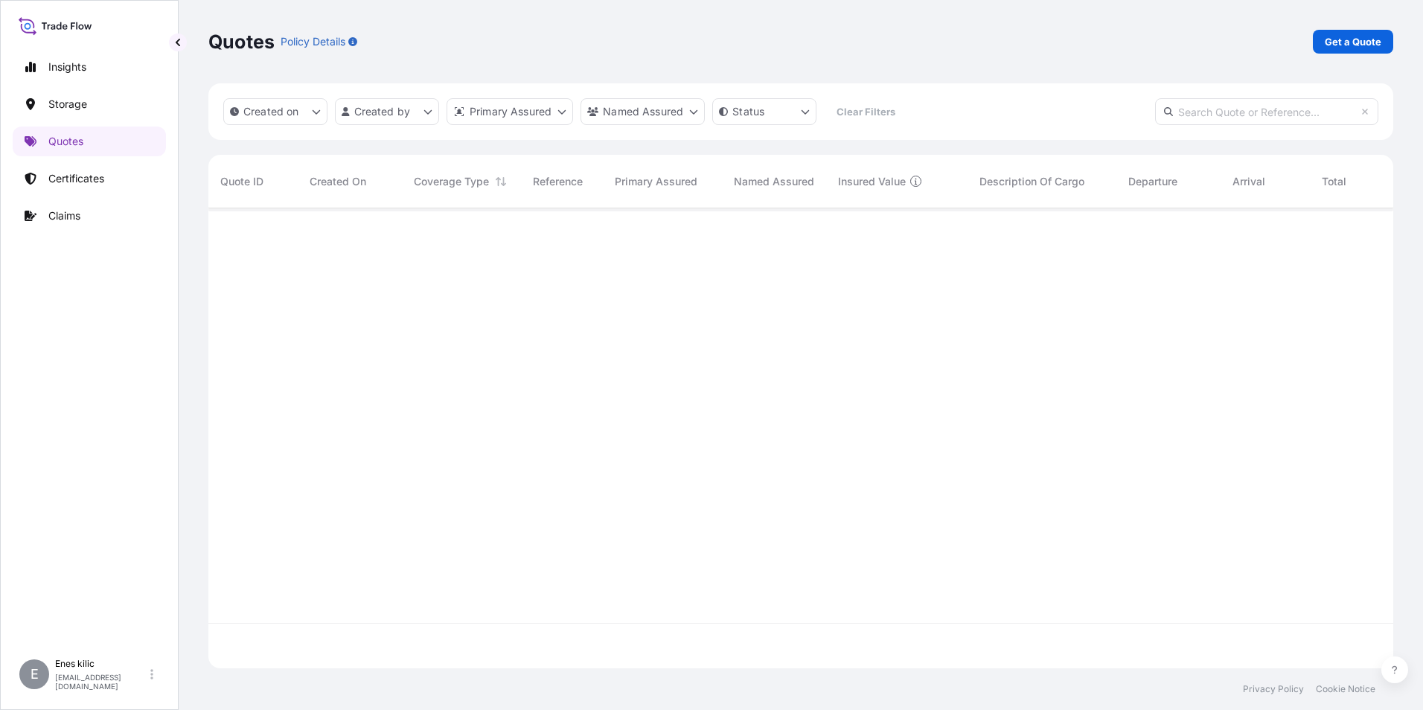
scroll to position [457, 1173]
click at [1353, 31] on link "Get a Quote" at bounding box center [1352, 42] width 80 height 24
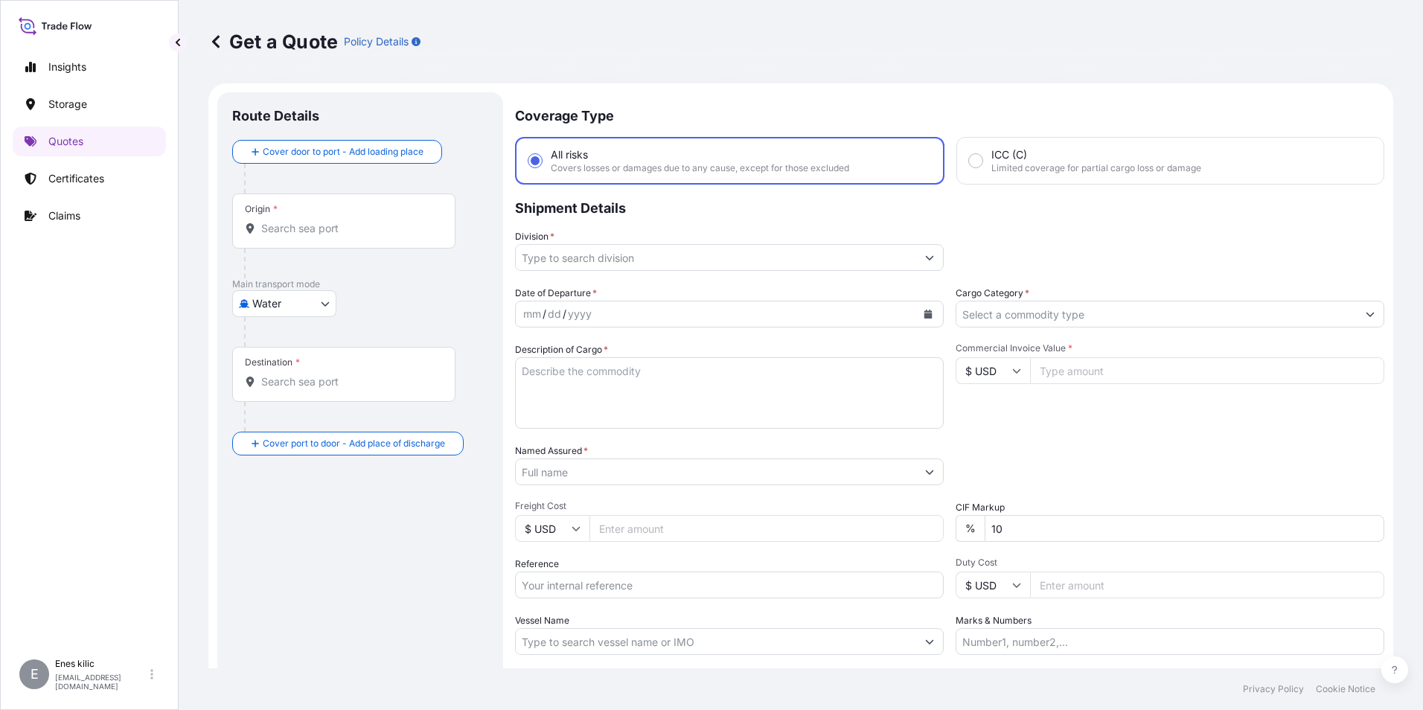
scroll to position [24, 0]
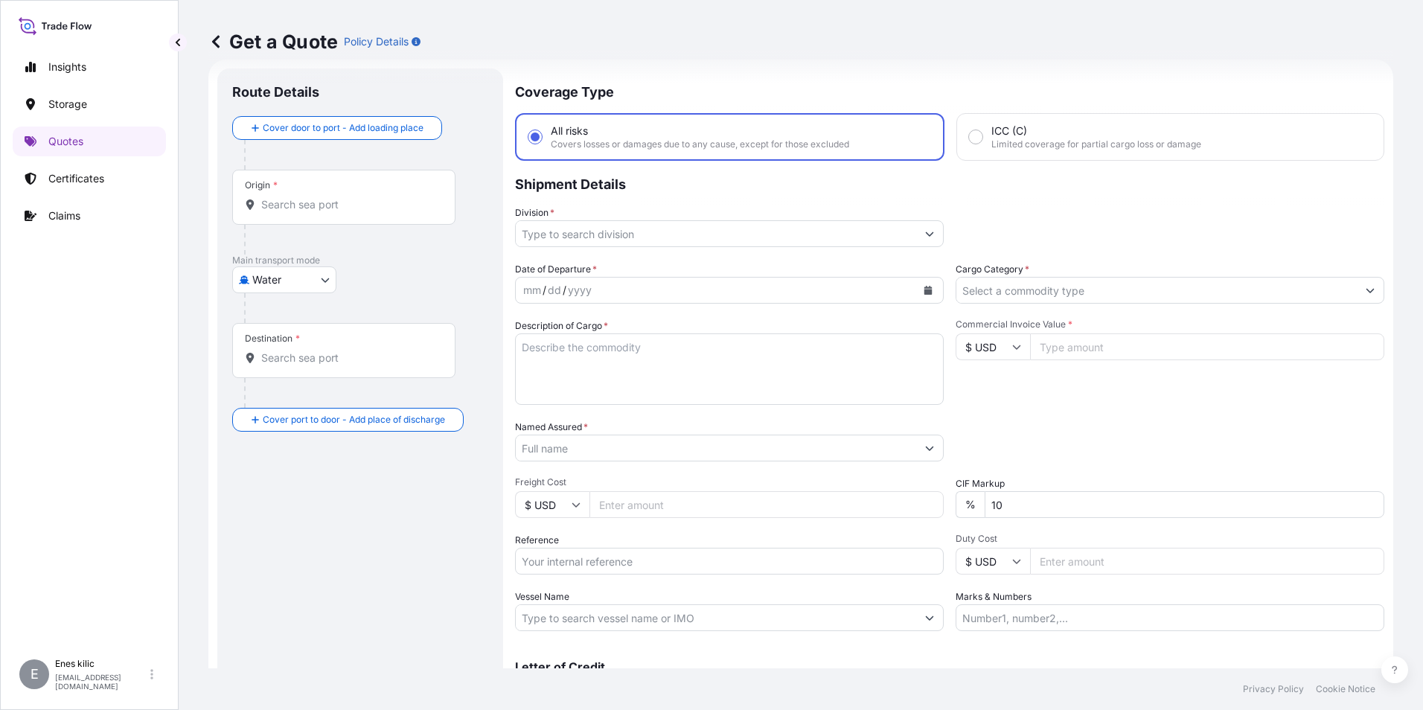
click at [298, 195] on div "Origin *" at bounding box center [343, 197] width 223 height 55
click at [298, 197] on input "Origin *" at bounding box center [349, 204] width 176 height 15
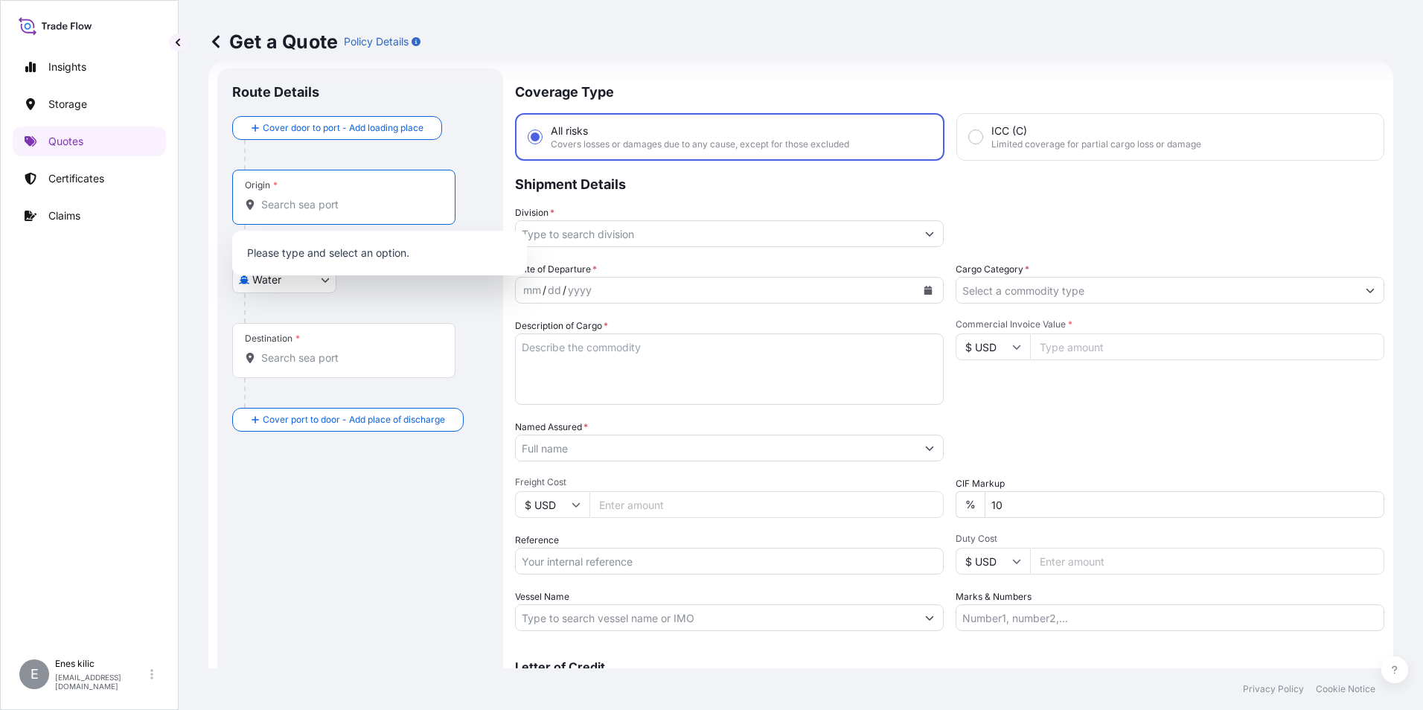
click at [275, 288] on body "0 options available. Insights Storage Quotes Certificates Claims E [PERSON_NAME…" at bounding box center [711, 355] width 1423 height 710
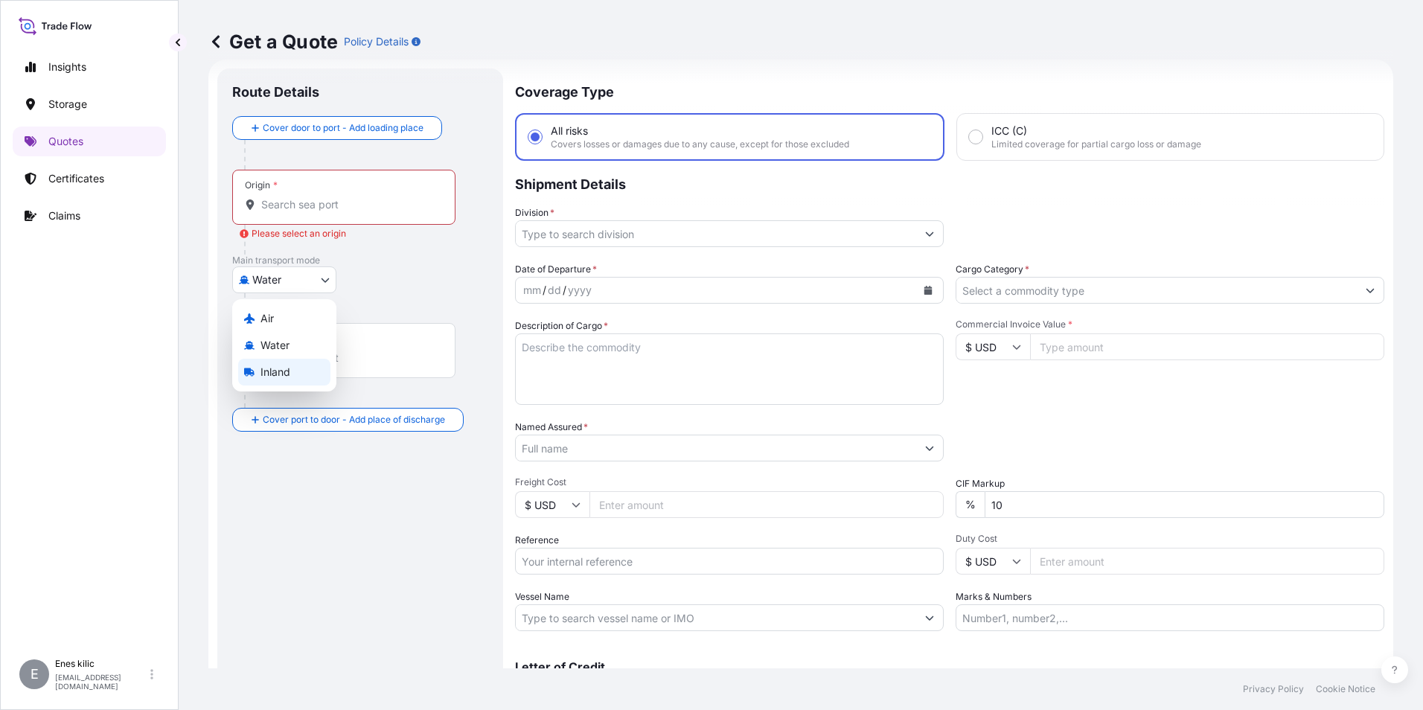
click at [280, 372] on span "Inland" at bounding box center [275, 372] width 30 height 15
select select "Inland"
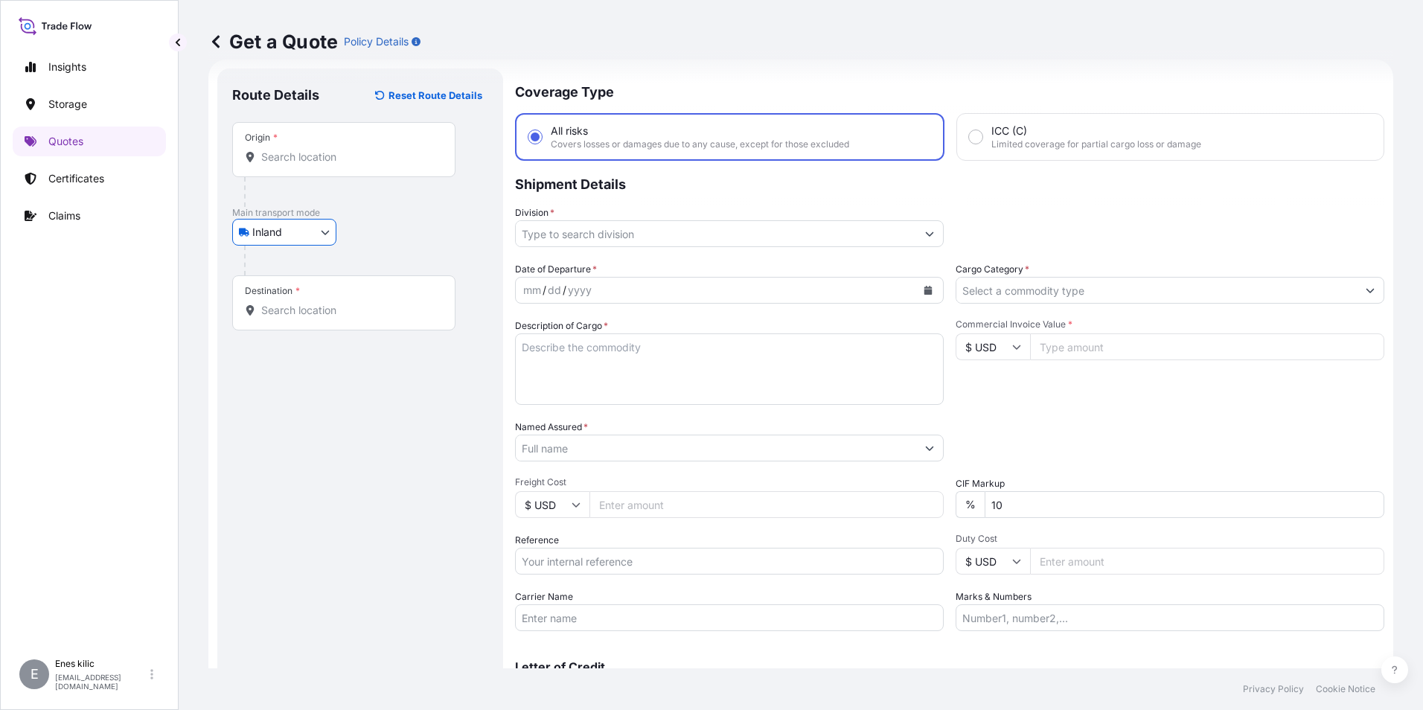
click at [301, 168] on div "Origin *" at bounding box center [343, 149] width 223 height 55
click at [301, 164] on input "Origin *" at bounding box center [349, 157] width 176 height 15
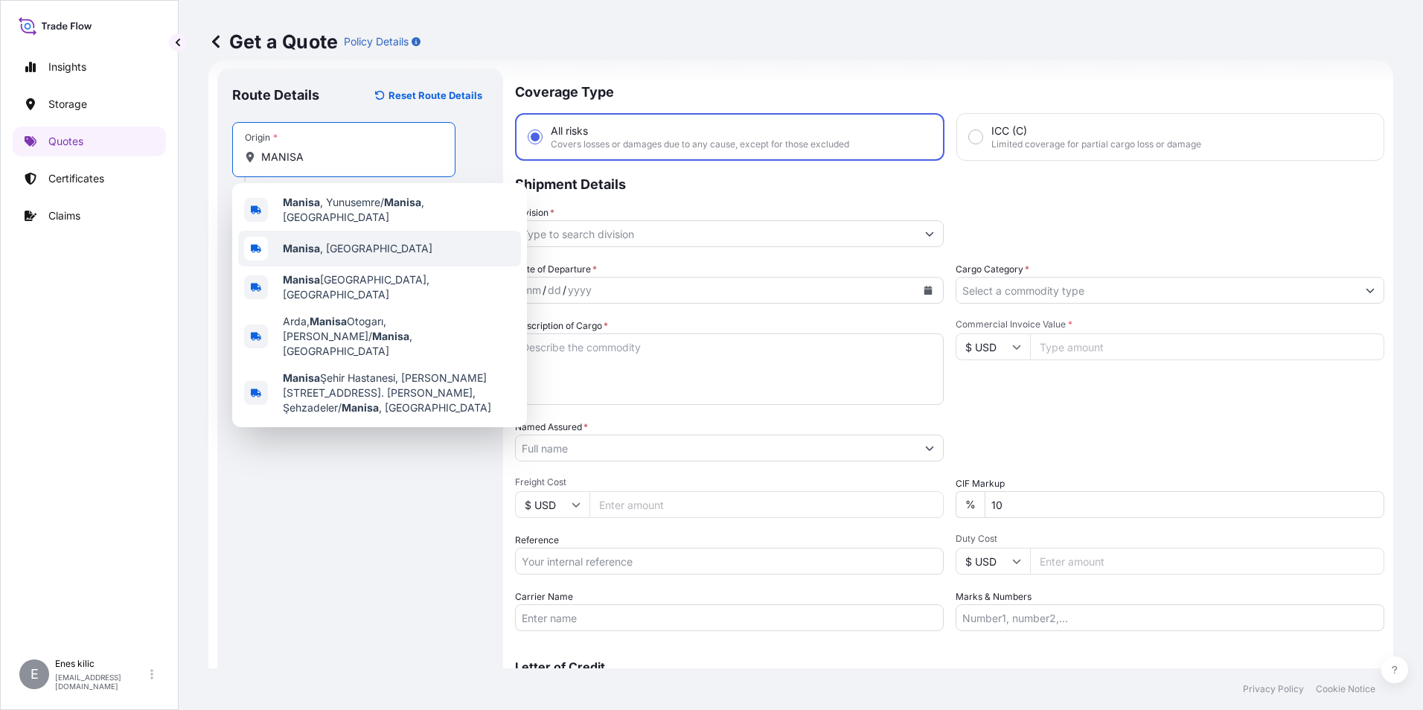
click at [330, 247] on span "[GEOGRAPHIC_DATA] , [GEOGRAPHIC_DATA]" at bounding box center [358, 248] width 150 height 15
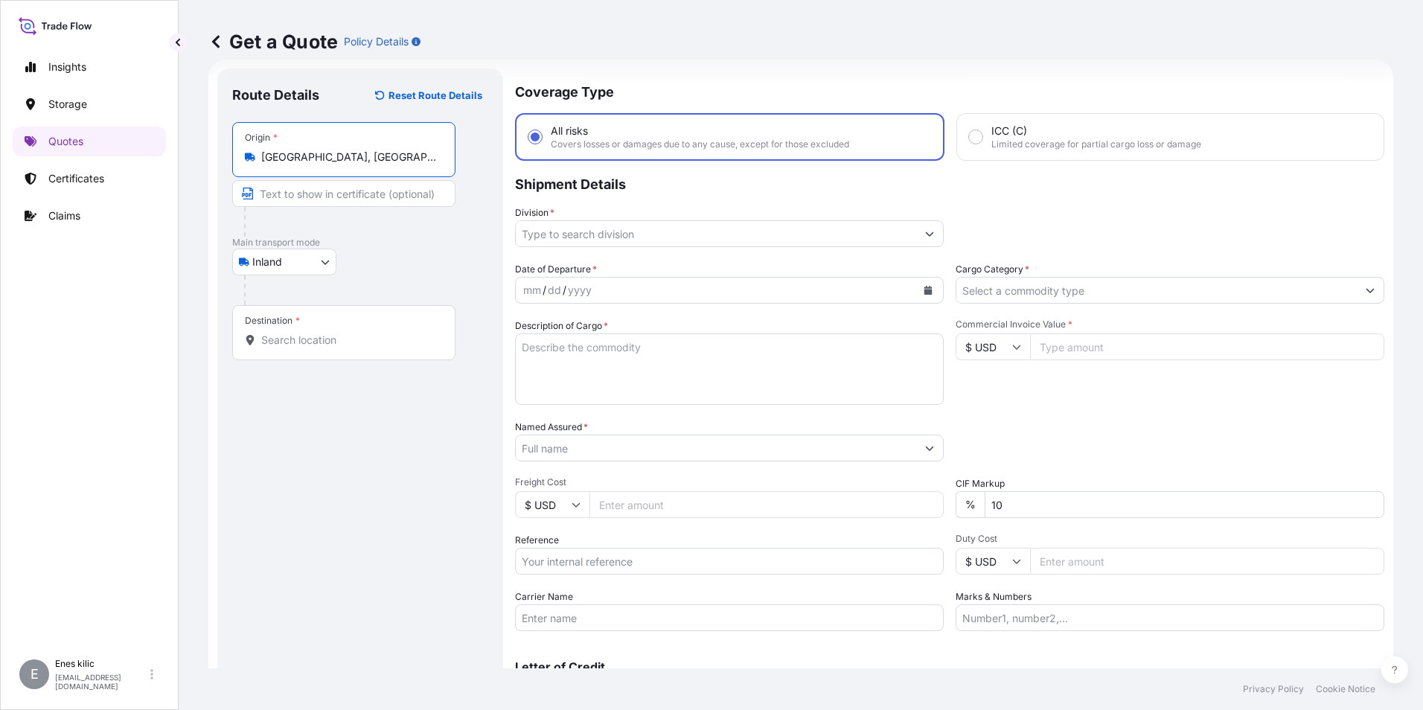
type input "[GEOGRAPHIC_DATA], [GEOGRAPHIC_DATA]"
click at [318, 338] on input "Destination *" at bounding box center [349, 340] width 176 height 15
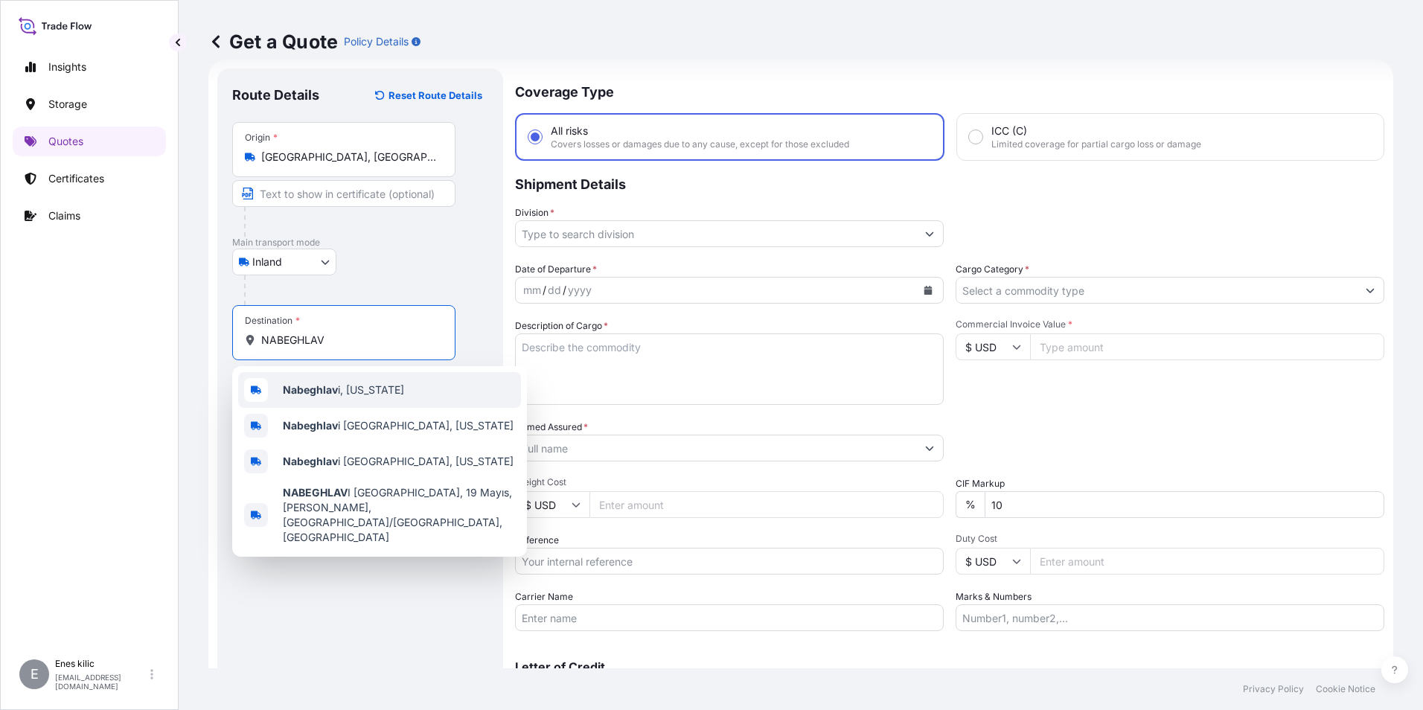
click at [344, 389] on span "Nabeghlav i, [US_STATE]" at bounding box center [343, 389] width 121 height 15
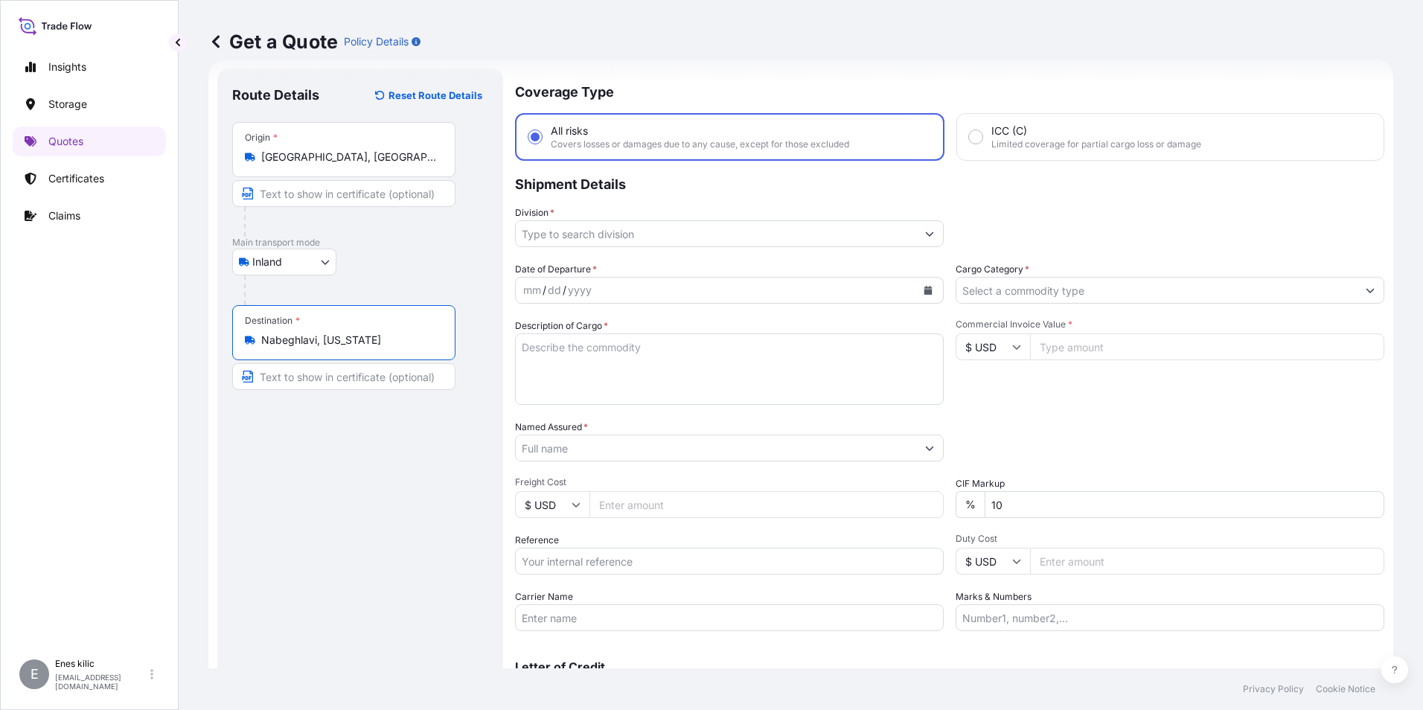
type input "Nabeghlavi, [US_STATE]"
click at [644, 253] on div "Coverage Type All risks Covers losses or damages due to any cause, except for t…" at bounding box center [949, 404] width 869 height 673
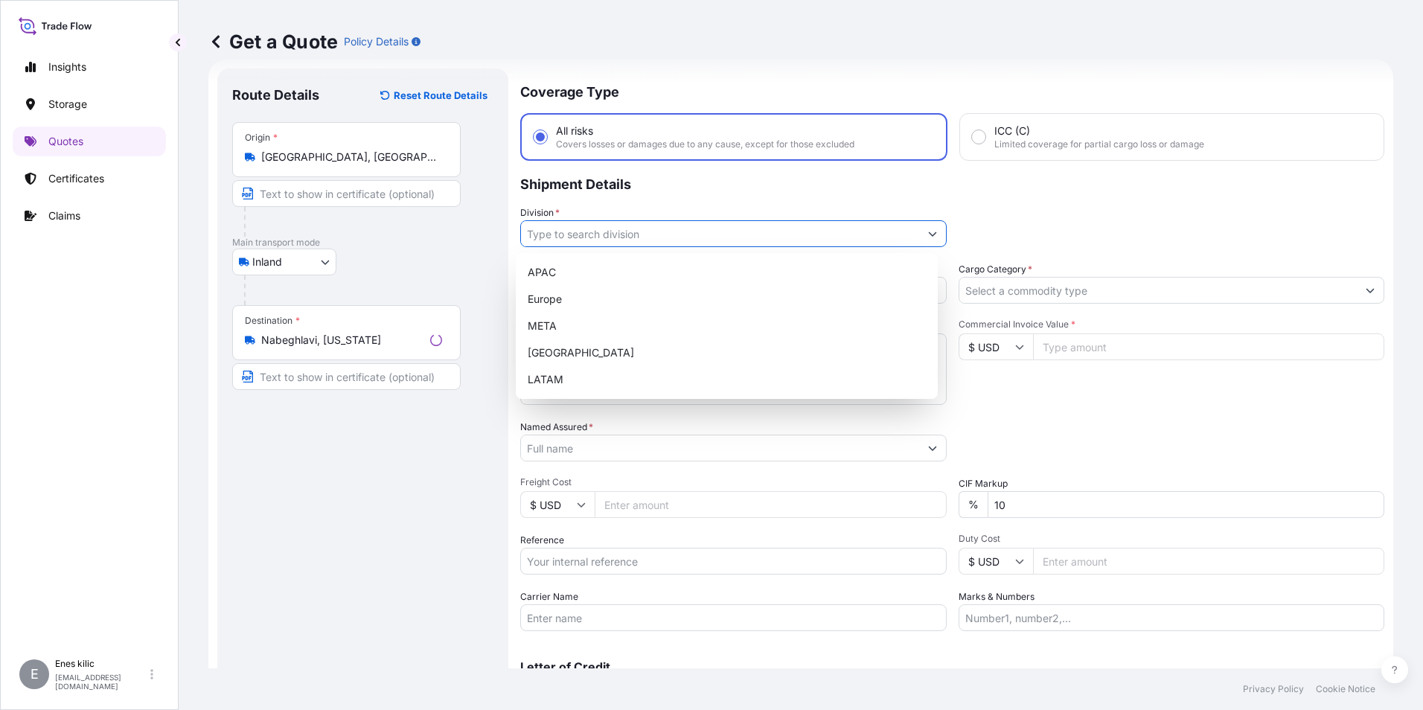
click at [647, 240] on input "Division *" at bounding box center [720, 233] width 398 height 27
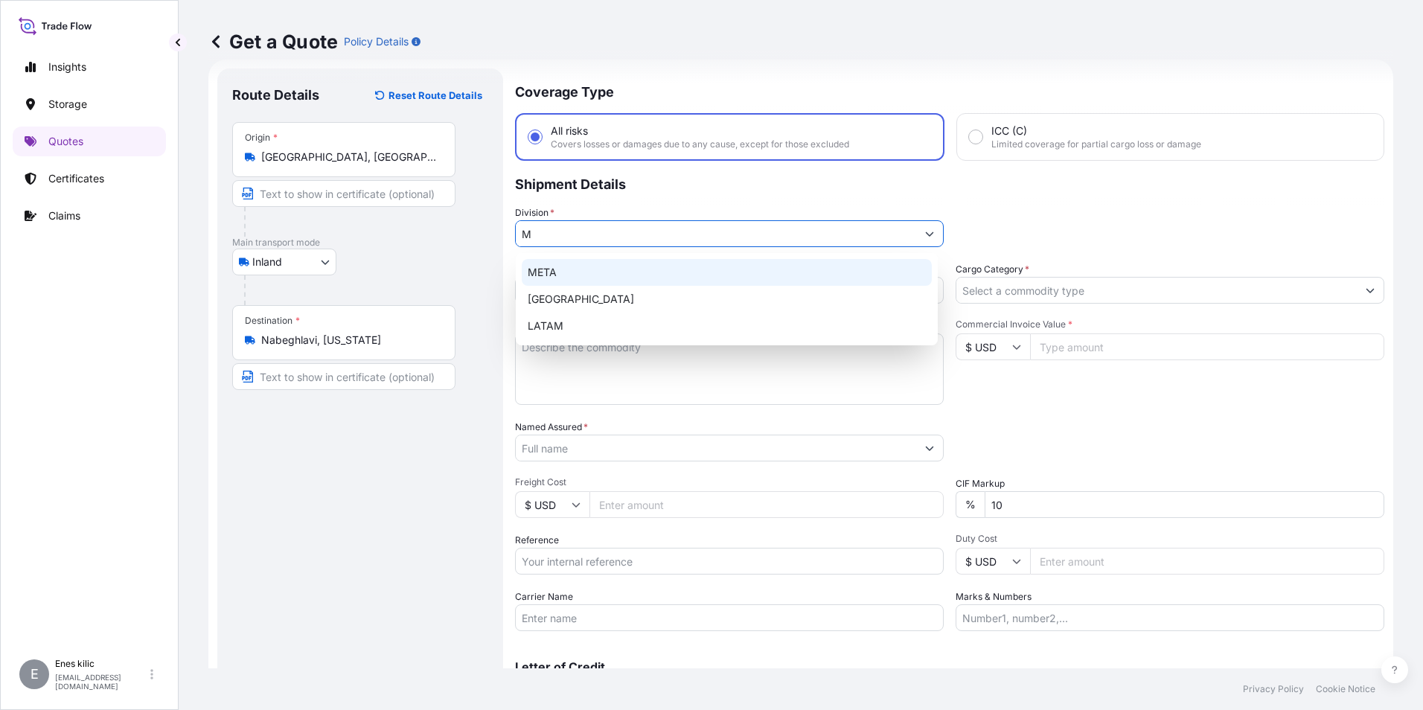
click at [645, 276] on div "META" at bounding box center [727, 272] width 410 height 27
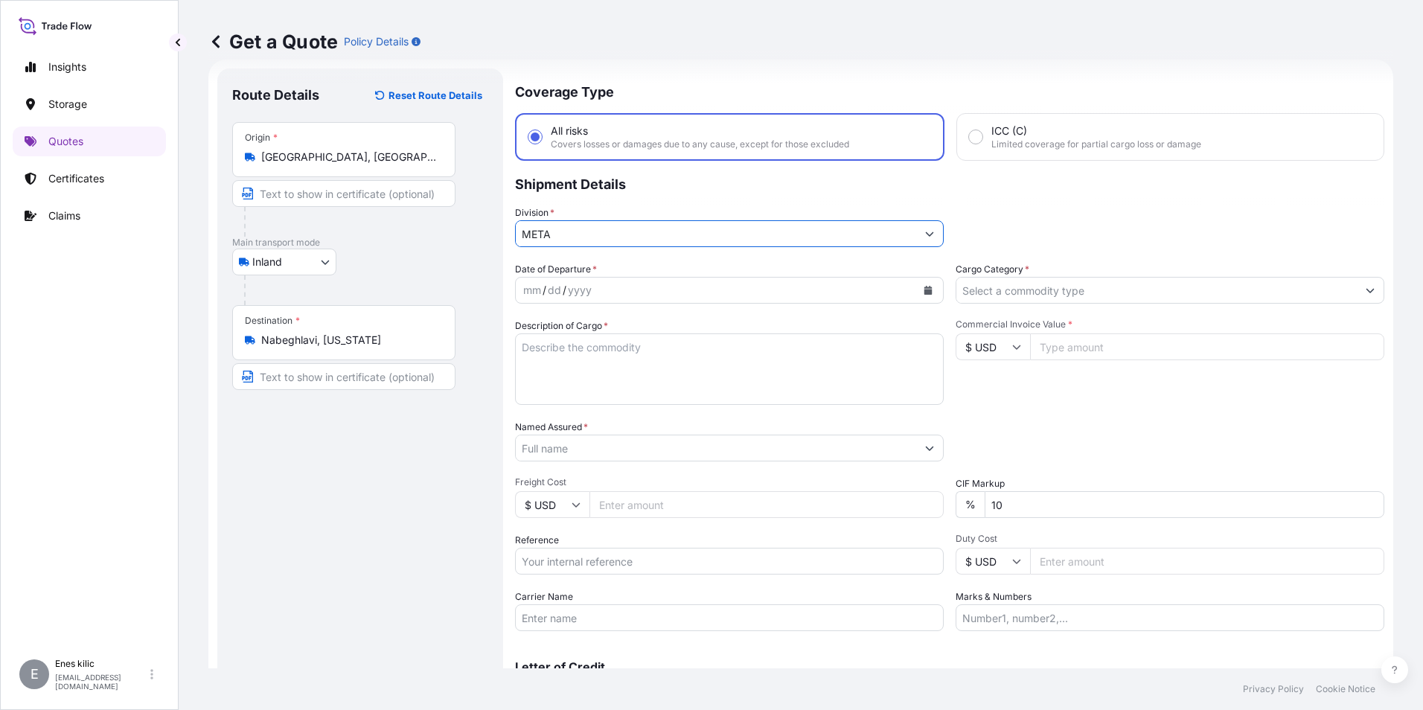
type input "META"
click at [1057, 285] on input "Cargo Category *" at bounding box center [1156, 290] width 400 height 27
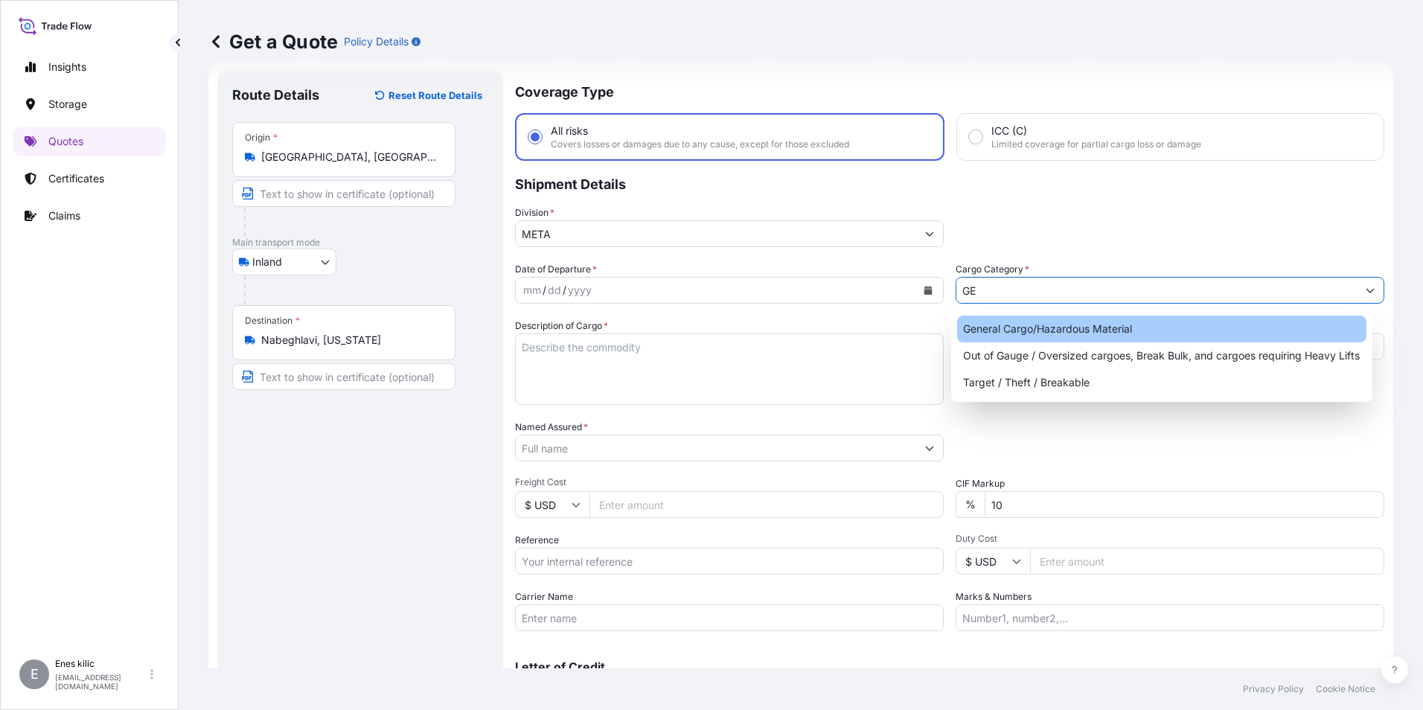
click at [1065, 325] on div "General Cargo/Hazardous Material" at bounding box center [1162, 328] width 410 height 27
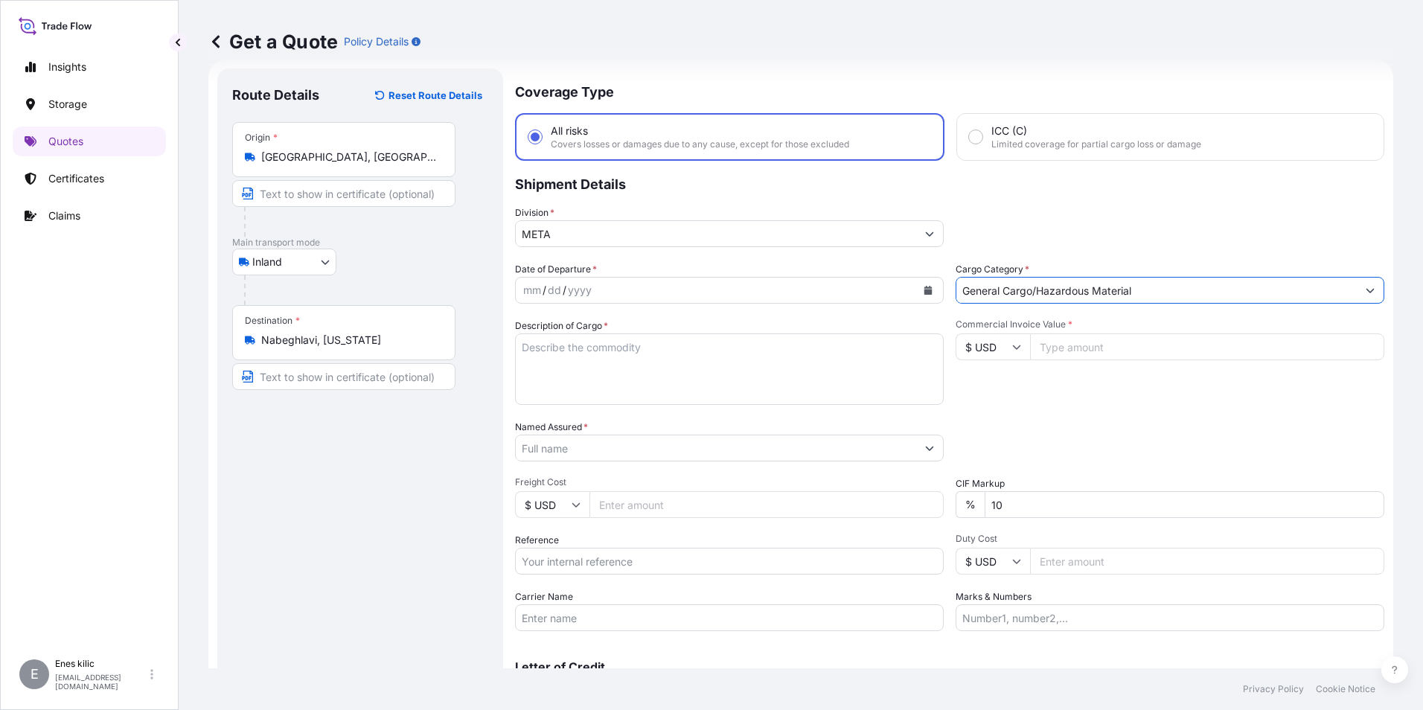
type input "General Cargo/Hazardous Material"
click at [924, 290] on icon "Calendar" at bounding box center [928, 290] width 8 height 9
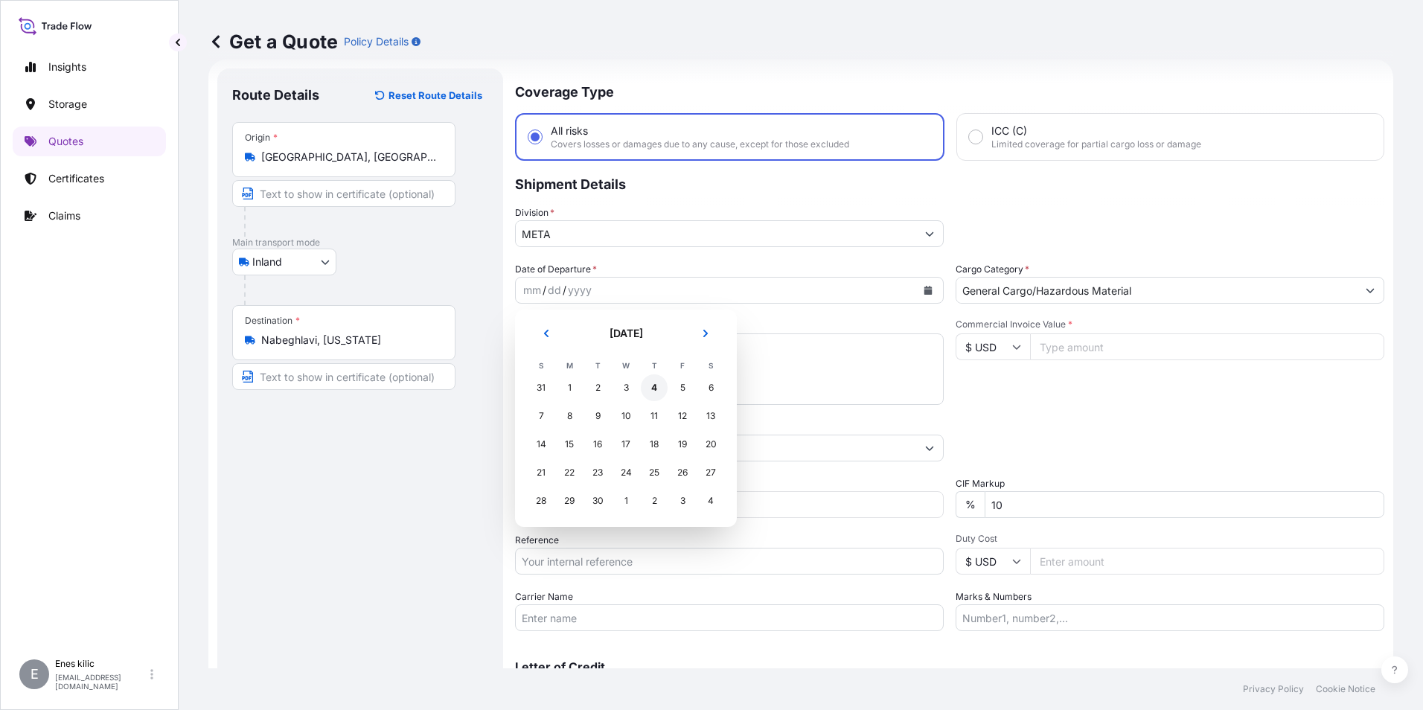
click at [661, 382] on div "4" at bounding box center [654, 387] width 27 height 27
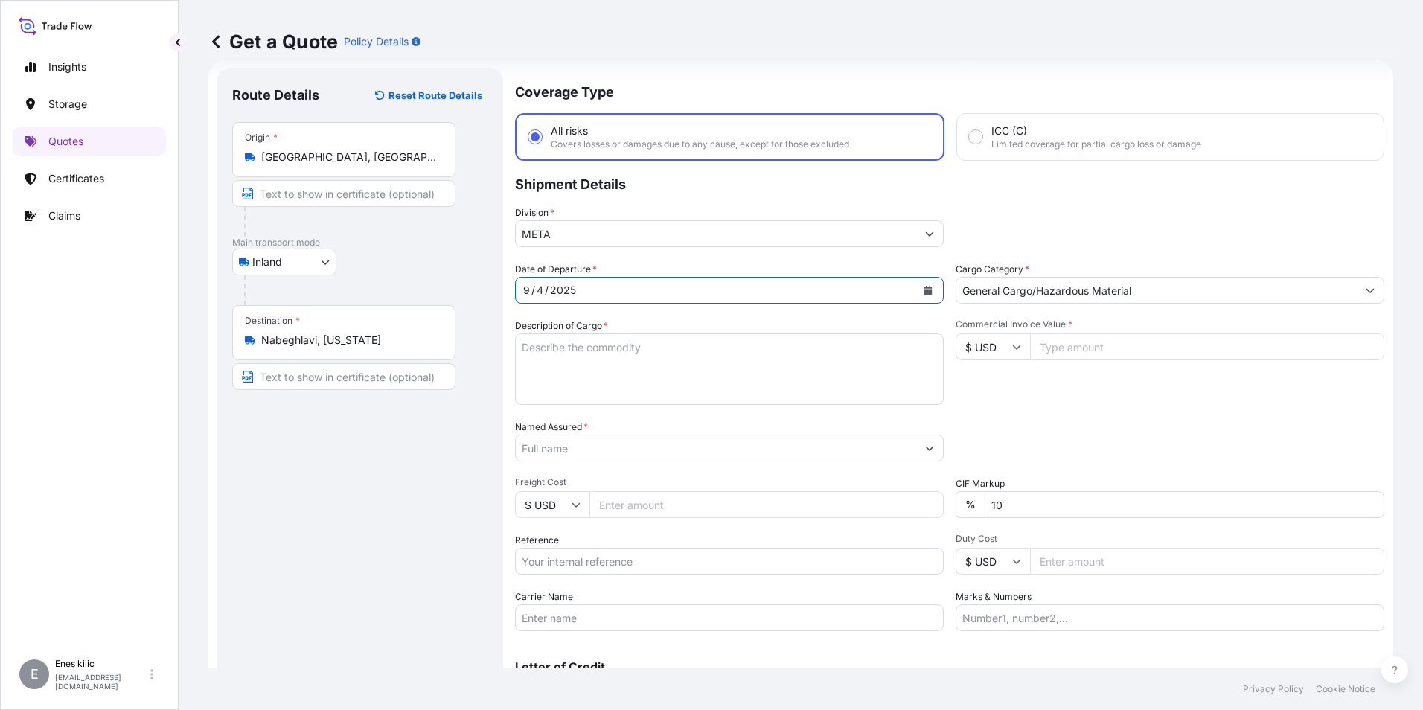
click at [659, 368] on textarea "Description of Cargo *" at bounding box center [729, 368] width 429 height 71
click at [623, 339] on textarea "Description of Cargo *" at bounding box center [729, 368] width 429 height 71
paste textarea "CAPS ALUMINIUM EMPTY BEVERAGE CANS"
click at [582, 362] on textarea "CAPS ALUMINIUM EMPTY BEVERAGE CANS" at bounding box center [729, 368] width 429 height 71
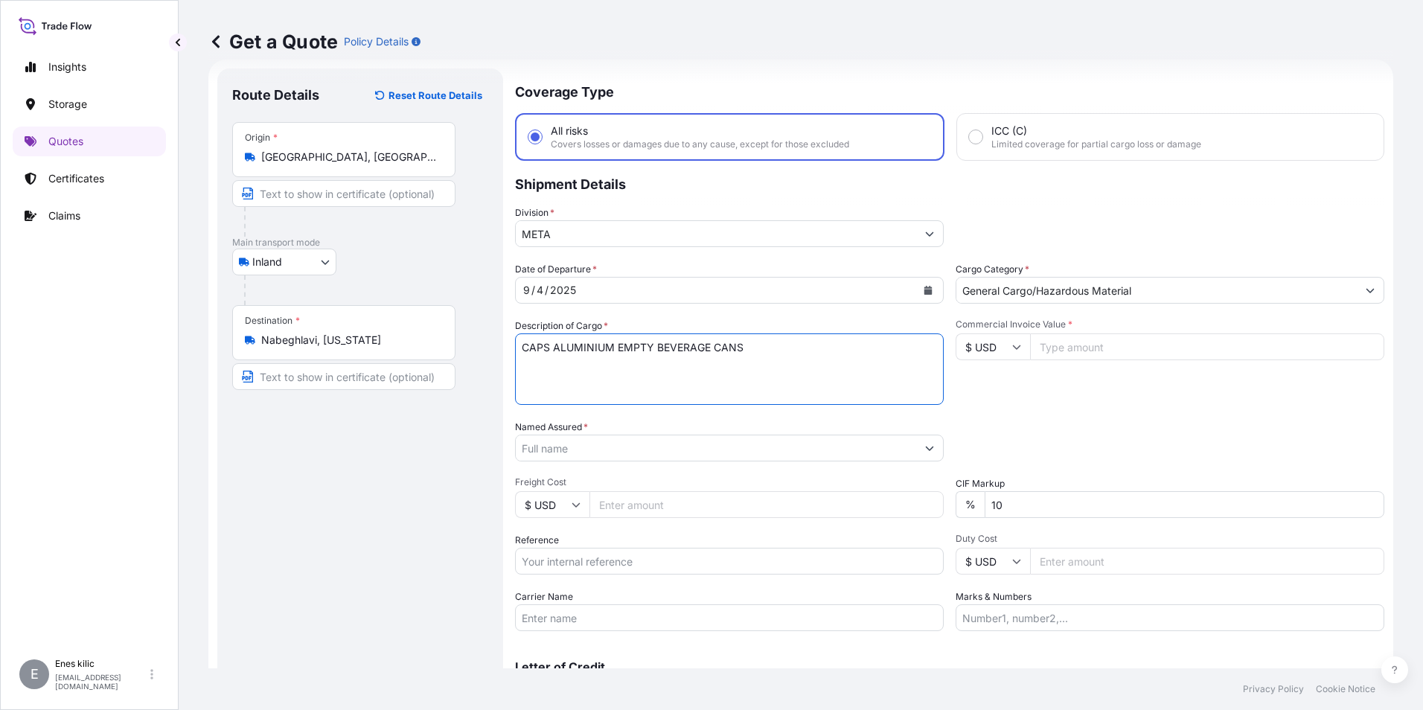
click at [748, 363] on textarea "CAPS ALUMINIUM EMPTY BEVERAGE CANS" at bounding box center [729, 368] width 429 height 71
paste textarea "18 KAP - 2.396,93 KG"
click at [653, 385] on textarea "CAPS ALUMINIUM EMPTY BEVERAGE CANS 18 KAP - 2.396,93 KG" at bounding box center [729, 368] width 429 height 71
paste textarea "53 EL 480 / 53 AZM 517"
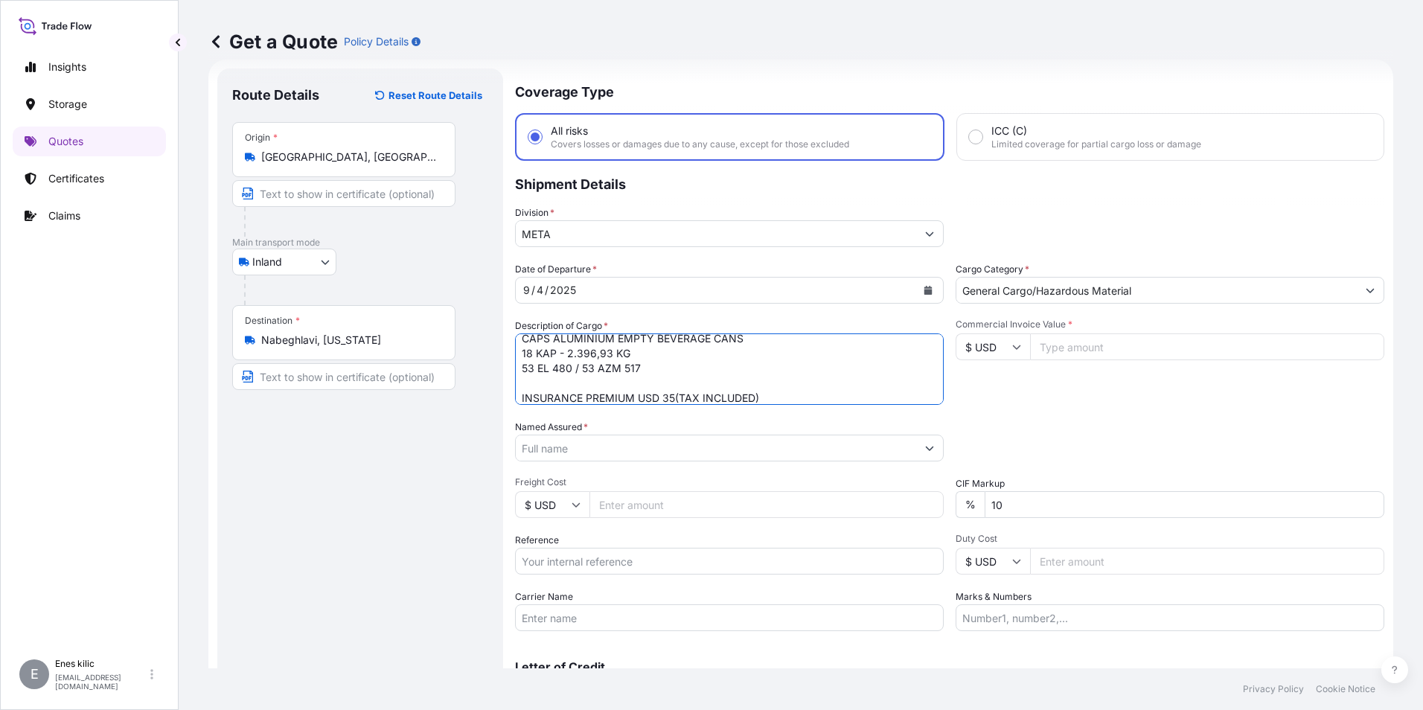
type textarea "CAPS ALUMINIUM EMPTY BEVERAGE CANS 18 KAP - 2.396,93 KG 53 EL 480 / 53 AZM 517 …"
click at [1124, 358] on input "Commercial Invoice Value *" at bounding box center [1207, 346] width 354 height 27
click at [986, 347] on input "$ USD" at bounding box center [992, 346] width 74 height 27
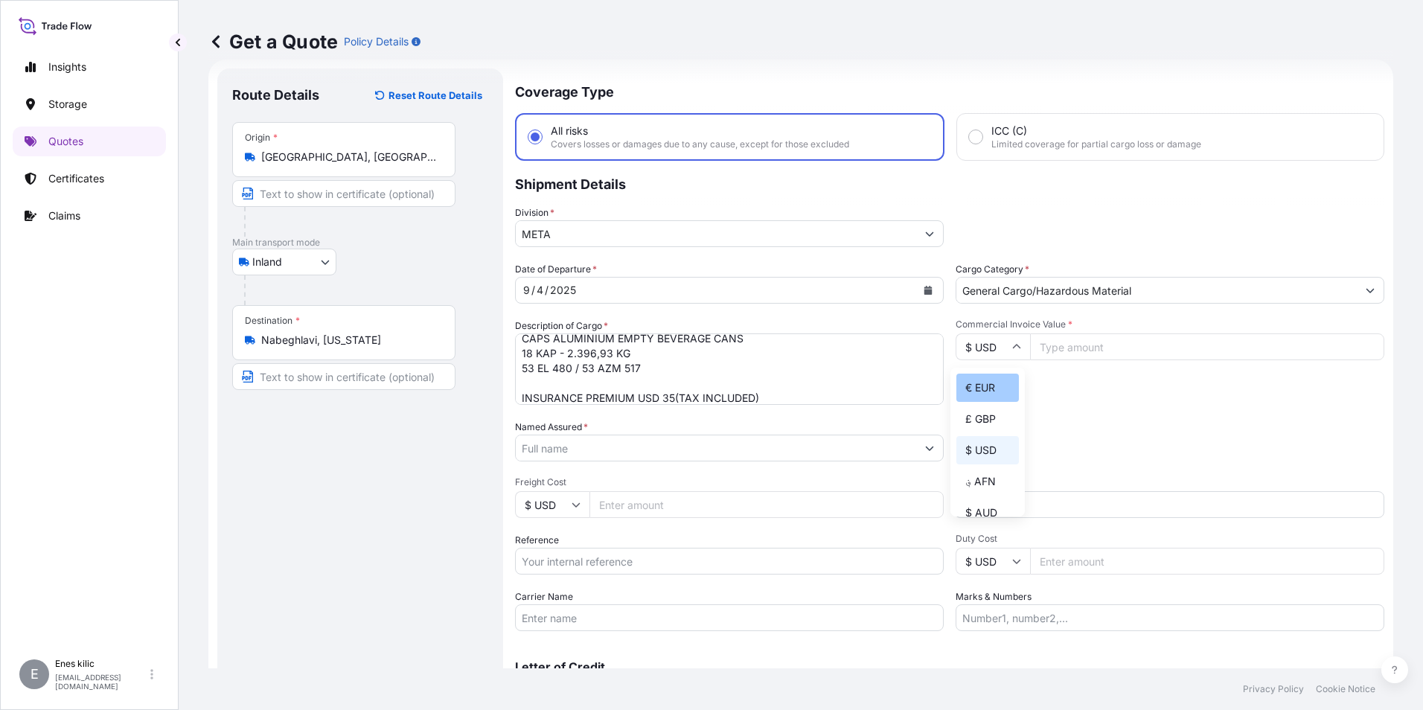
click at [992, 379] on div "€ EUR" at bounding box center [987, 388] width 62 height 28
type input "€ EUR"
click at [1057, 351] on input "Commercial Invoice Value *" at bounding box center [1207, 346] width 354 height 27
type input "12148.62"
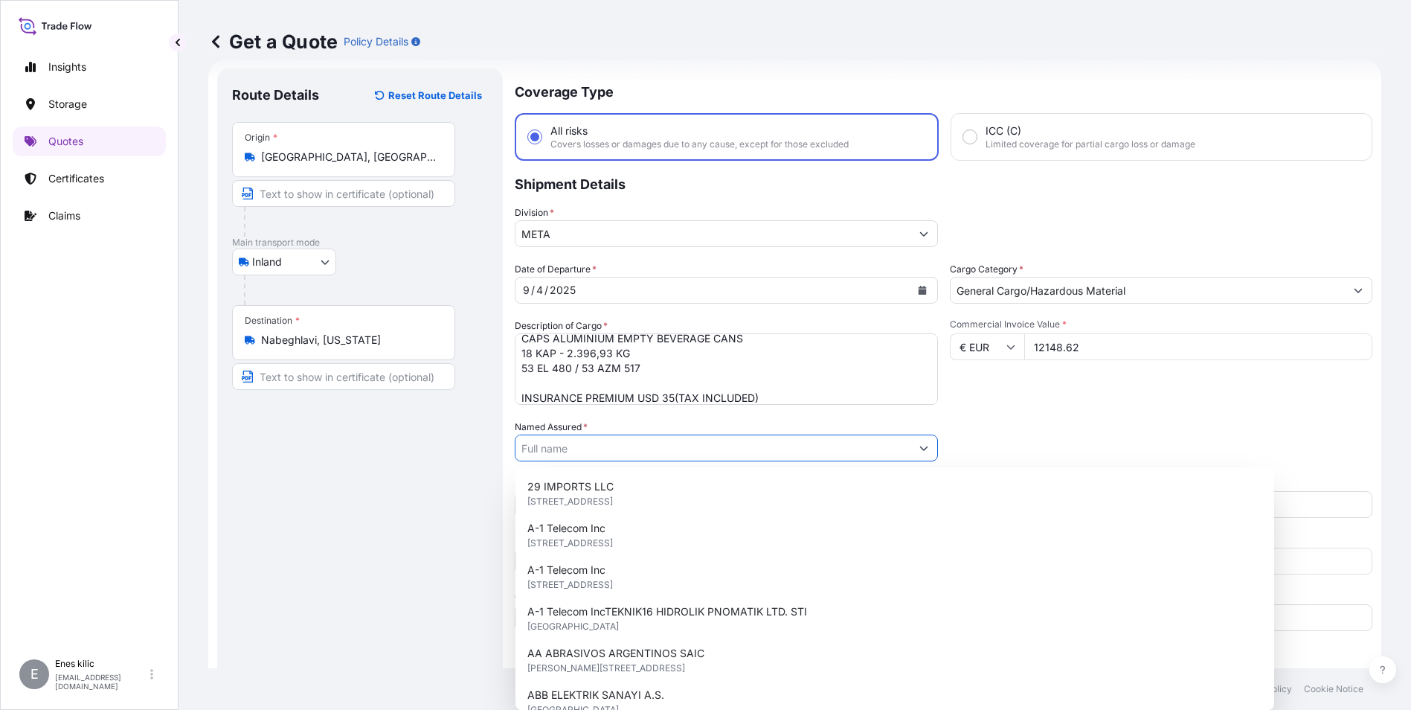
click at [1104, 503] on input "10" at bounding box center [1176, 504] width 394 height 27
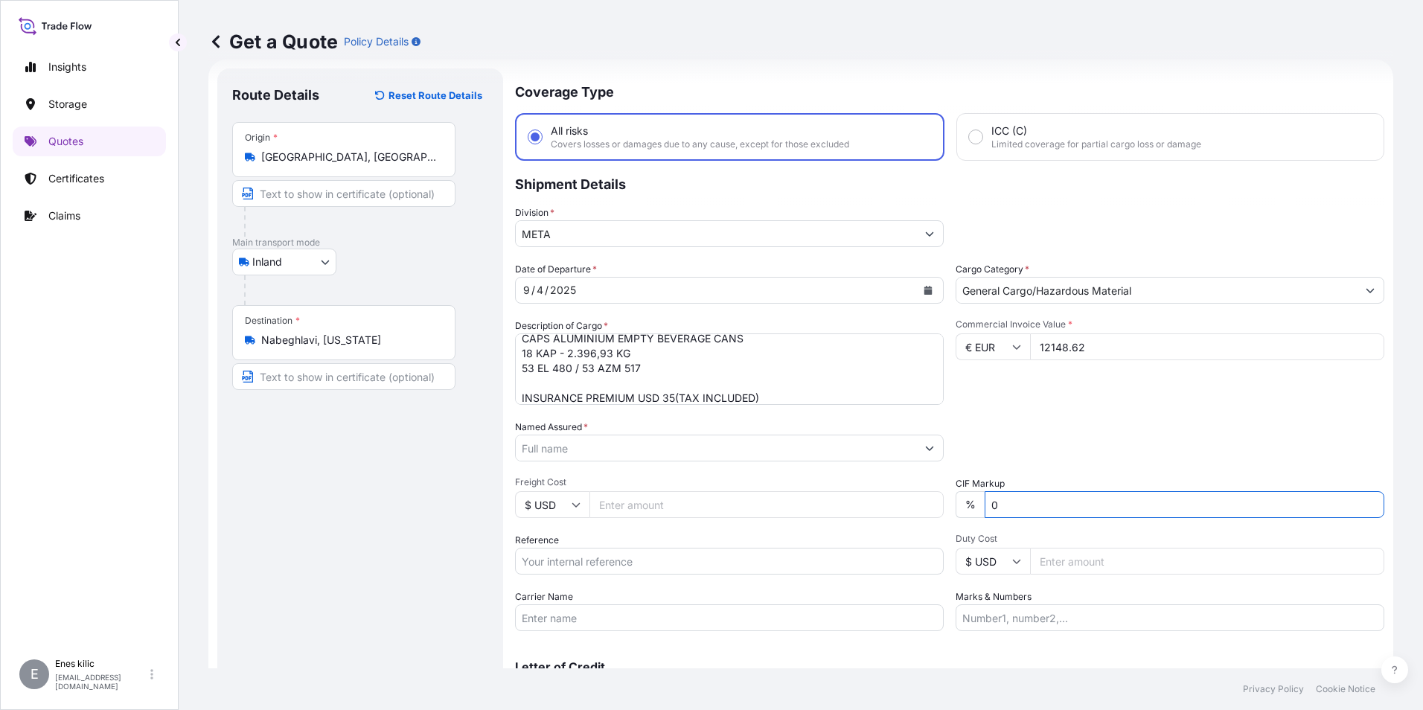
type input "0"
click at [1103, 423] on div "Packing Category Type to search a container mode Please select a primary mode o…" at bounding box center [1169, 441] width 429 height 42
click at [847, 443] on input "Named Assured *" at bounding box center [716, 448] width 400 height 27
click at [604, 443] on input "Named Assured *" at bounding box center [716, 448] width 400 height 27
paste input "Ball Beverage Turkey Paketleme A.S."
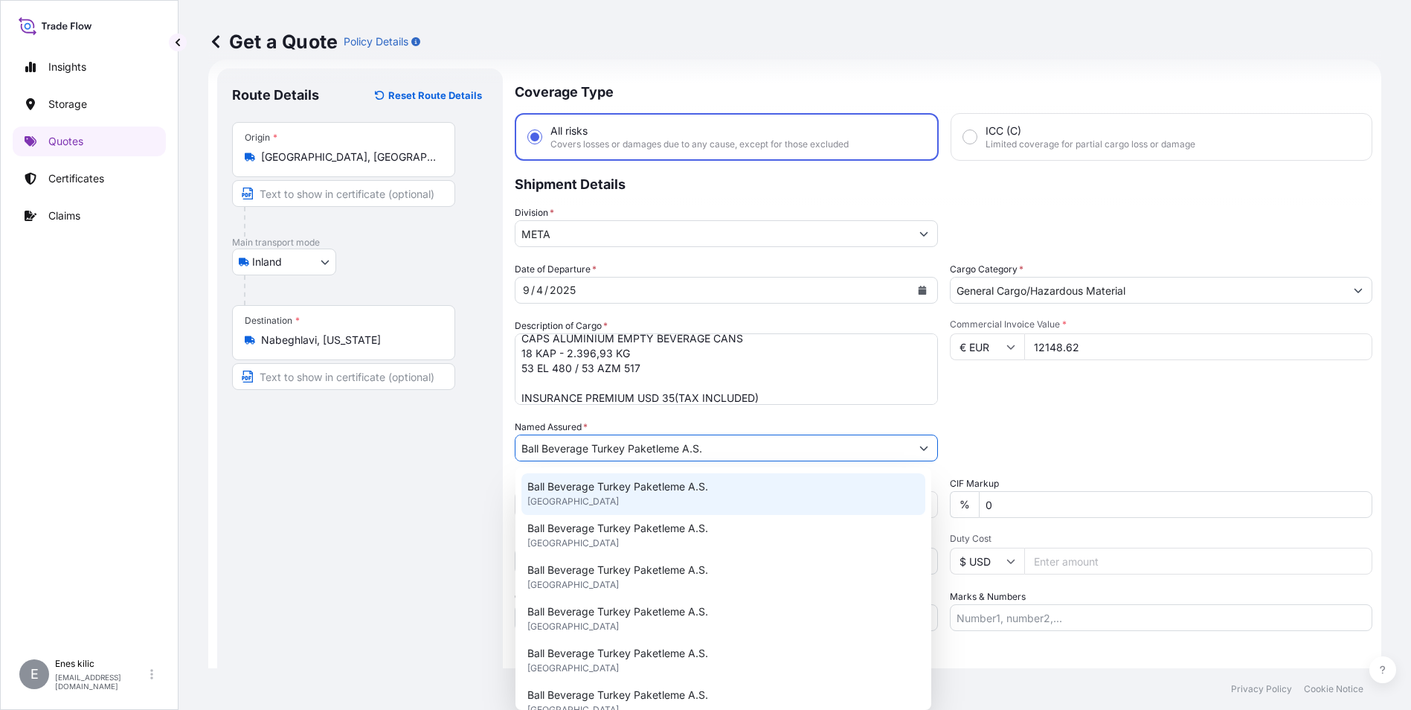
click at [630, 485] on span "Ball Beverage Turkey Paketleme A.S." at bounding box center [618, 486] width 181 height 15
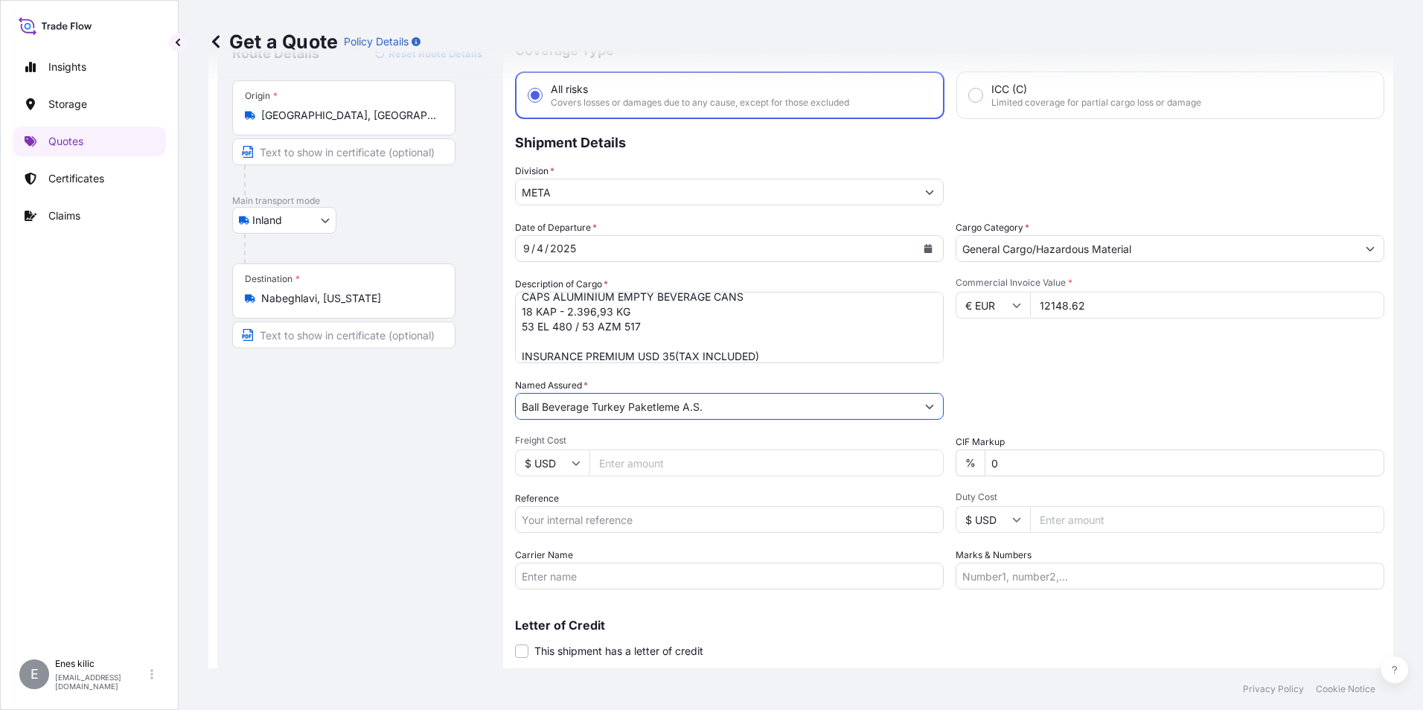
scroll to position [98, 0]
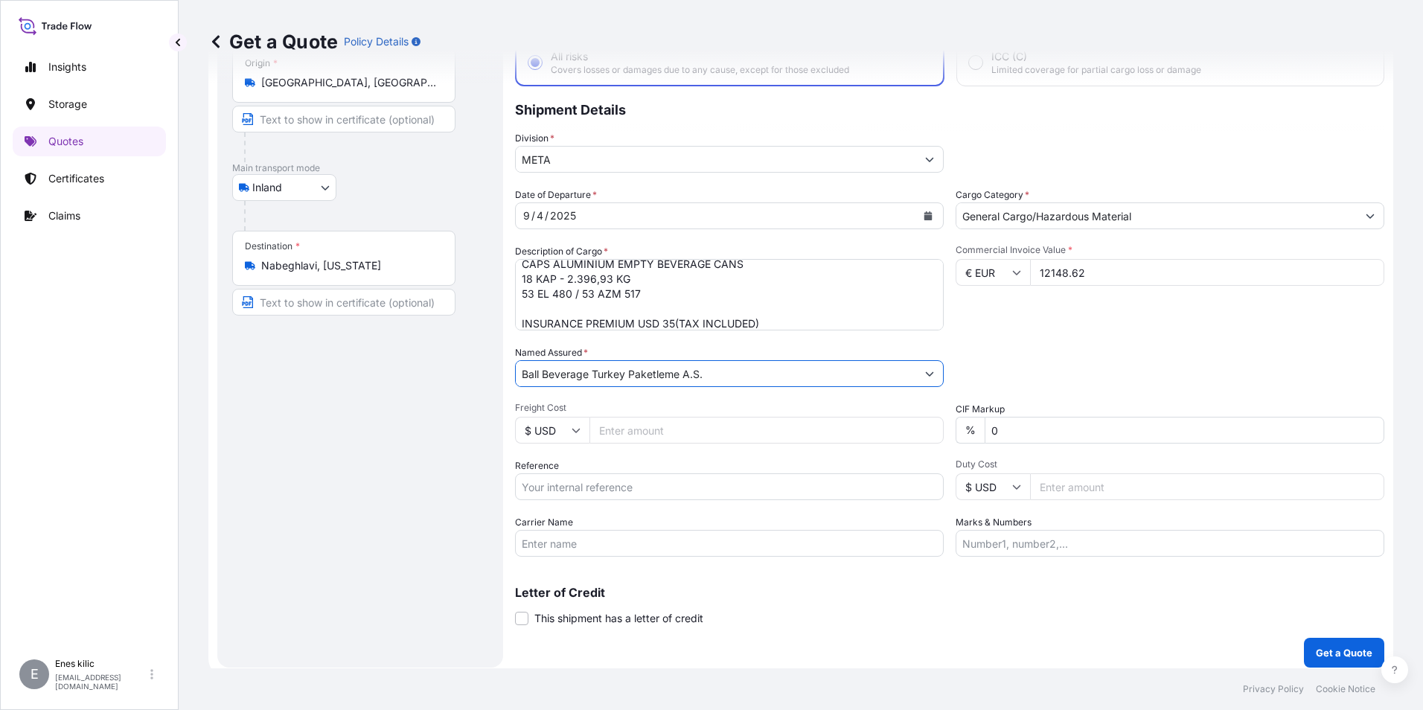
type input "Ball Beverage Turkey Paketleme A.S."
click at [618, 493] on input "Reference" at bounding box center [729, 486] width 429 height 27
click at [679, 490] on input "Reference" at bounding box center [729, 486] width 429 height 27
paste input "2201776646"
type input "2201776646"
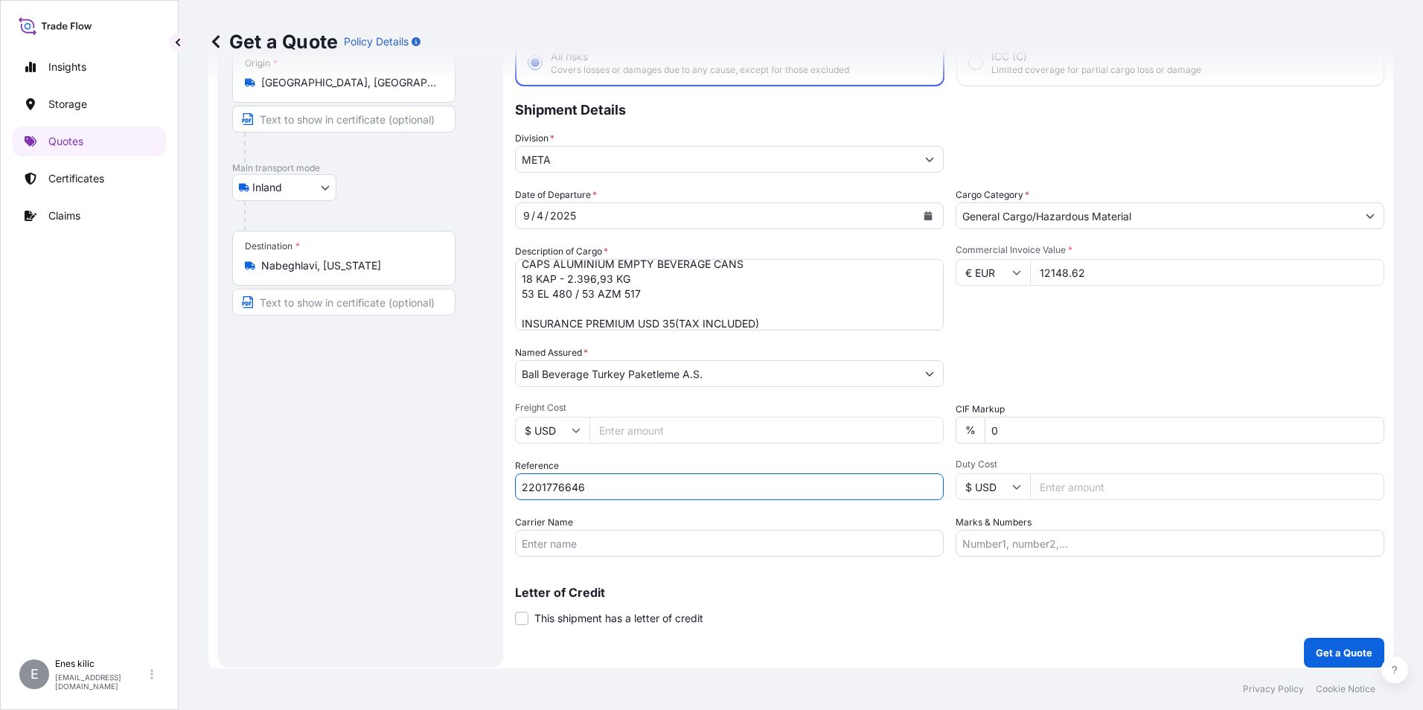
click at [1063, 654] on div "Coverage Type All risks Covers losses or damages due to any cause, except for t…" at bounding box center [949, 330] width 869 height 673
click at [1321, 643] on button "Get a Quote" at bounding box center [1344, 653] width 80 height 30
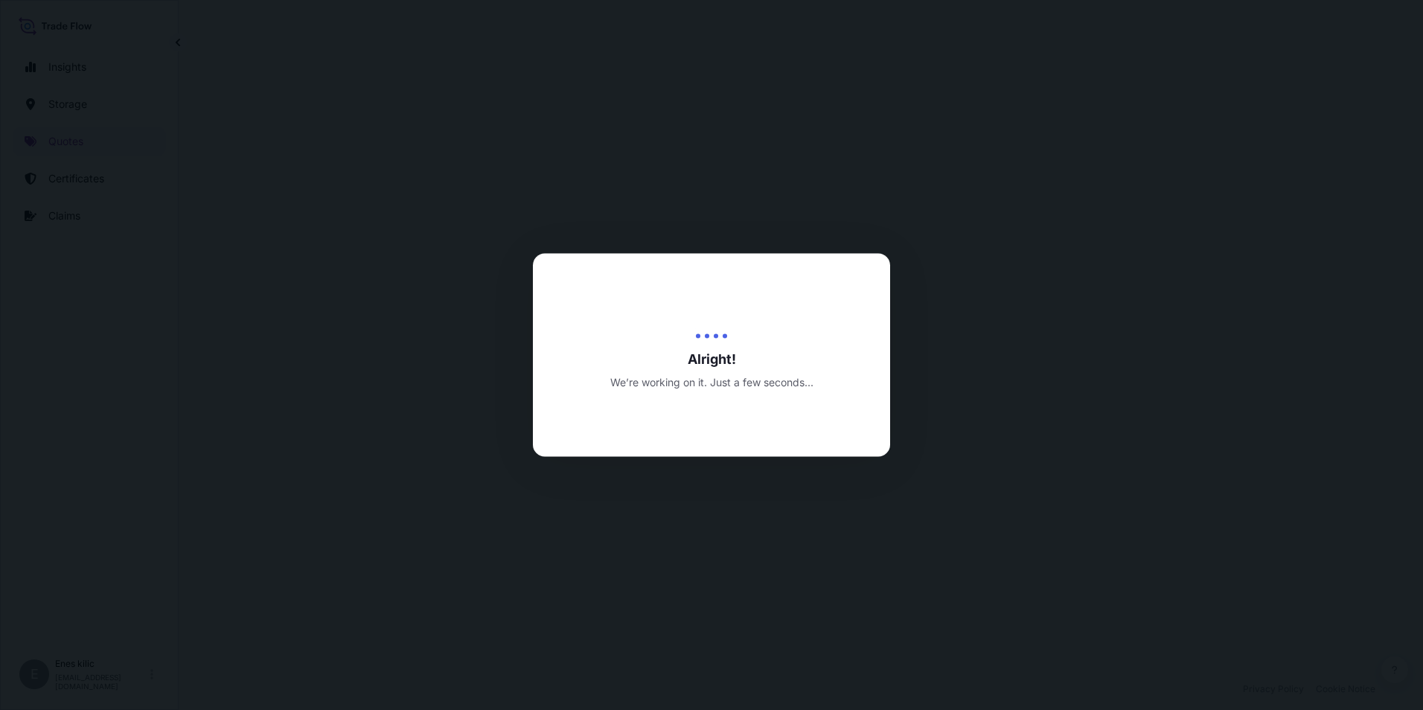
select select "Inland"
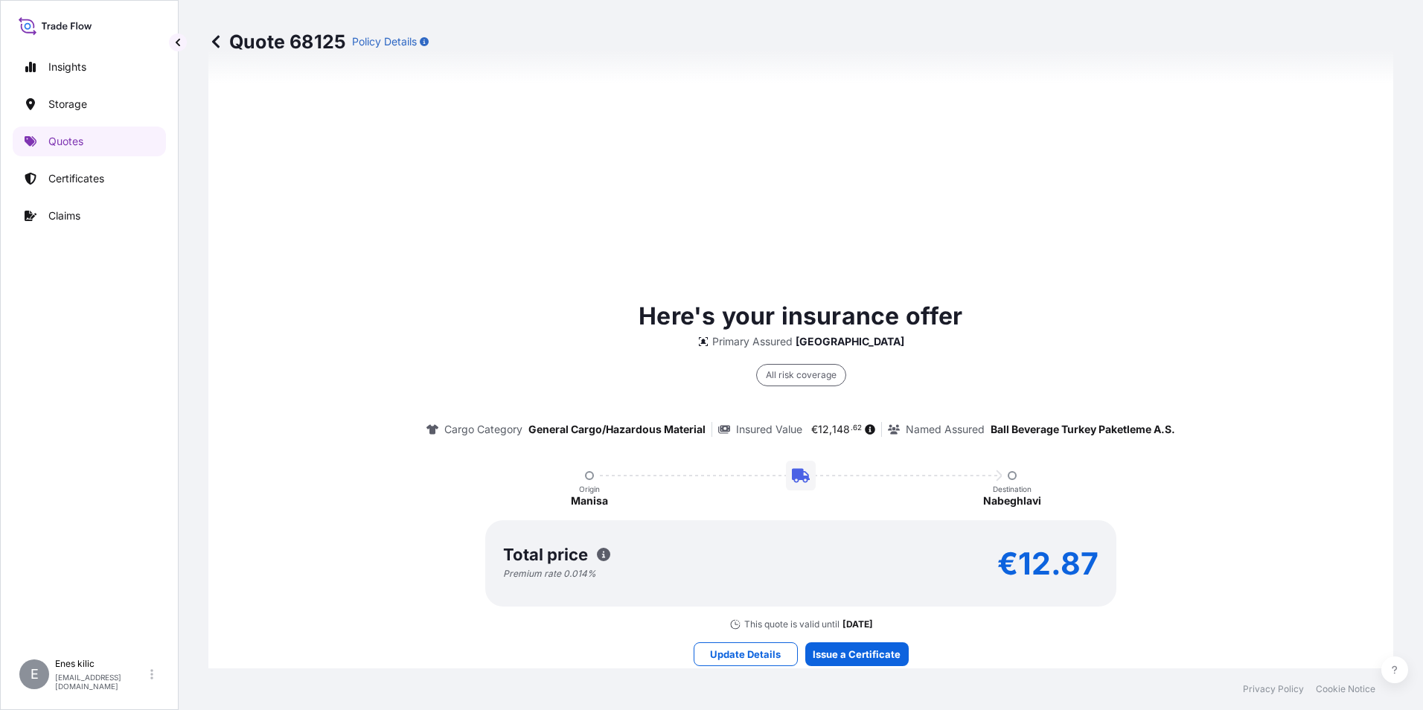
scroll to position [1087, 0]
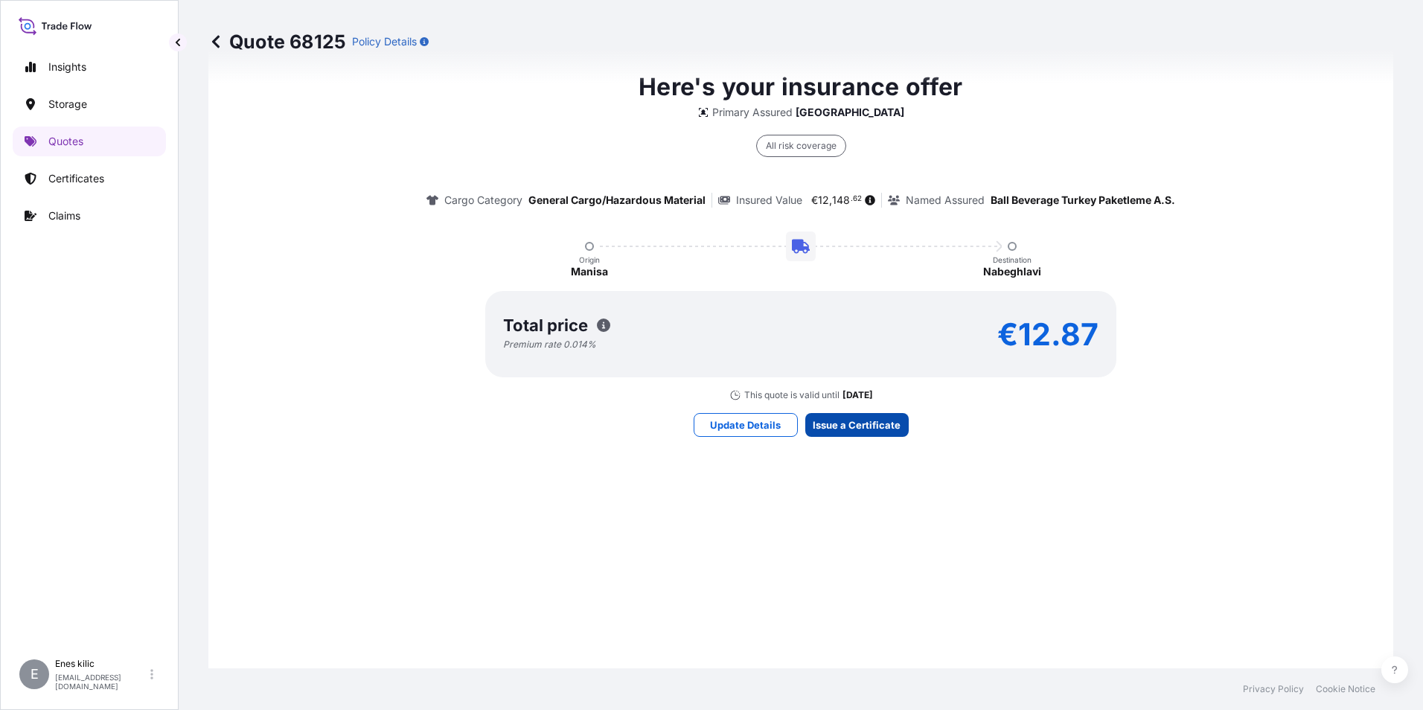
click at [845, 436] on div "Here's your insurance offer Primary Assured Turkey All risk coverage Cargo Cate…" at bounding box center [800, 252] width 1143 height 1059
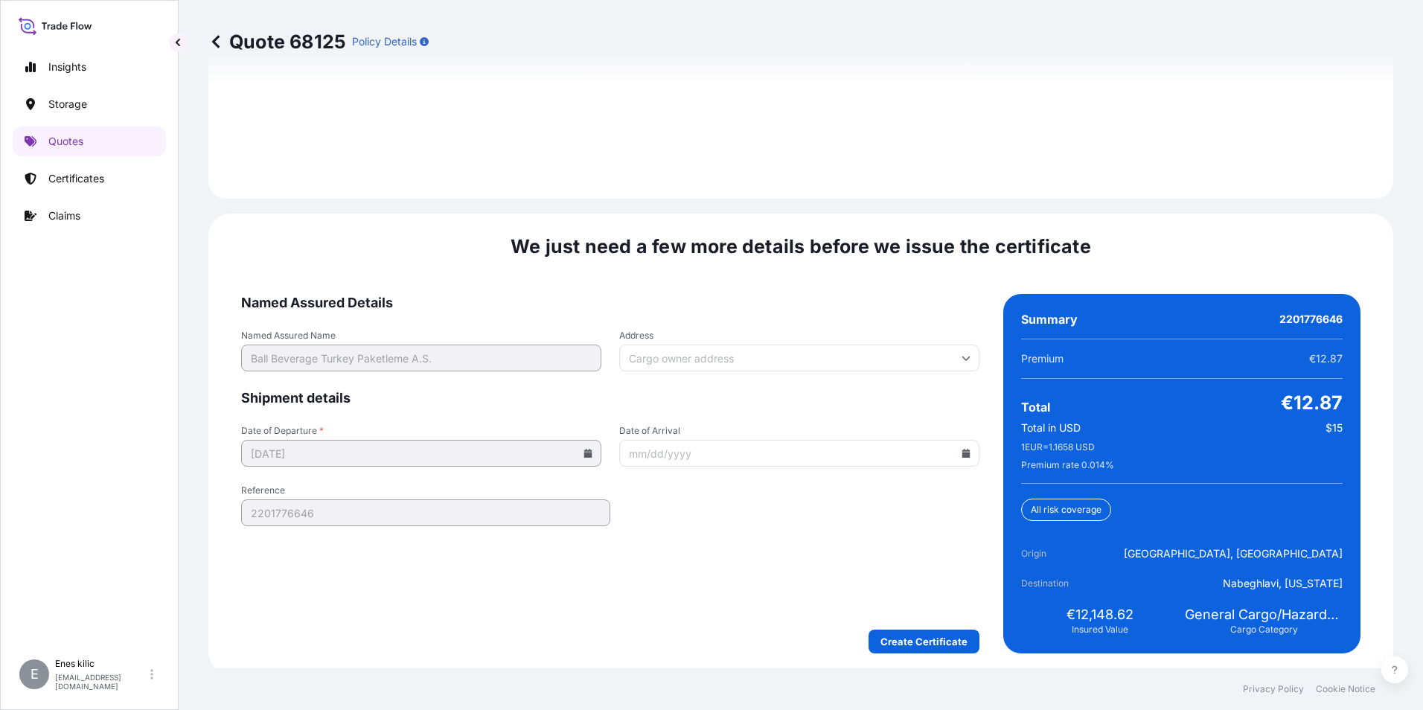
scroll to position [2173, 0]
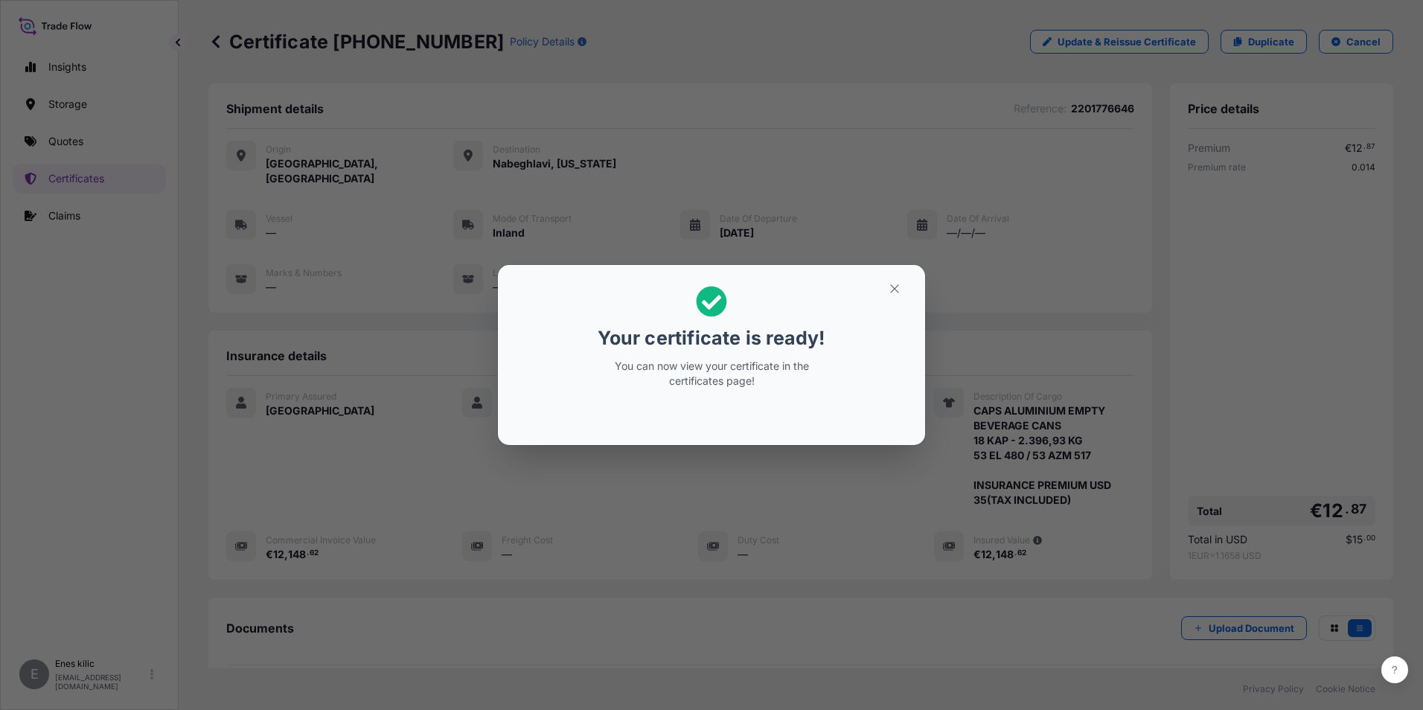
click at [903, 291] on button "button" at bounding box center [894, 289] width 37 height 24
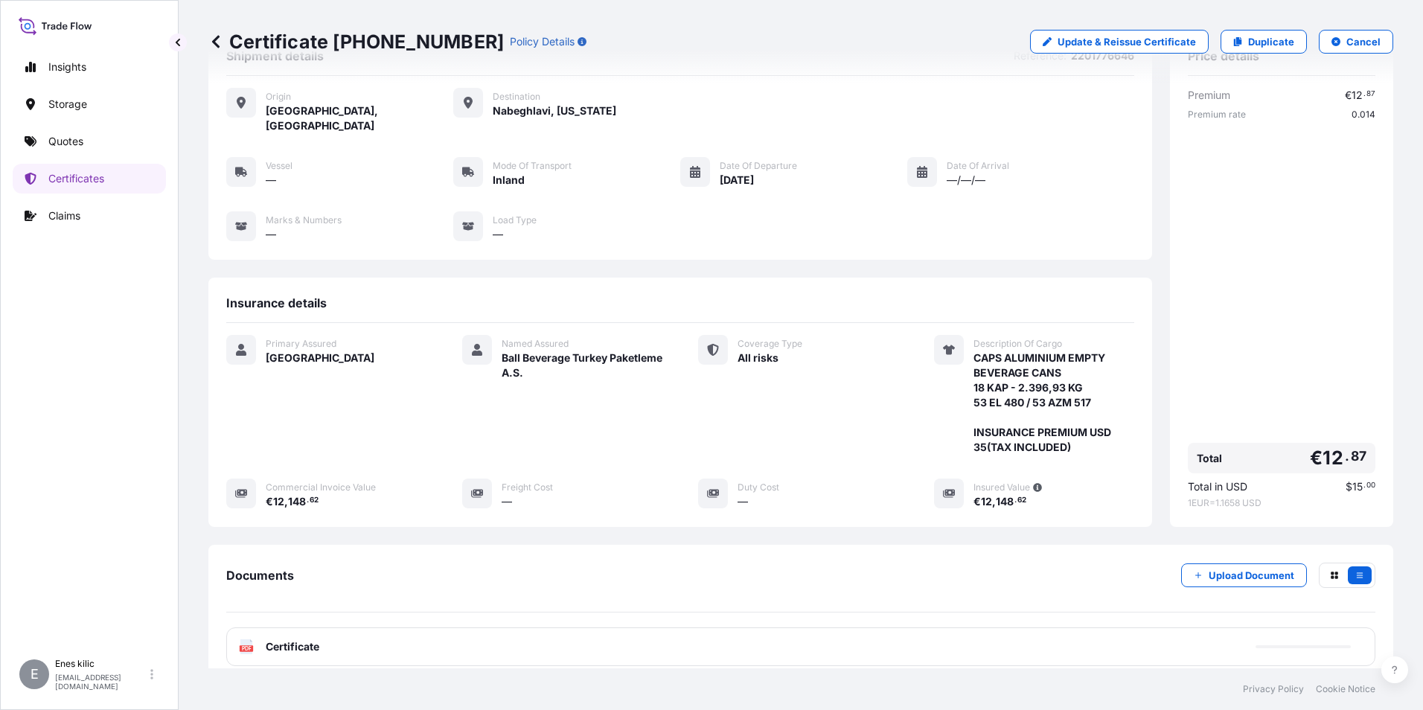
scroll to position [147, 0]
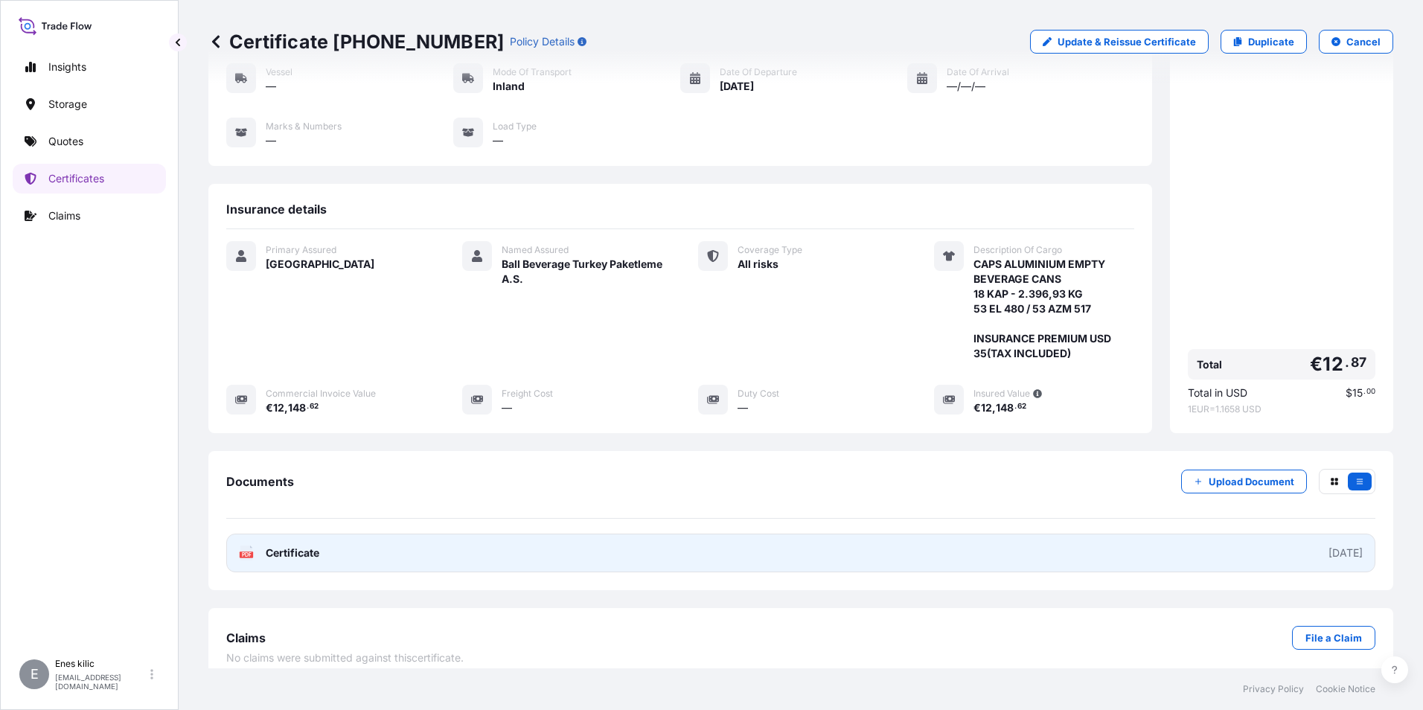
click at [298, 545] on span "Certificate" at bounding box center [293, 552] width 54 height 15
